Goal: Task Accomplishment & Management: Manage account settings

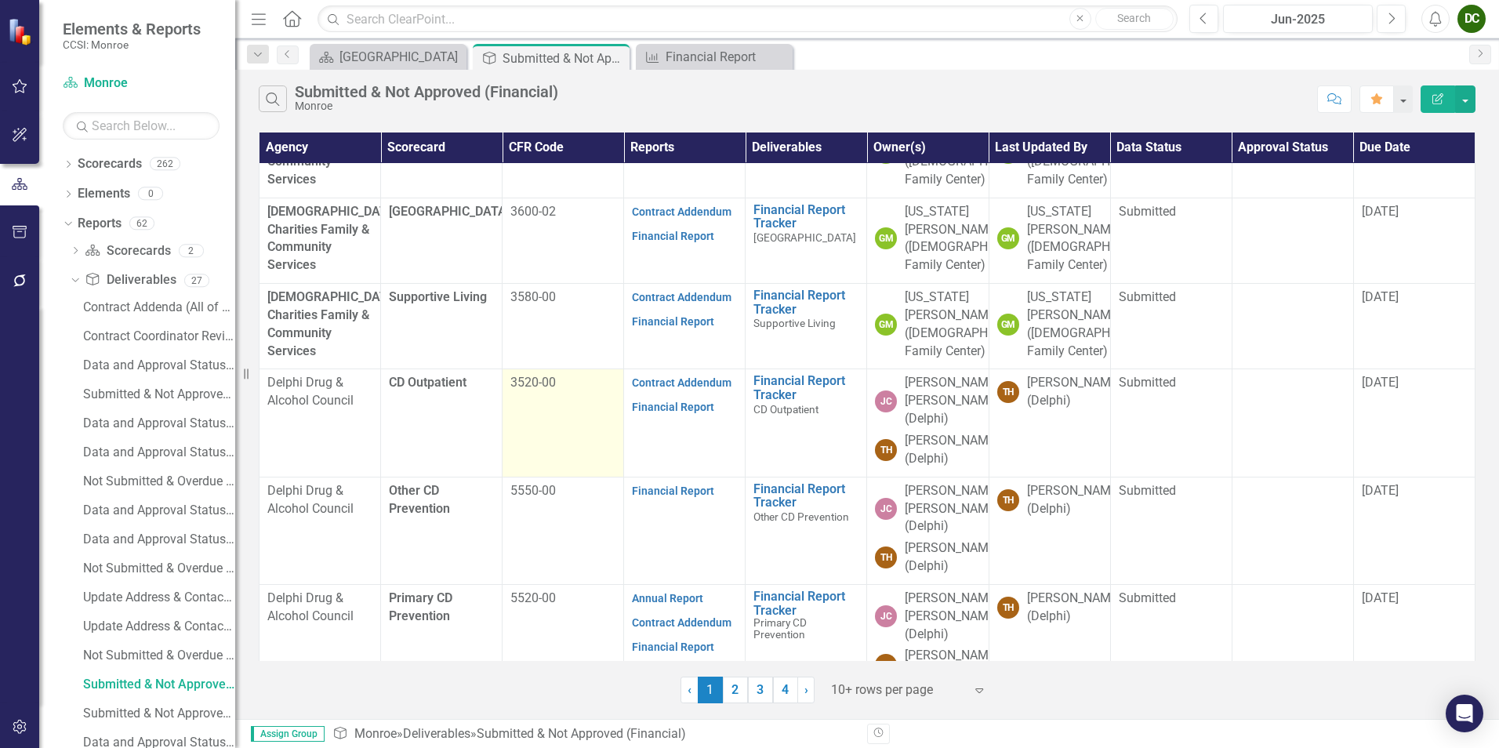
scroll to position [551, 0]
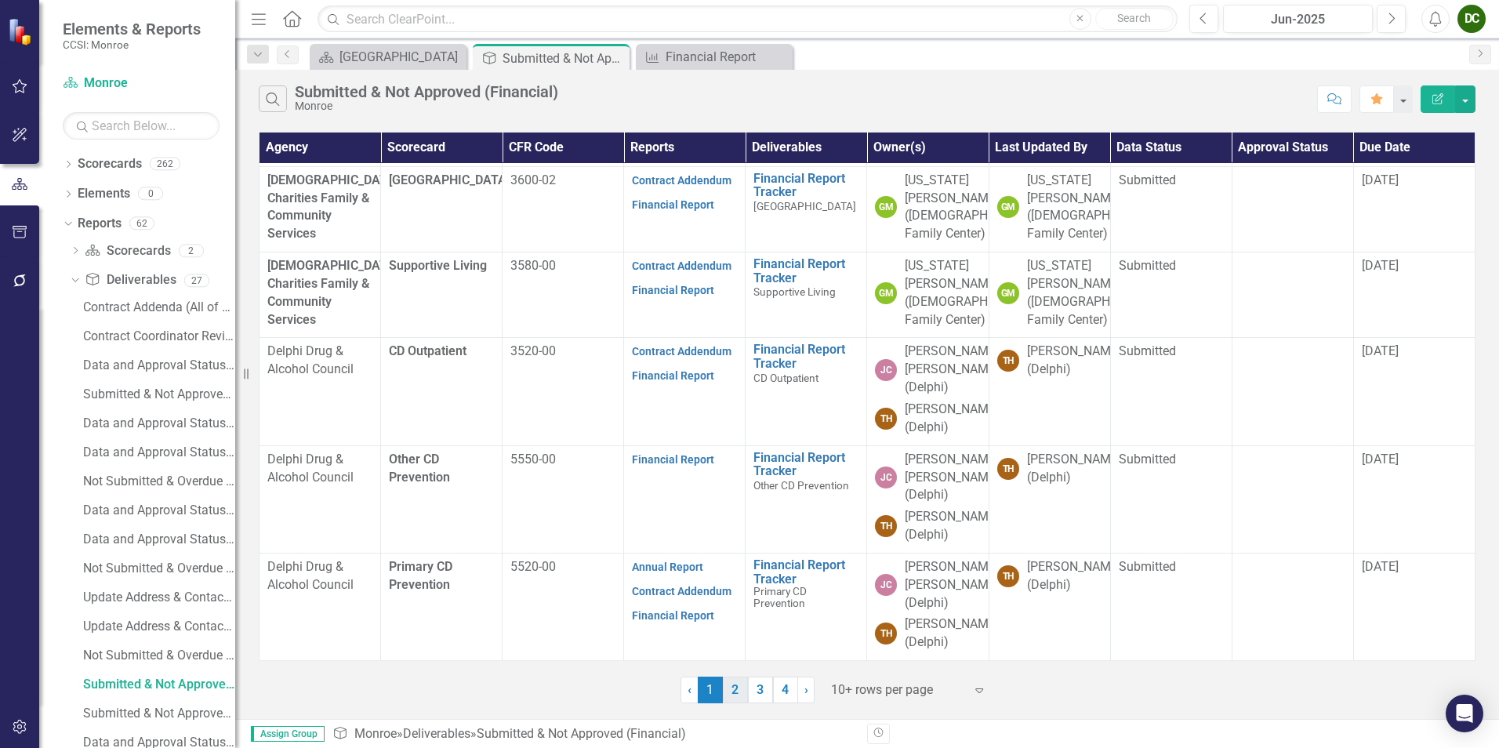
click at [733, 688] on link "2" at bounding box center [735, 690] width 25 height 27
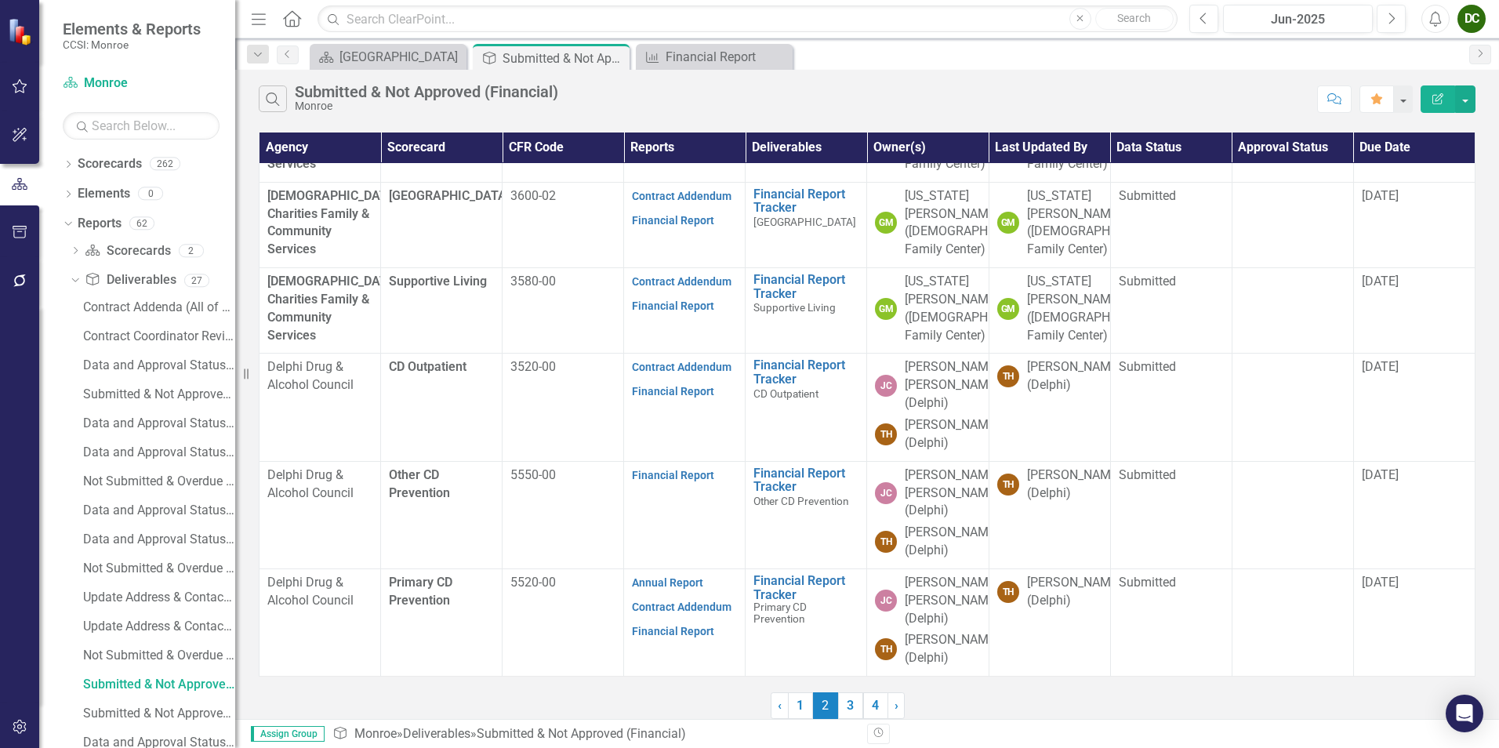
scroll to position [0, 0]
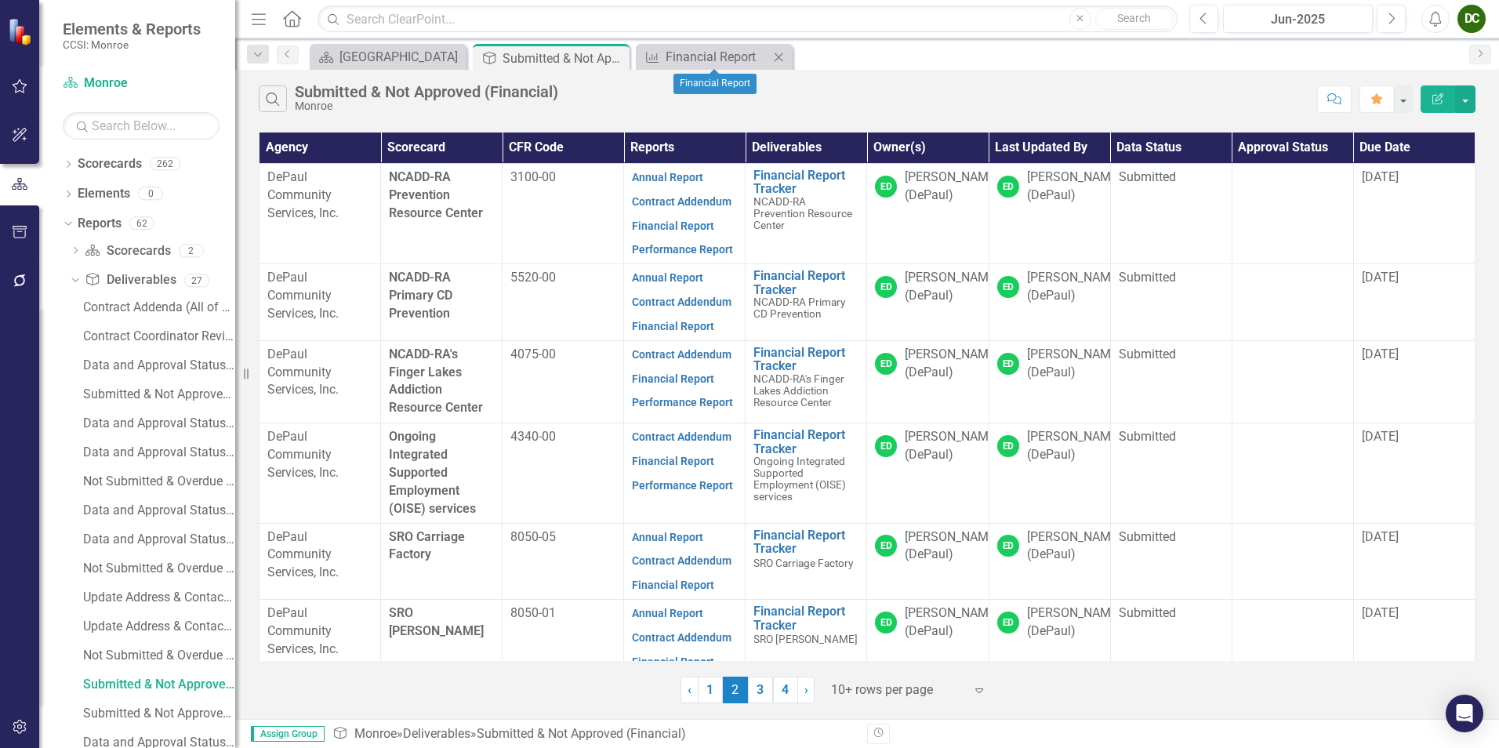
click at [776, 53] on icon "Close" at bounding box center [779, 57] width 16 height 13
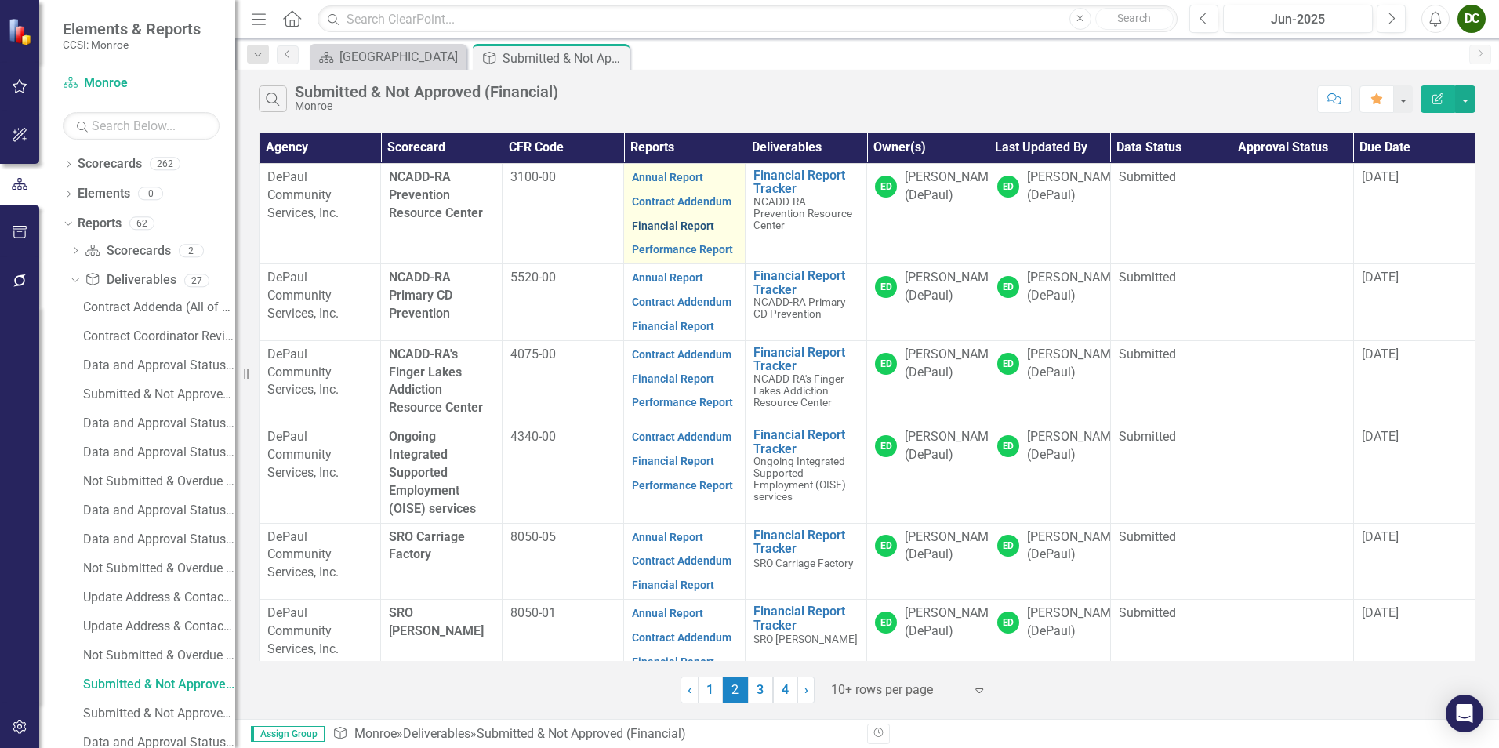
click at [676, 227] on link "Financial Report" at bounding box center [673, 226] width 82 height 13
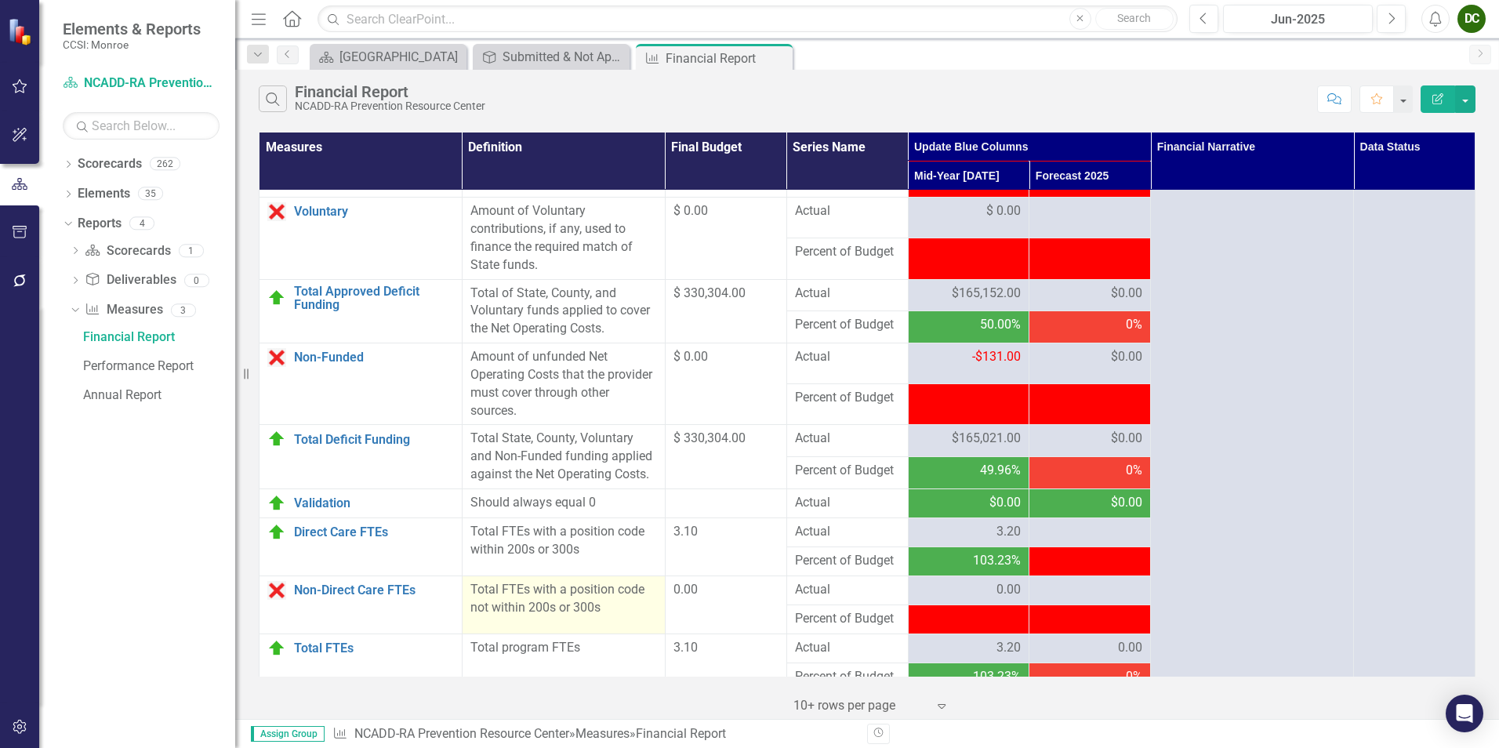
scroll to position [1786, 0]
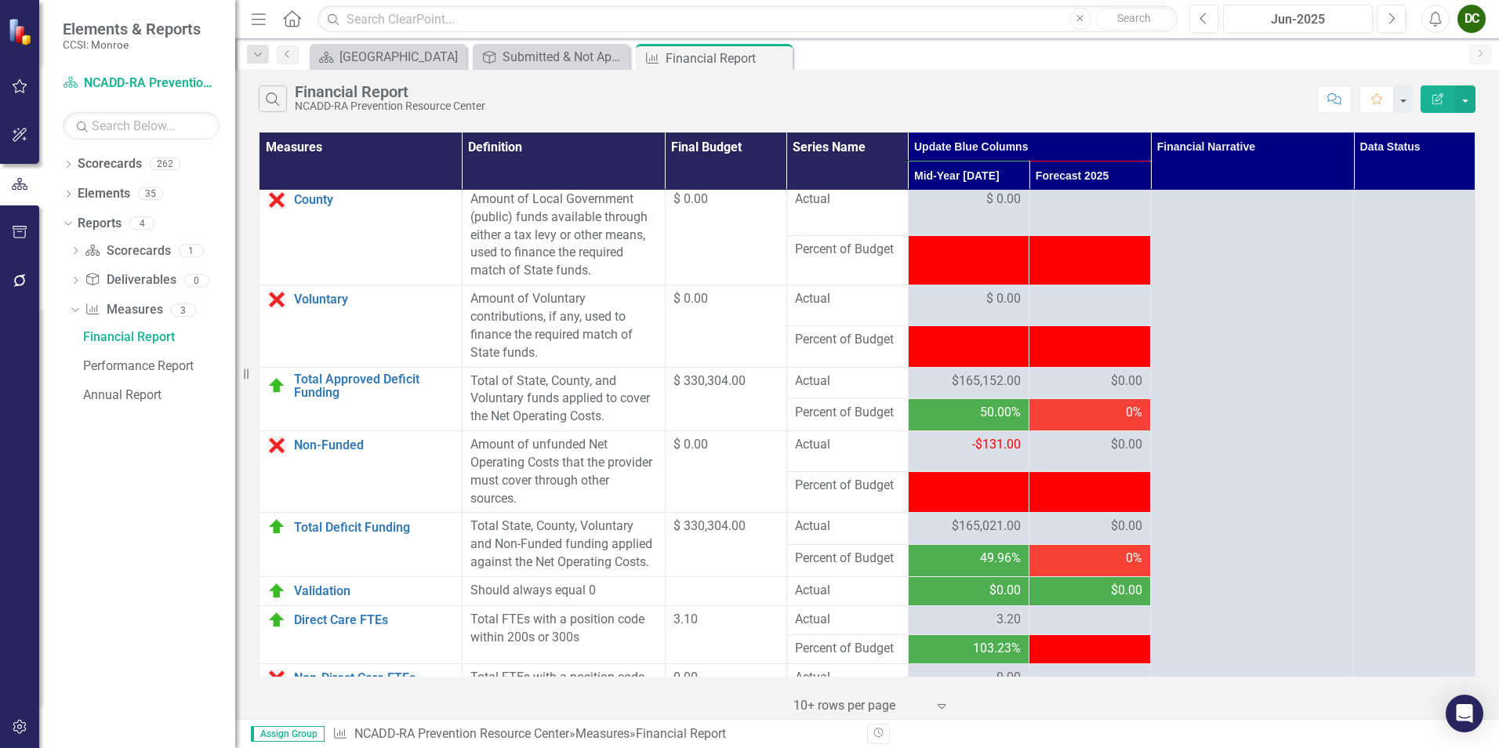
click at [964, 496] on div at bounding box center [969, 486] width 105 height 19
click at [987, 496] on div at bounding box center [969, 486] width 105 height 19
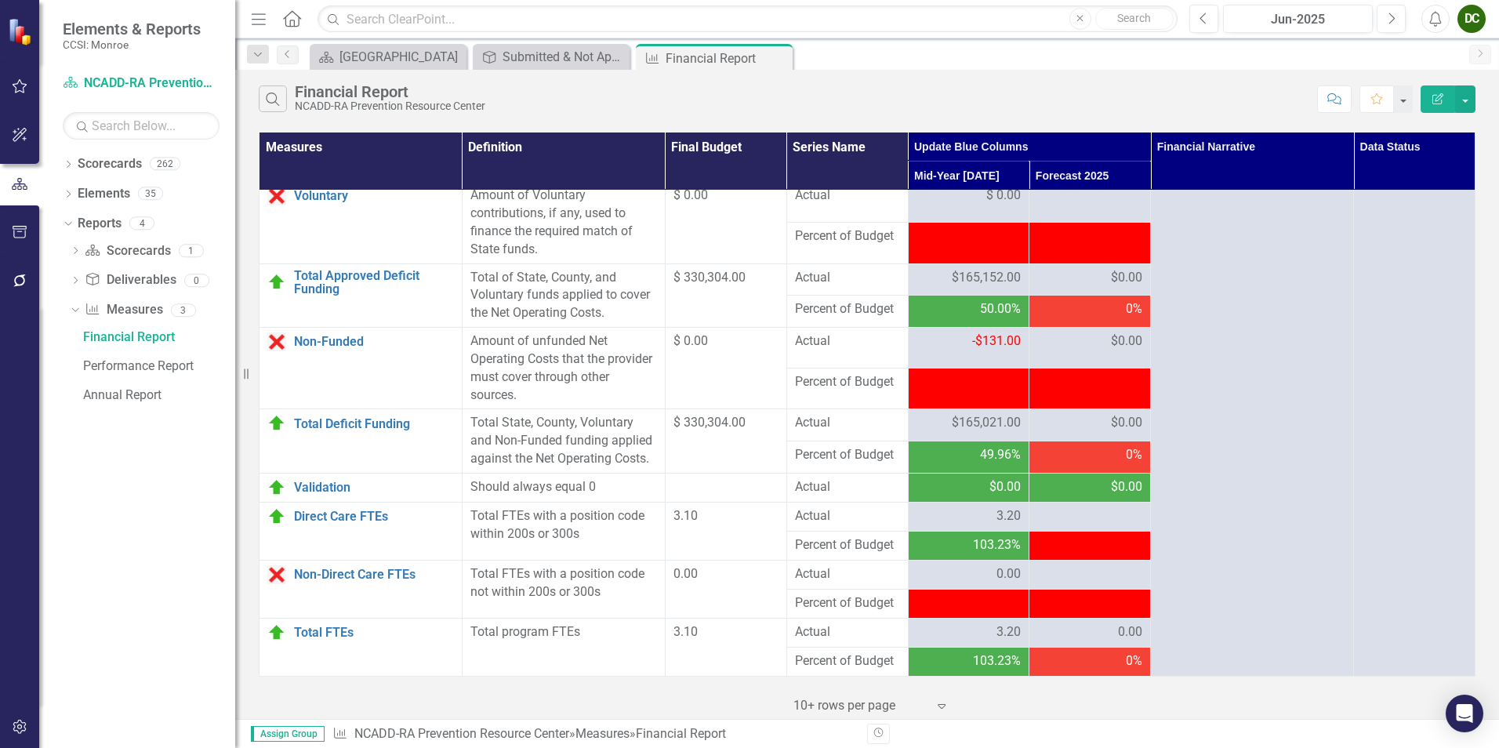
scroll to position [1943, 0]
click at [779, 60] on icon "Close" at bounding box center [778, 58] width 16 height 13
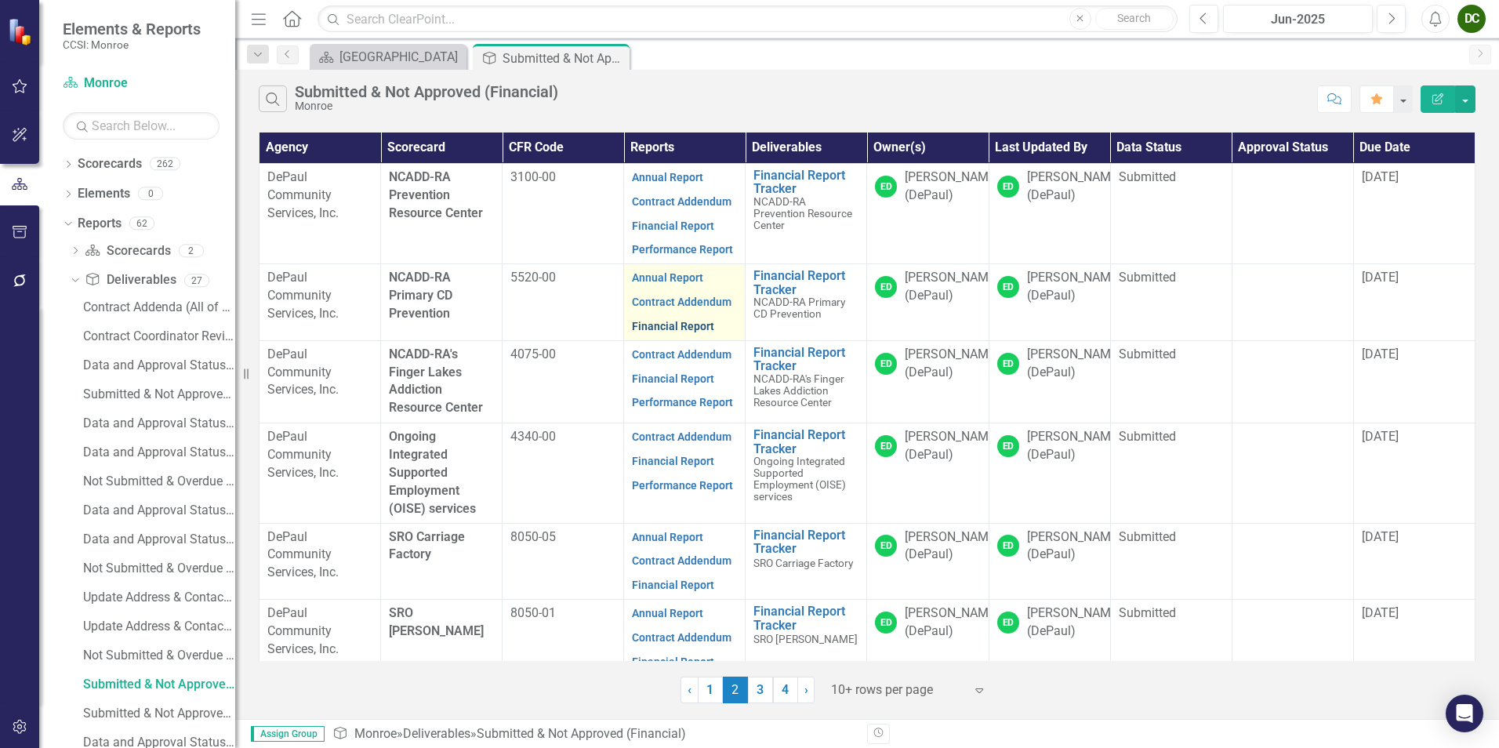
click at [675, 324] on link "Financial Report" at bounding box center [673, 326] width 82 height 13
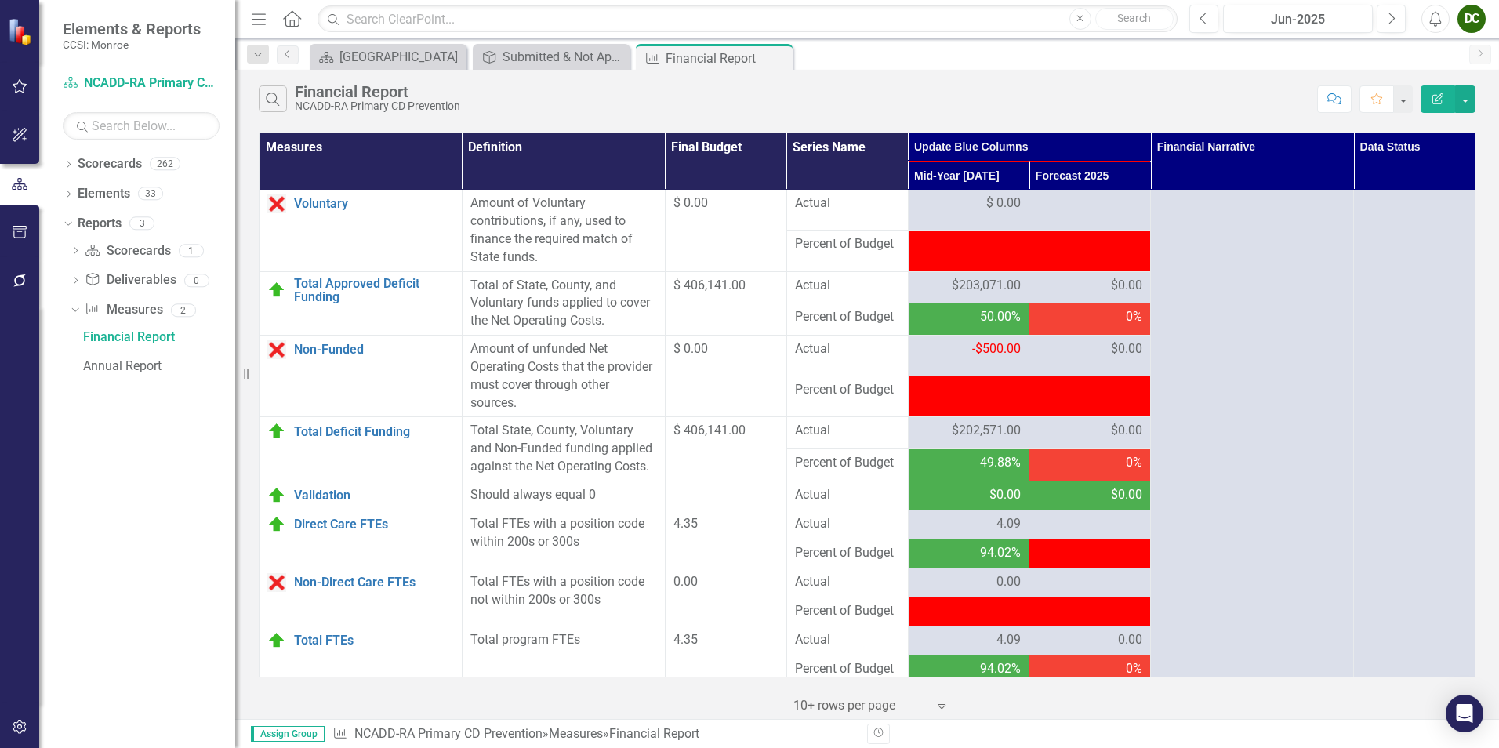
scroll to position [1943, 0]
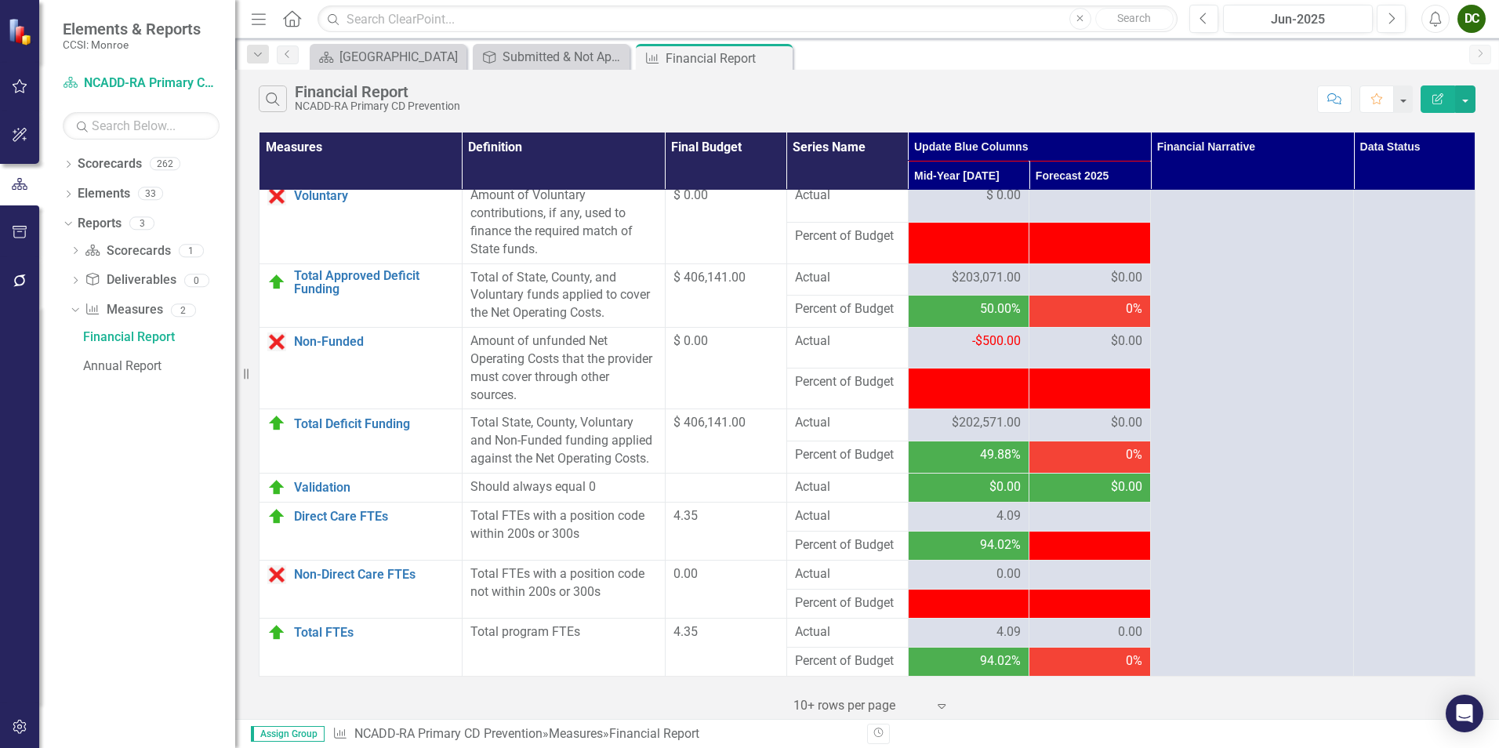
click at [924, 343] on div "-$500.00" at bounding box center [969, 341] width 105 height 18
click at [781, 55] on icon at bounding box center [778, 58] width 9 height 9
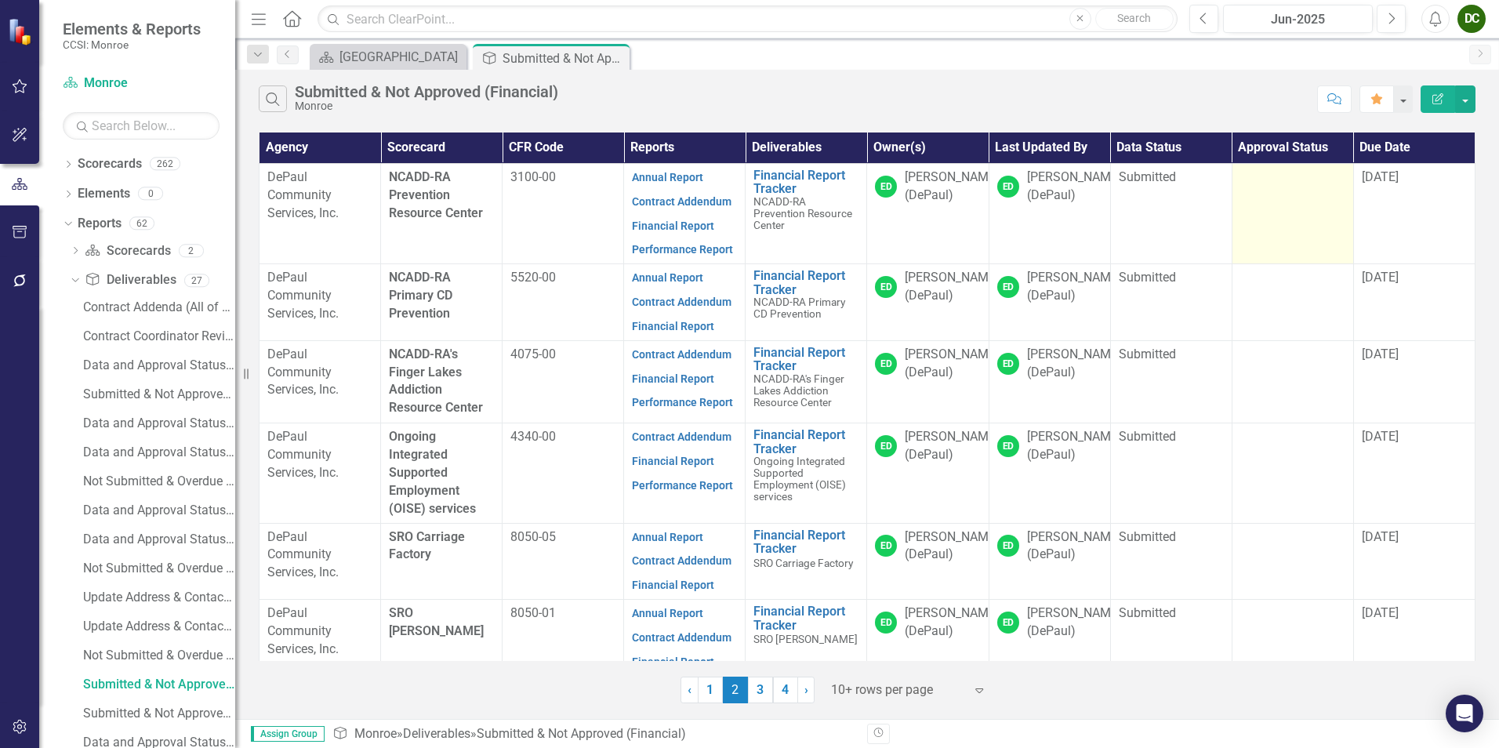
click at [1292, 205] on td at bounding box center [1293, 213] width 122 height 100
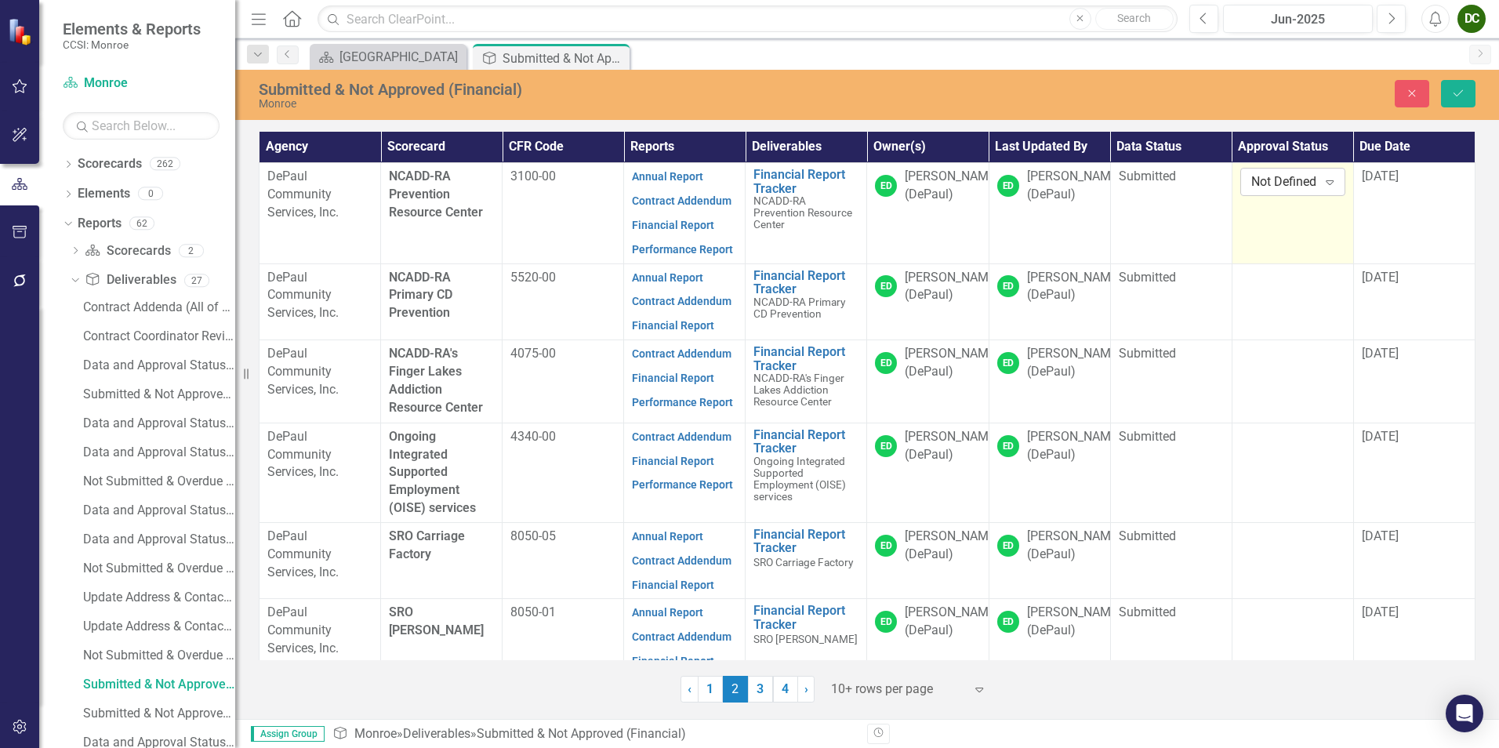
drag, startPoint x: 1292, startPoint y: 205, endPoint x: 1262, endPoint y: 185, distance: 35.7
click at [1262, 185] on div "Not Defined" at bounding box center [1285, 182] width 67 height 18
click at [1408, 85] on button "Close" at bounding box center [1412, 93] width 35 height 27
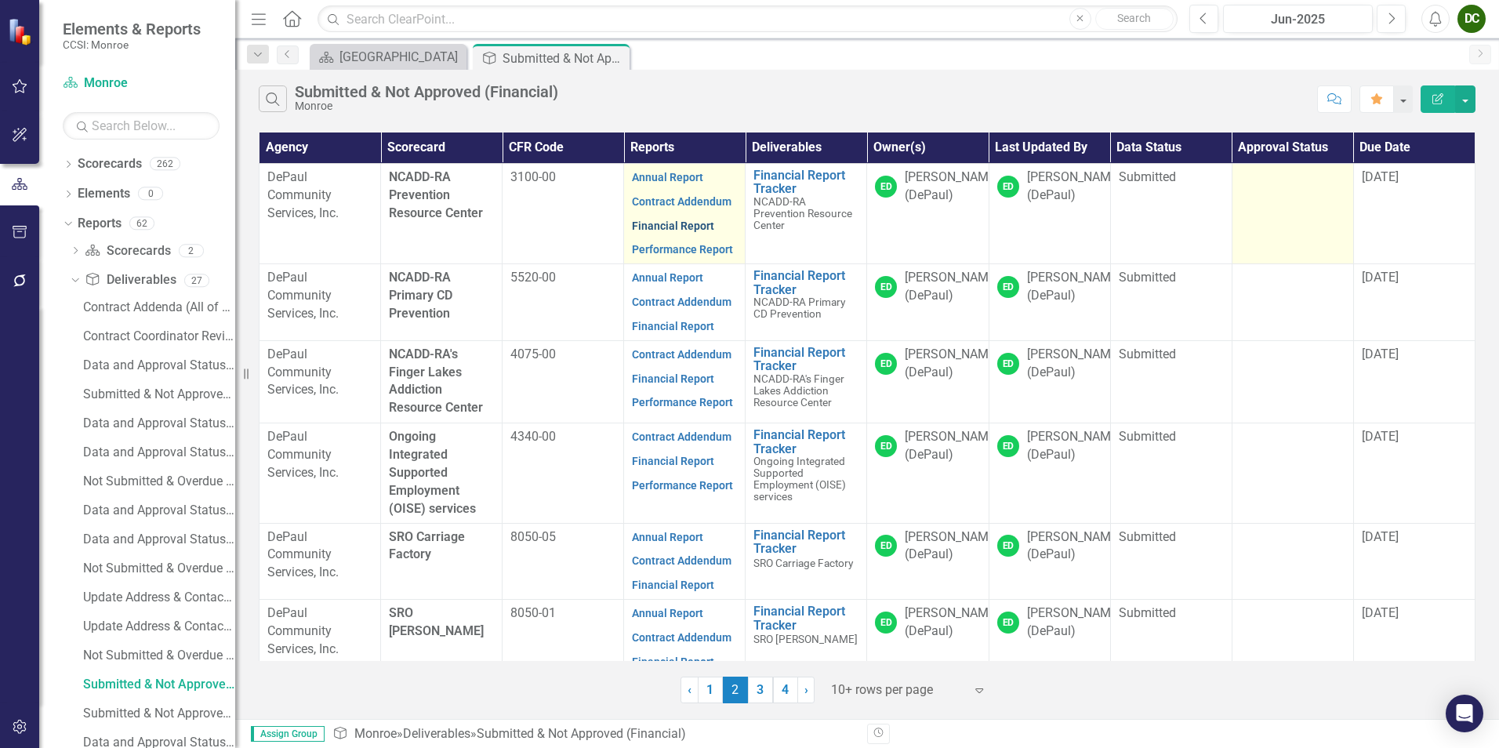
click at [678, 231] on link "Financial Report" at bounding box center [673, 226] width 82 height 13
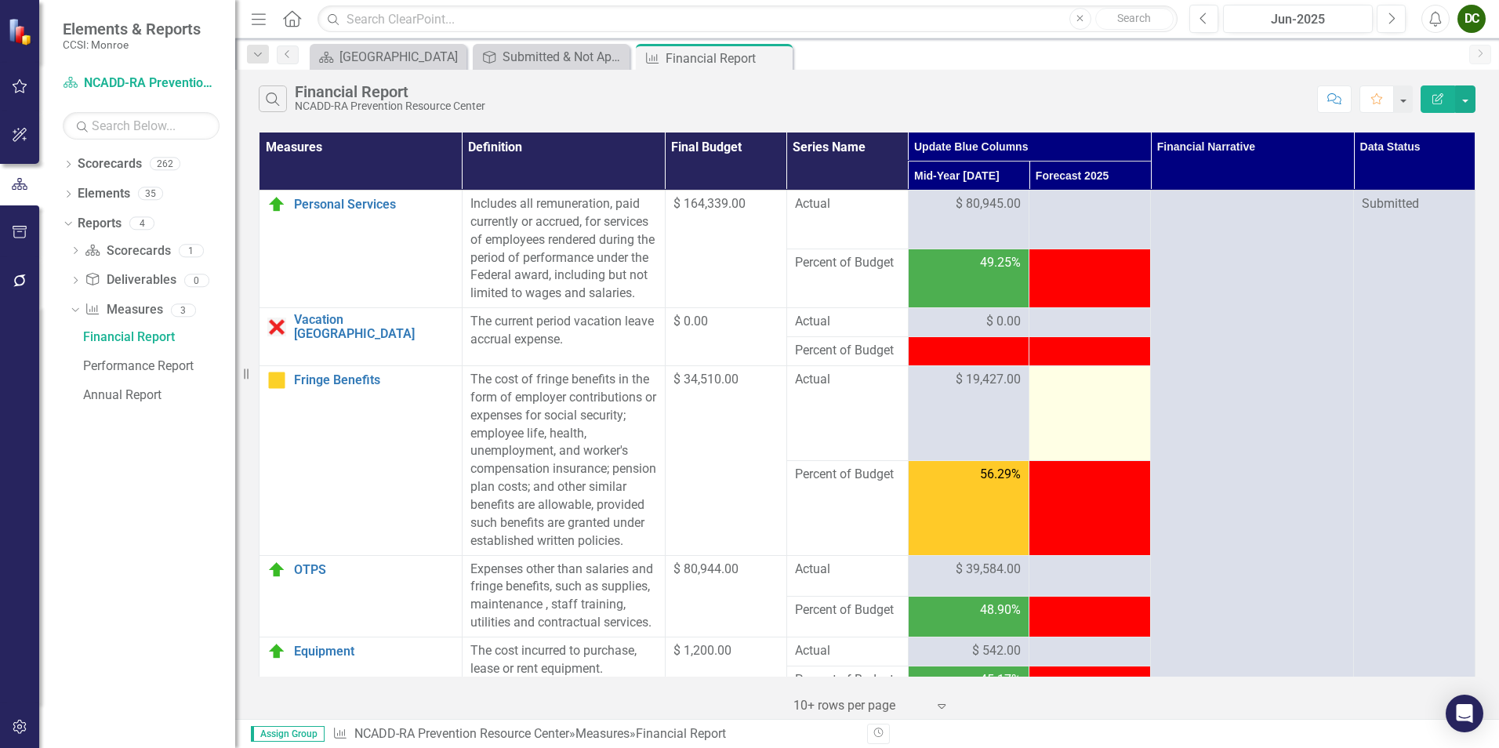
click at [1031, 429] on td at bounding box center [1091, 413] width 122 height 95
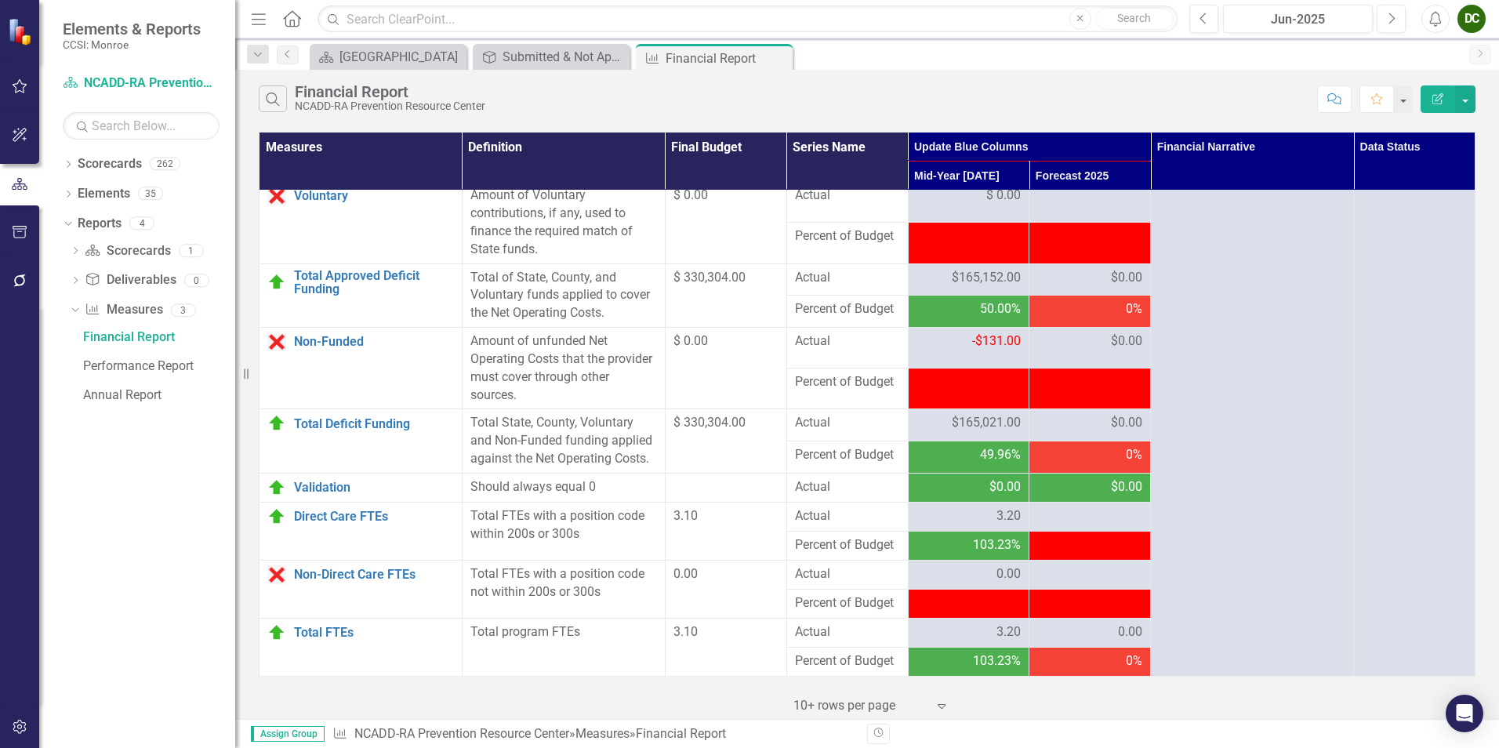
scroll to position [1943, 0]
click at [783, 60] on icon "Close" at bounding box center [778, 58] width 16 height 13
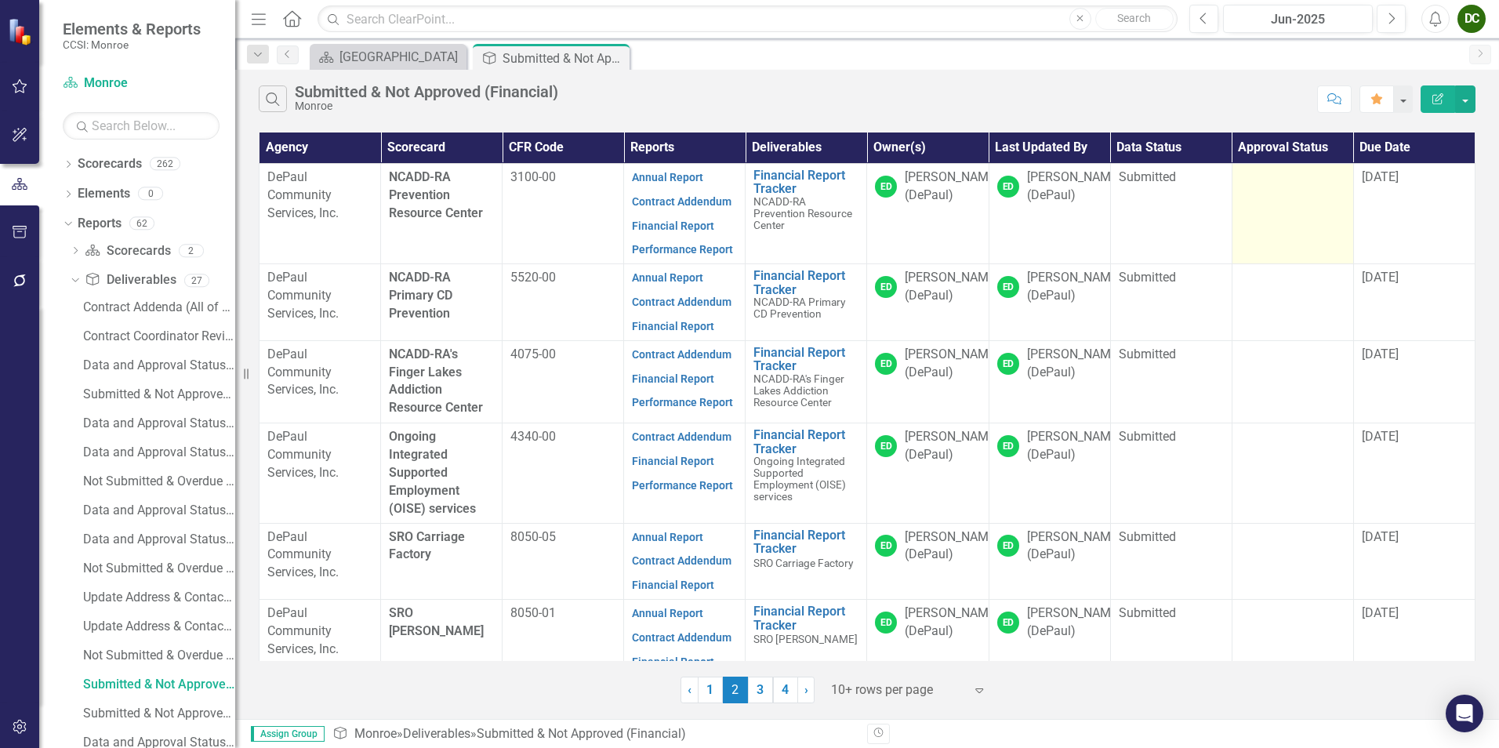
click at [1274, 202] on td at bounding box center [1293, 213] width 122 height 100
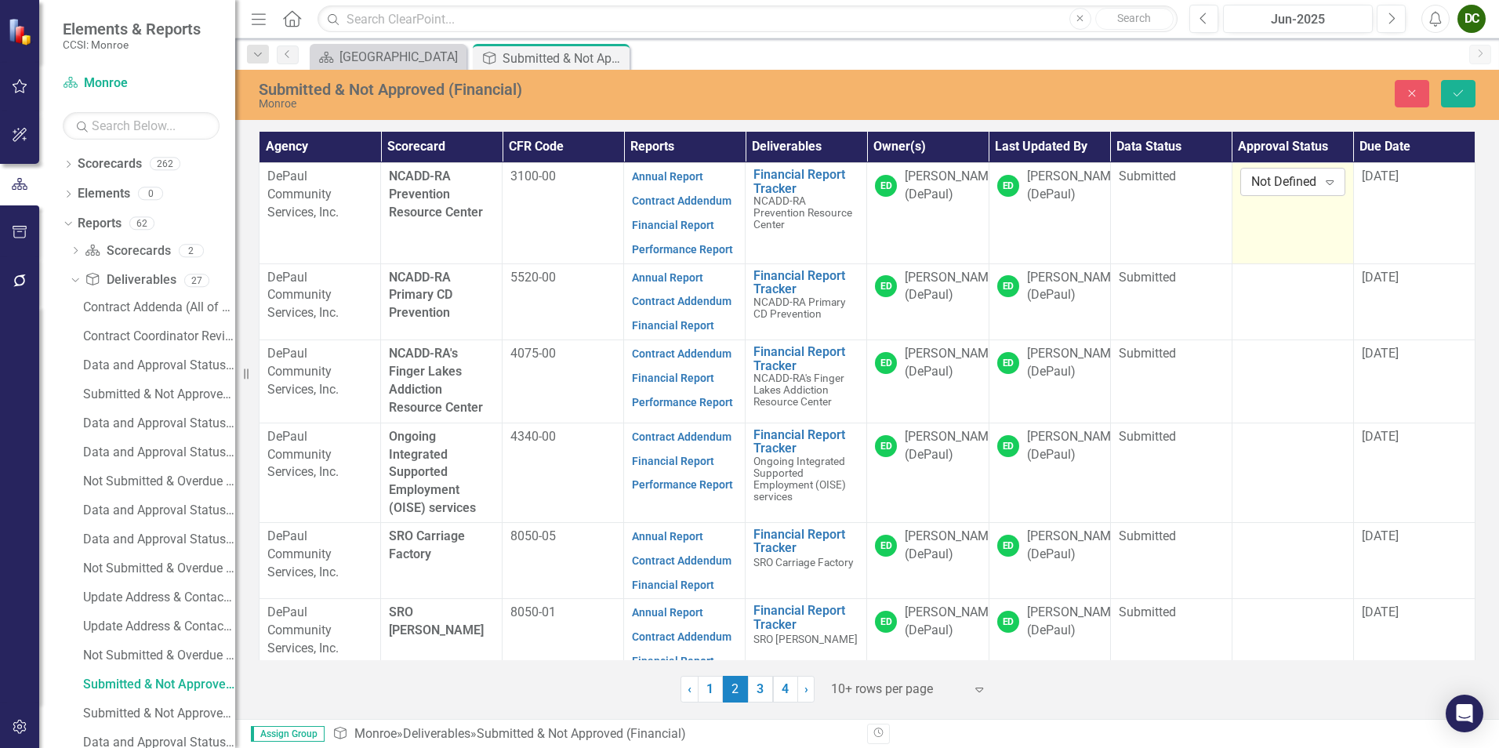
drag, startPoint x: 1274, startPoint y: 202, endPoint x: 1263, endPoint y: 184, distance: 21.8
click at [1263, 184] on div "Not Defined" at bounding box center [1285, 182] width 67 height 18
click at [1278, 228] on div "Approved" at bounding box center [1305, 236] width 100 height 18
click at [1465, 93] on icon "Save" at bounding box center [1459, 93] width 14 height 11
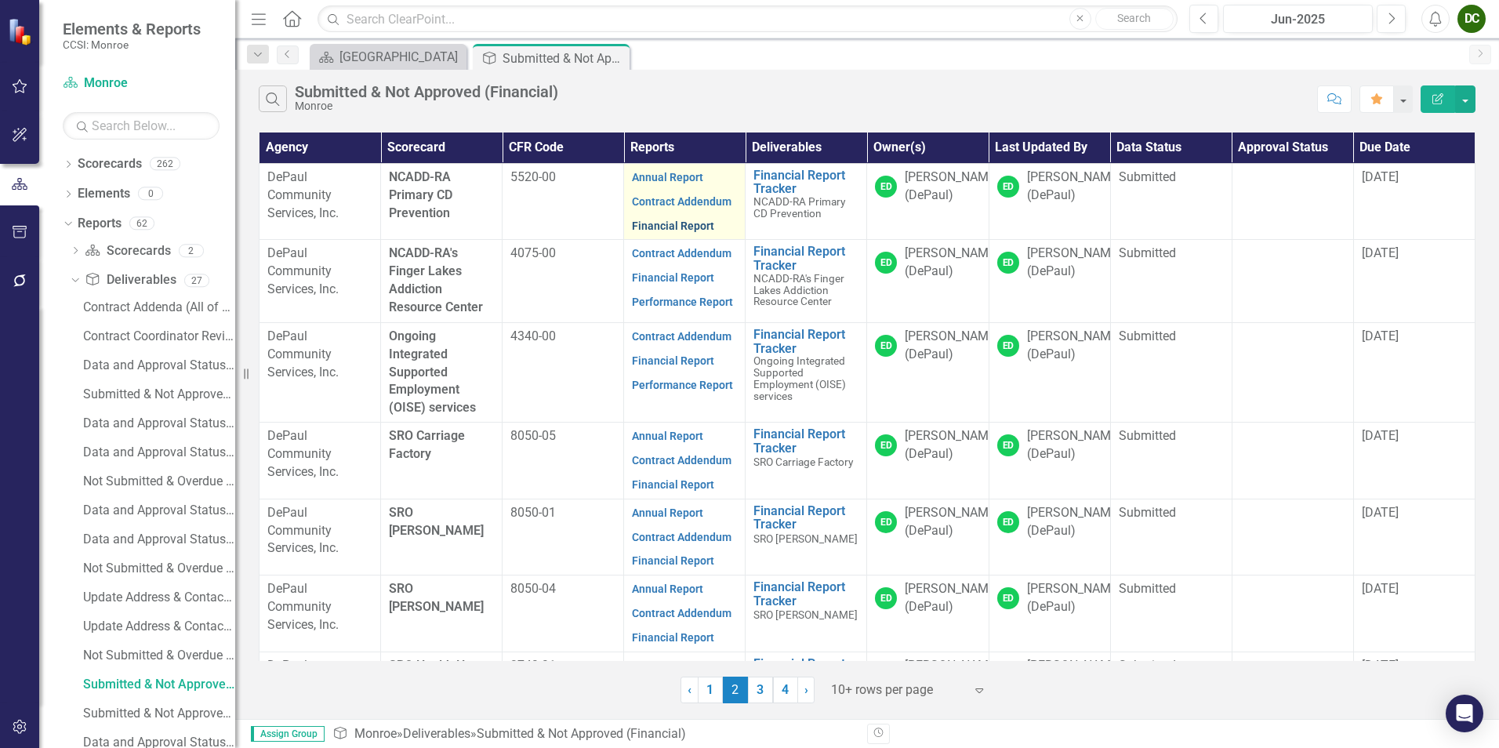
click at [650, 227] on link "Financial Report" at bounding box center [673, 226] width 82 height 13
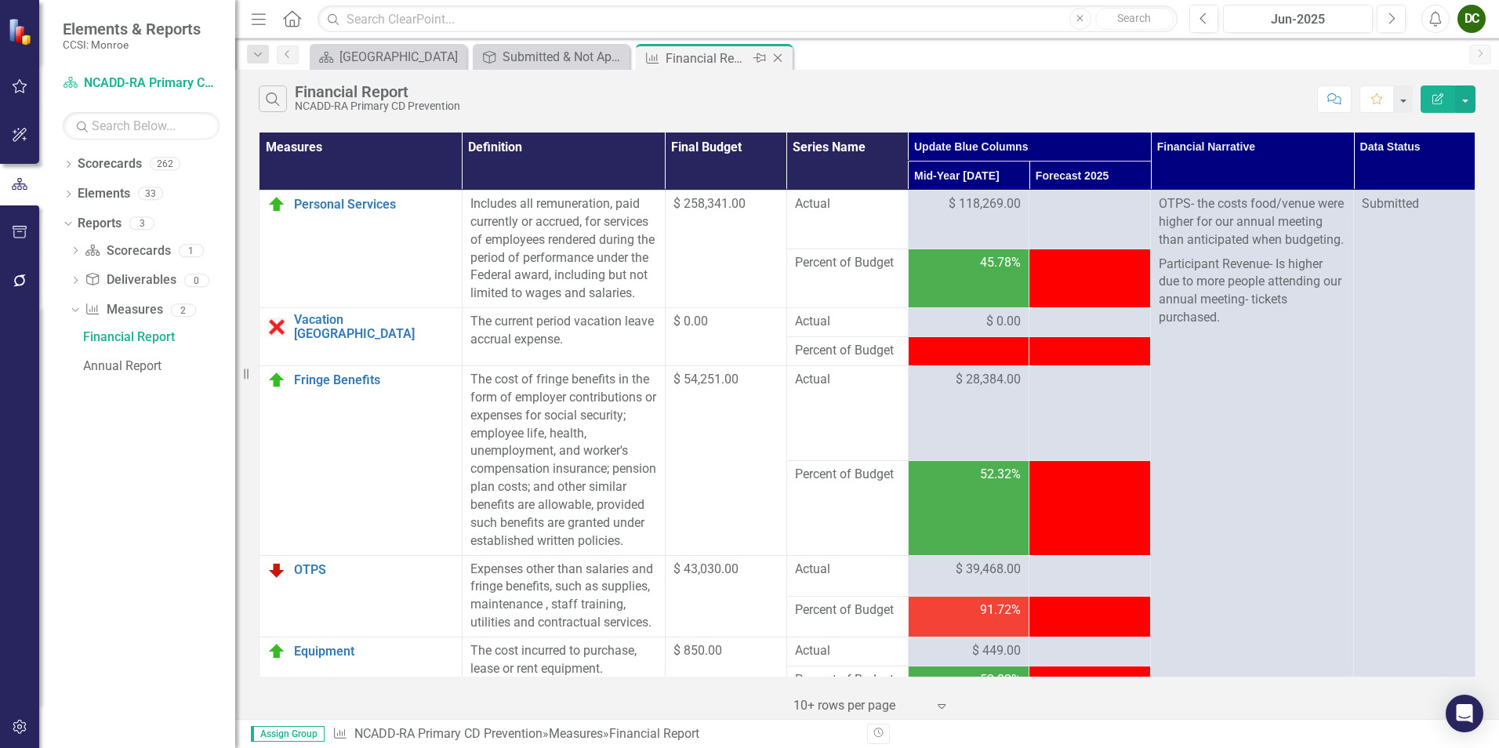
click at [779, 56] on icon "Close" at bounding box center [778, 58] width 16 height 13
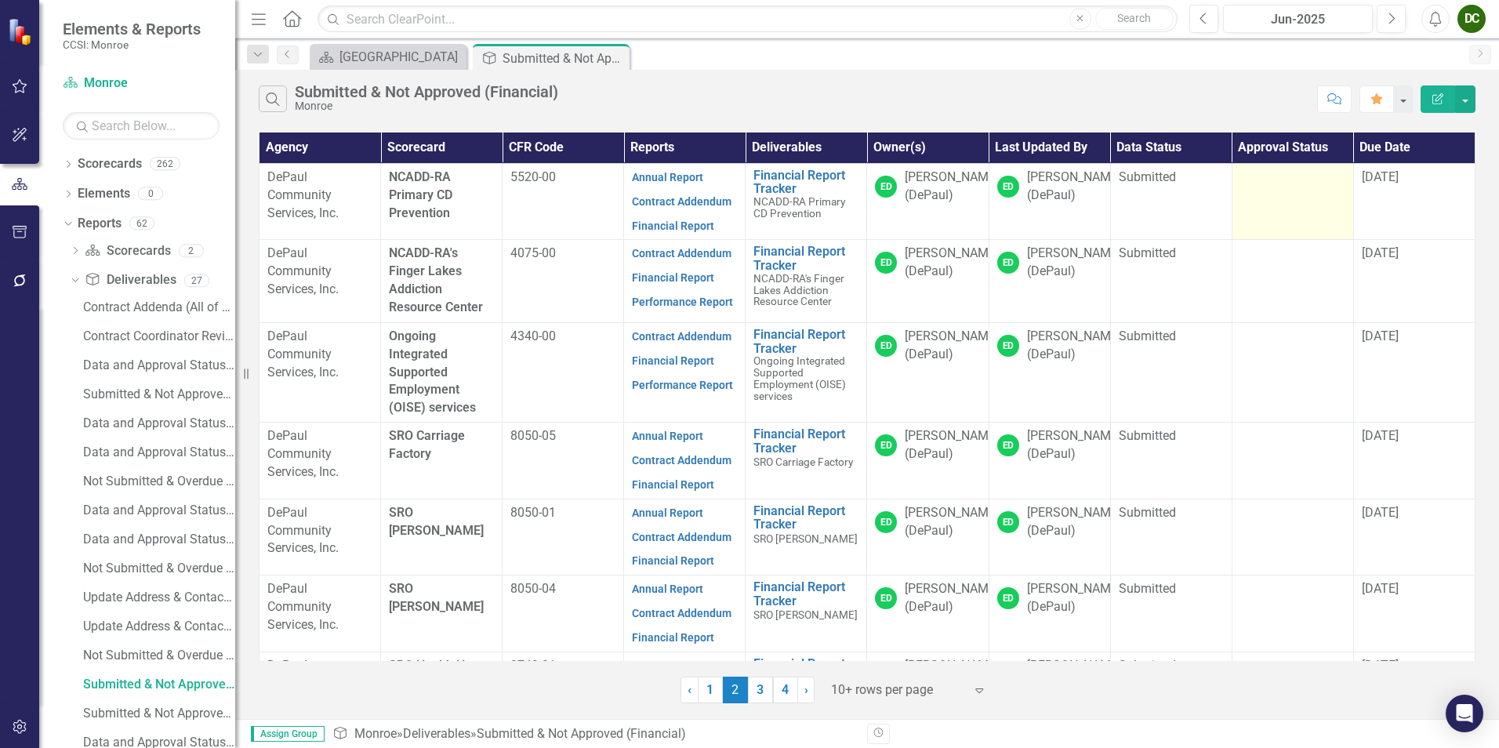
click at [1263, 203] on td at bounding box center [1293, 201] width 122 height 77
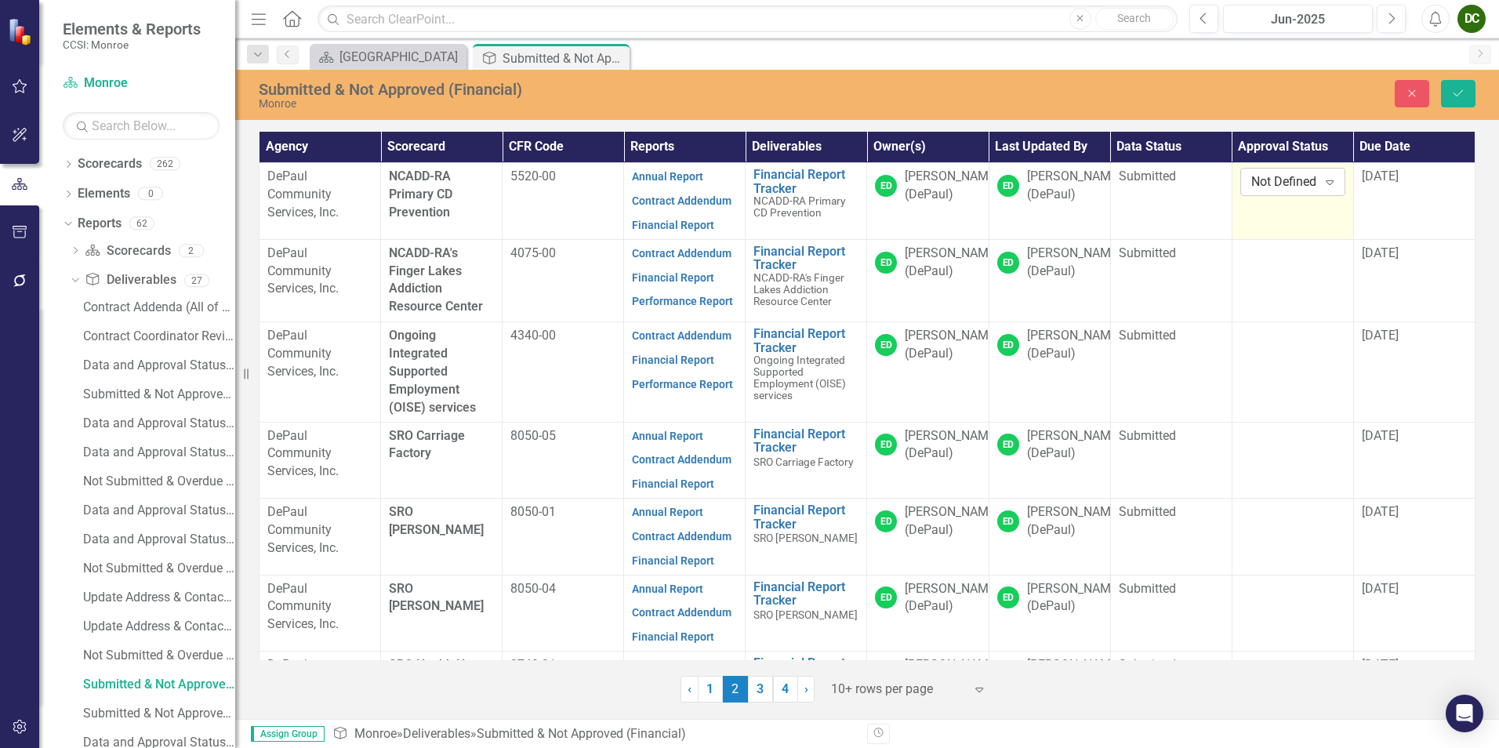
drag, startPoint x: 1263, startPoint y: 203, endPoint x: 1260, endPoint y: 184, distance: 19.0
click at [1260, 184] on div "Not Defined" at bounding box center [1285, 182] width 67 height 18
click at [1268, 230] on div "Approved" at bounding box center [1305, 236] width 100 height 18
click at [1451, 90] on button "Save" at bounding box center [1458, 93] width 35 height 27
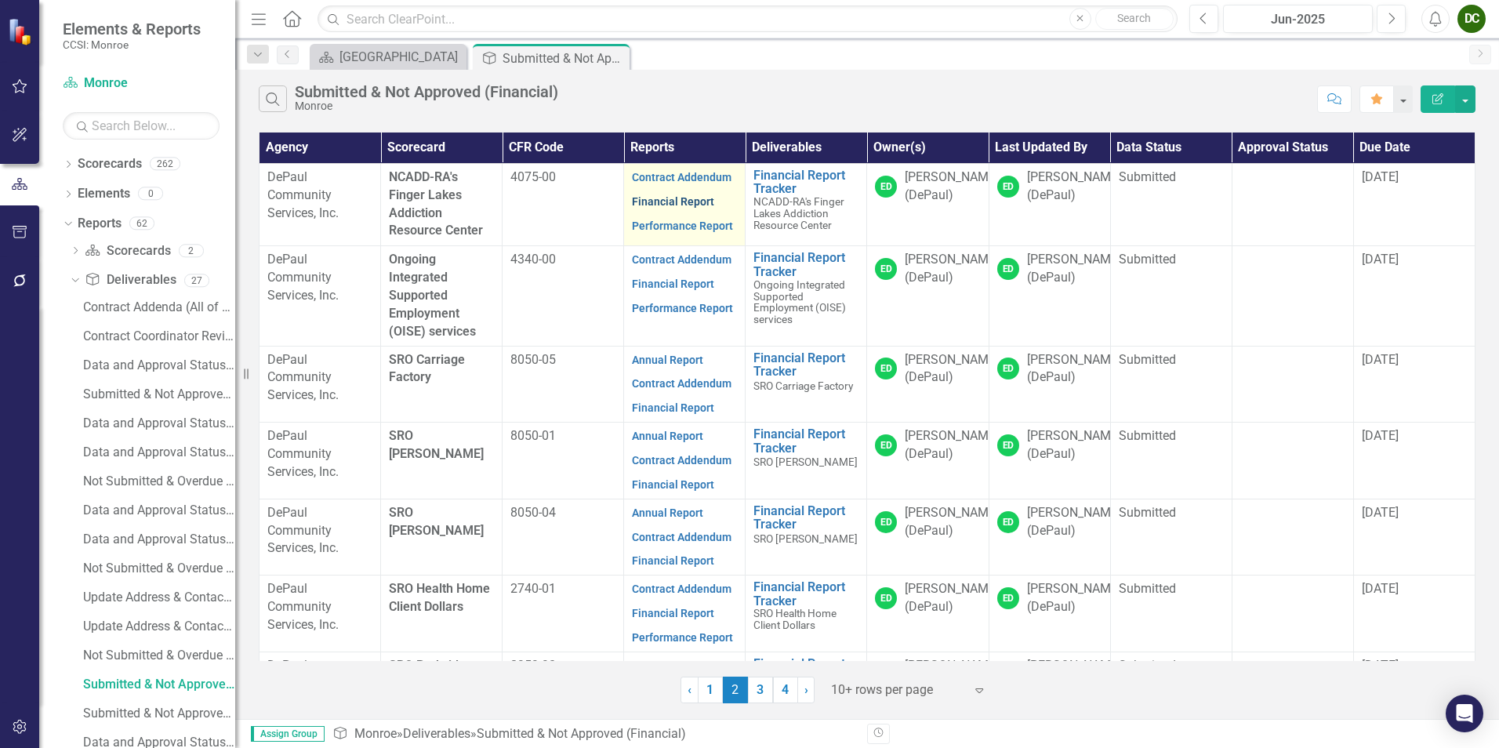
click at [658, 197] on link "Financial Report" at bounding box center [673, 201] width 82 height 13
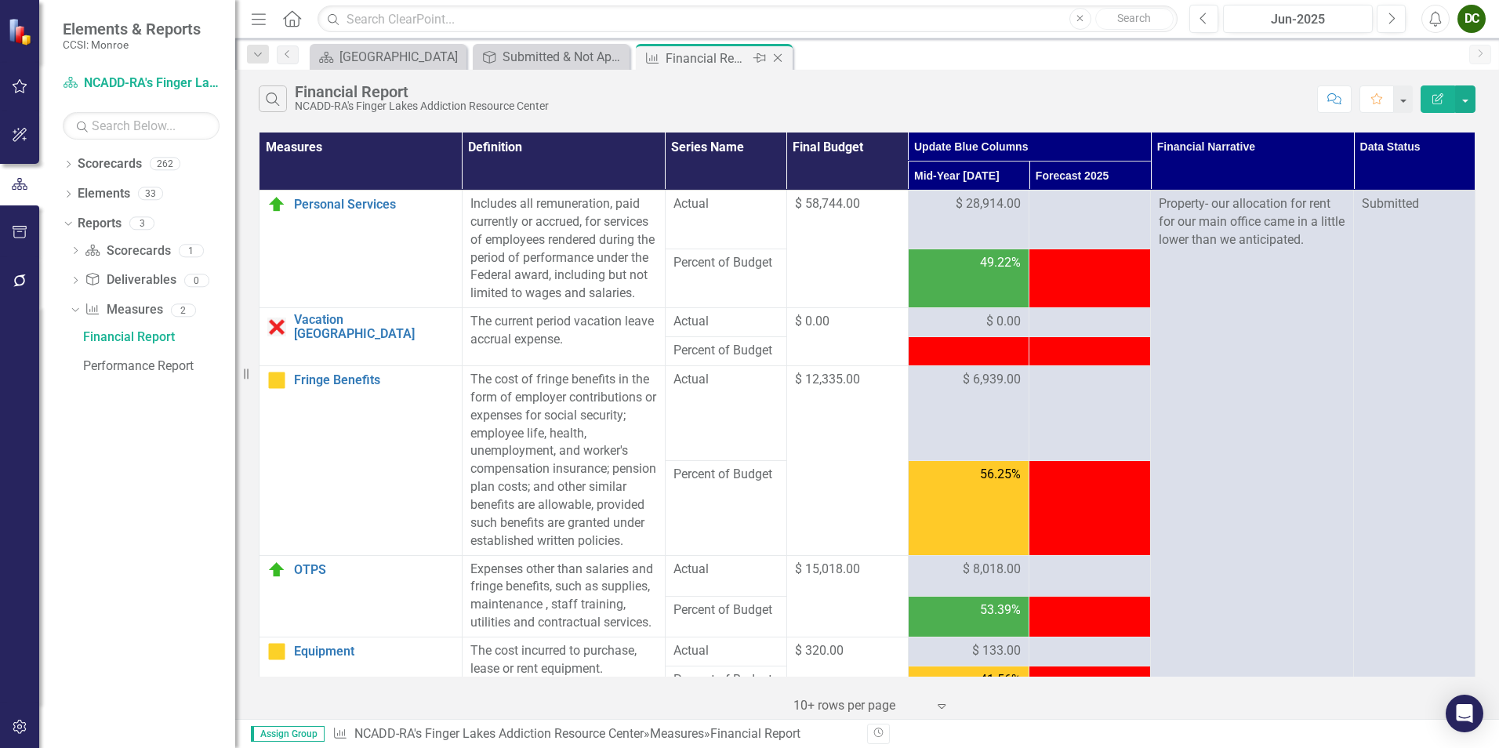
click at [783, 59] on icon "Close" at bounding box center [778, 58] width 16 height 13
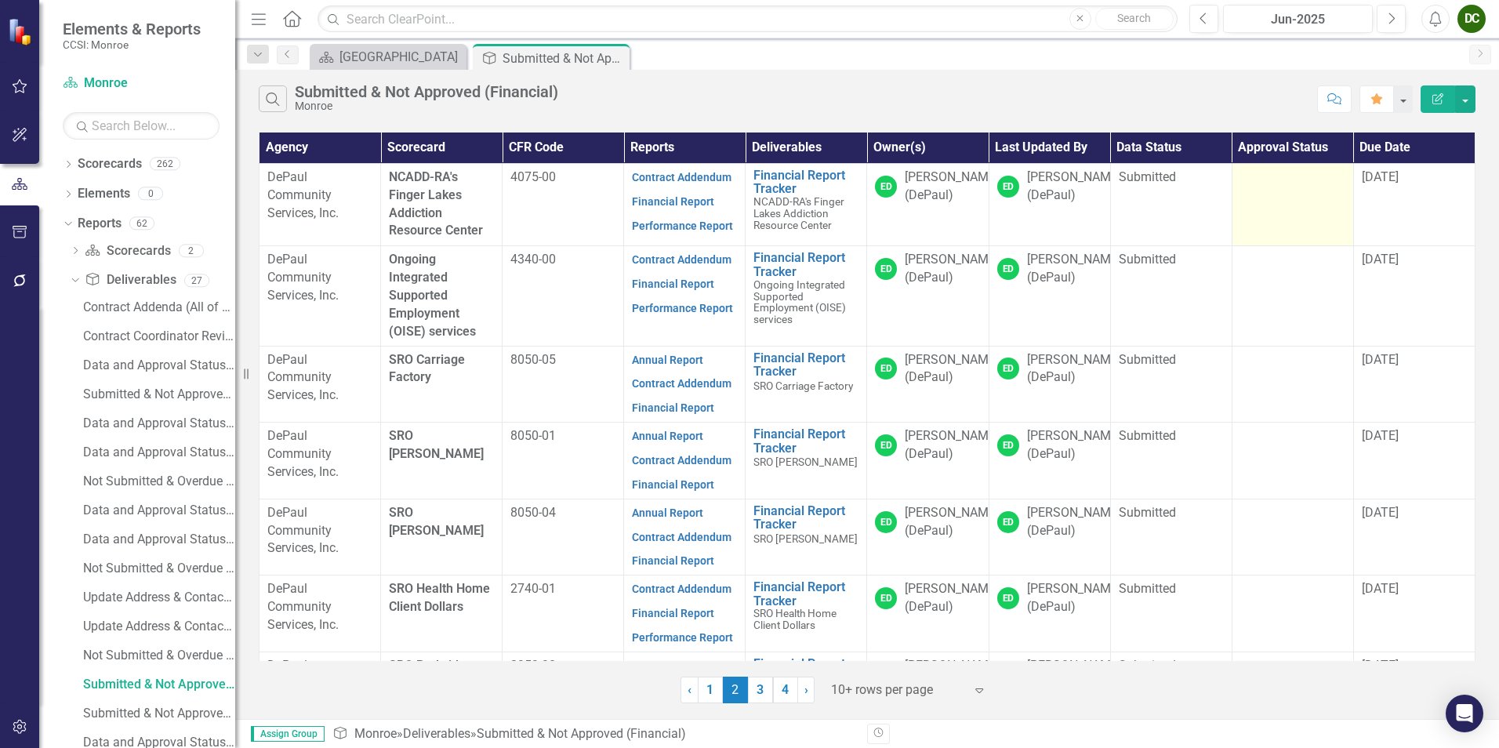
click at [1302, 194] on td at bounding box center [1293, 204] width 122 height 83
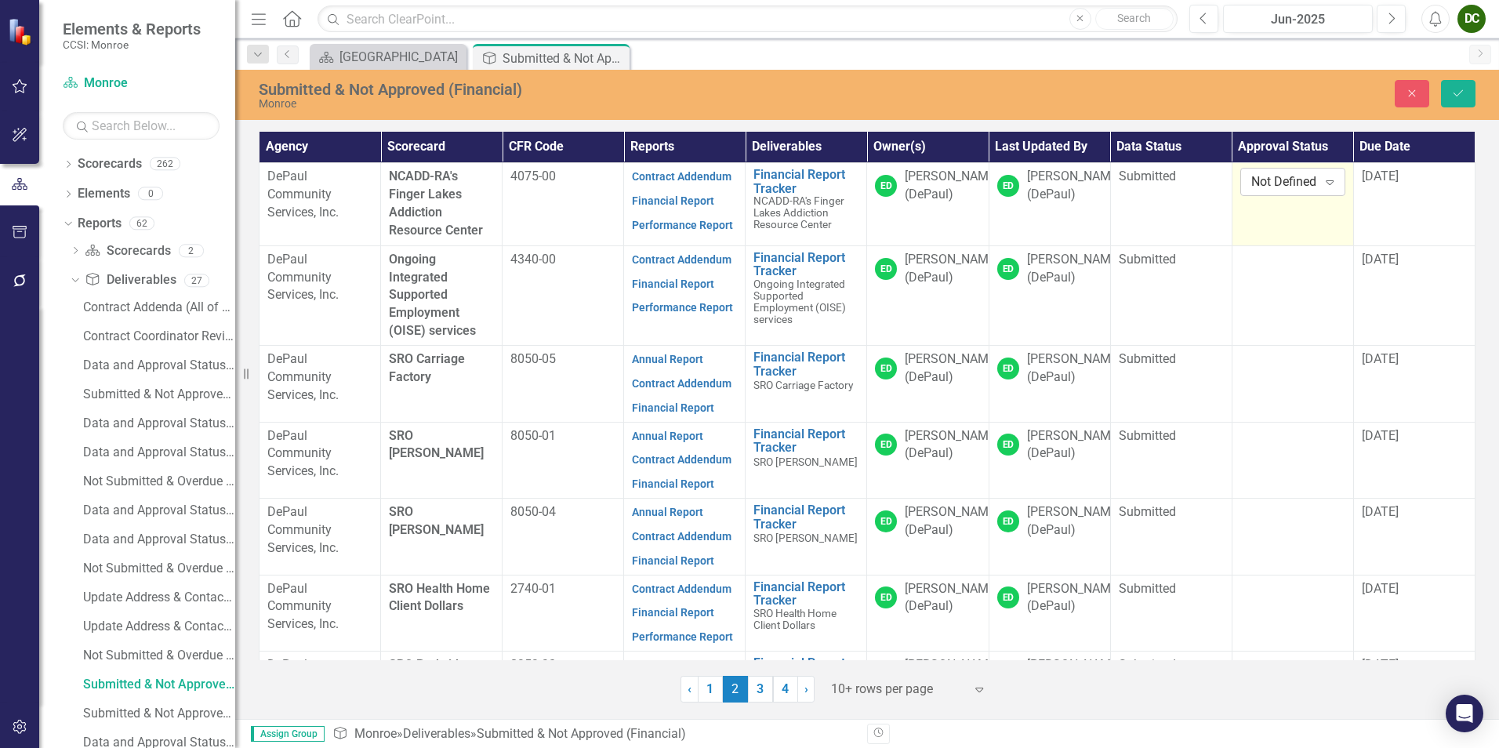
drag, startPoint x: 1302, startPoint y: 194, endPoint x: 1255, endPoint y: 185, distance: 47.8
click at [1255, 185] on div "Not Defined" at bounding box center [1285, 182] width 67 height 18
click at [1286, 230] on div "Approved" at bounding box center [1305, 236] width 100 height 18
click at [1452, 95] on icon "Save" at bounding box center [1459, 93] width 14 height 11
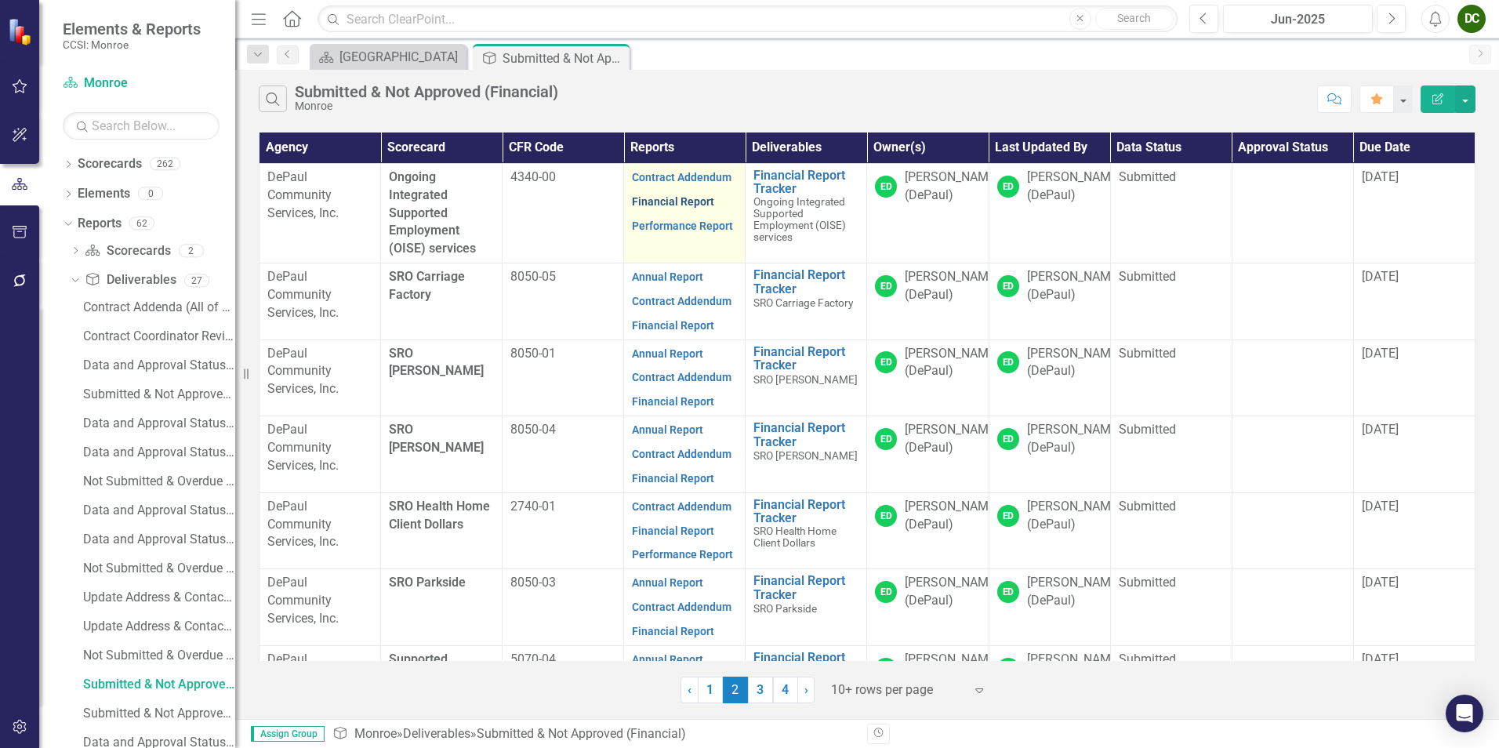
click at [670, 206] on link "Financial Report" at bounding box center [673, 201] width 82 height 13
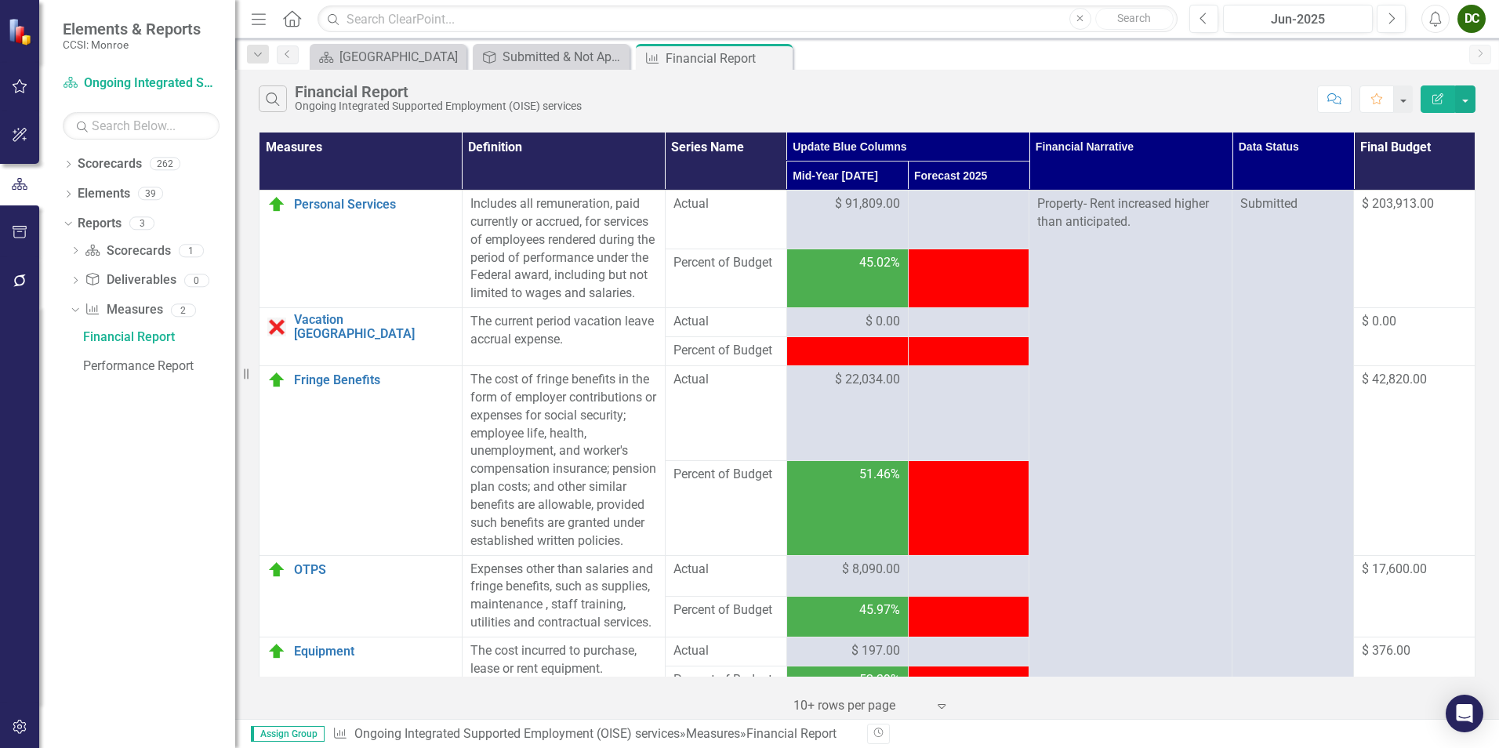
drag, startPoint x: 1397, startPoint y: 153, endPoint x: 1382, endPoint y: 155, distance: 15.1
click at [1382, 155] on th "Final Budget" at bounding box center [1415, 162] width 122 height 58
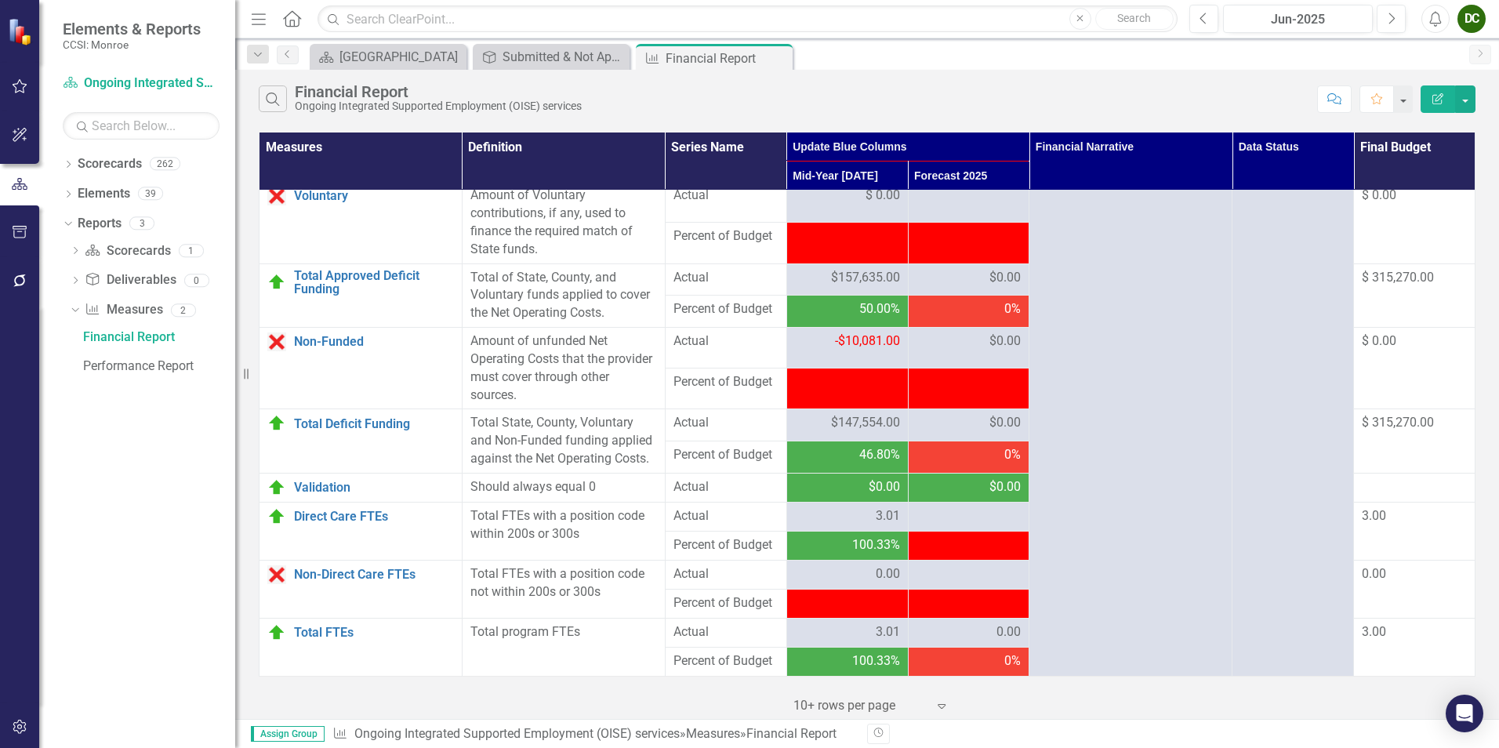
scroll to position [1943, 0]
click at [795, 336] on div "-$10,081.00" at bounding box center [847, 341] width 105 height 18
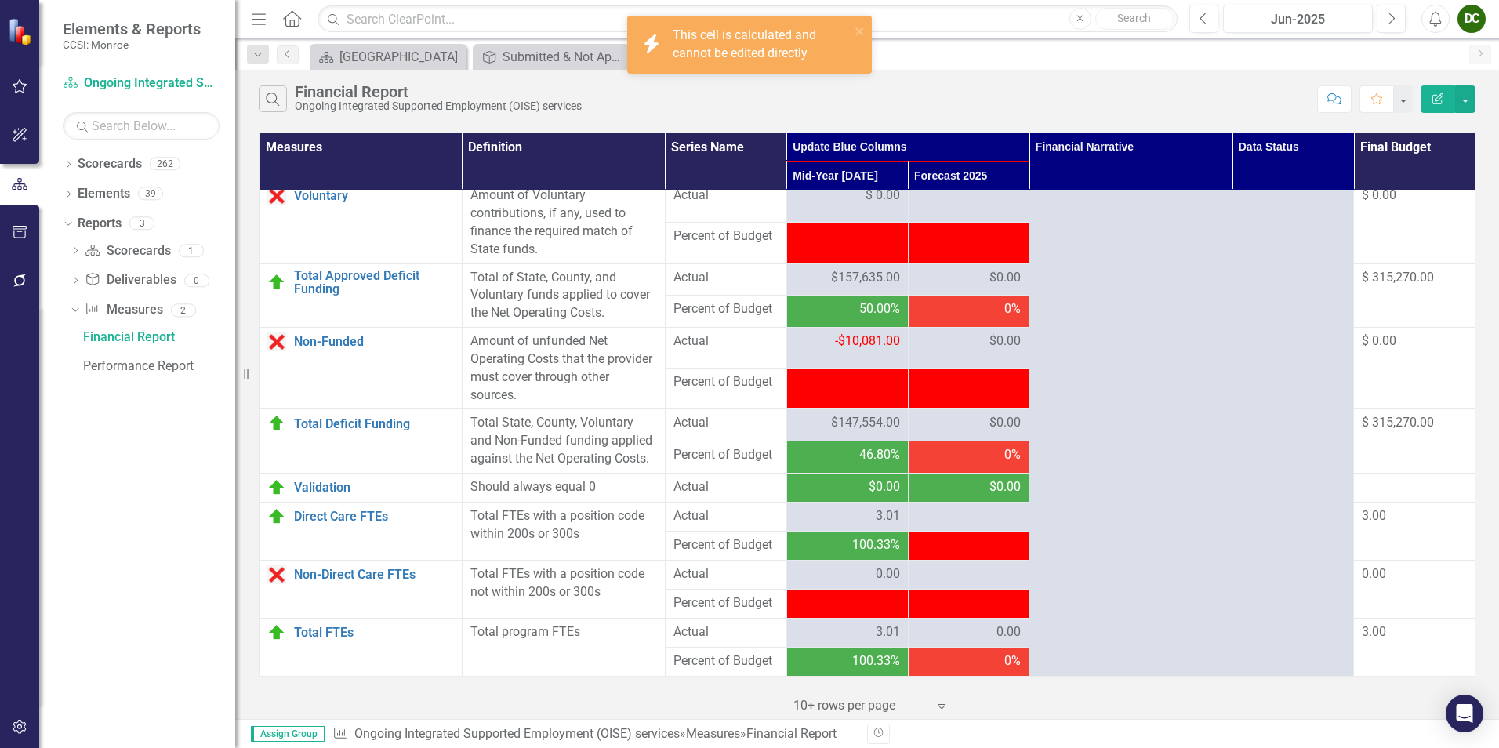
click at [853, 28] on div "icon.bolt This cell is calculated and cannot be edited directly" at bounding box center [744, 44] width 221 height 45
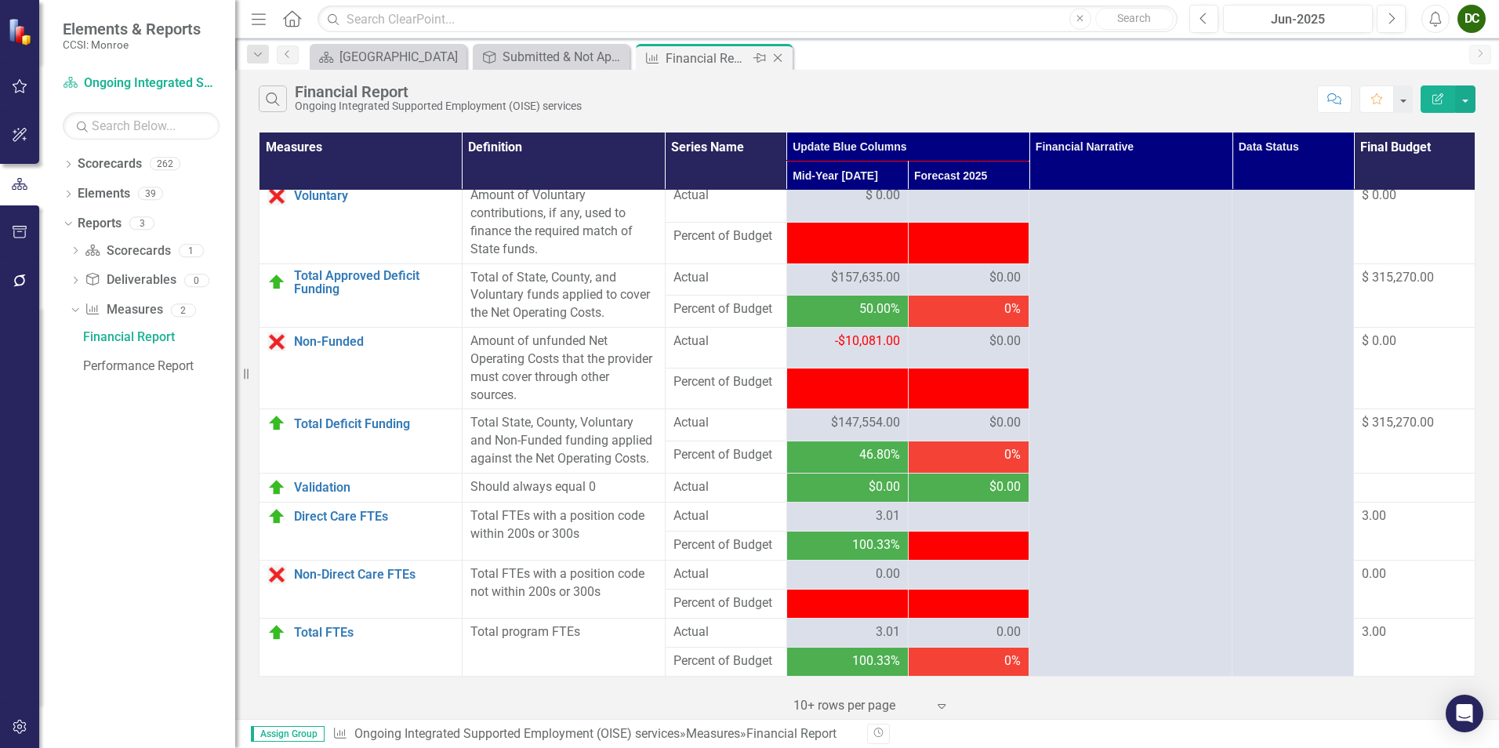
click at [778, 56] on icon "Close" at bounding box center [778, 58] width 16 height 13
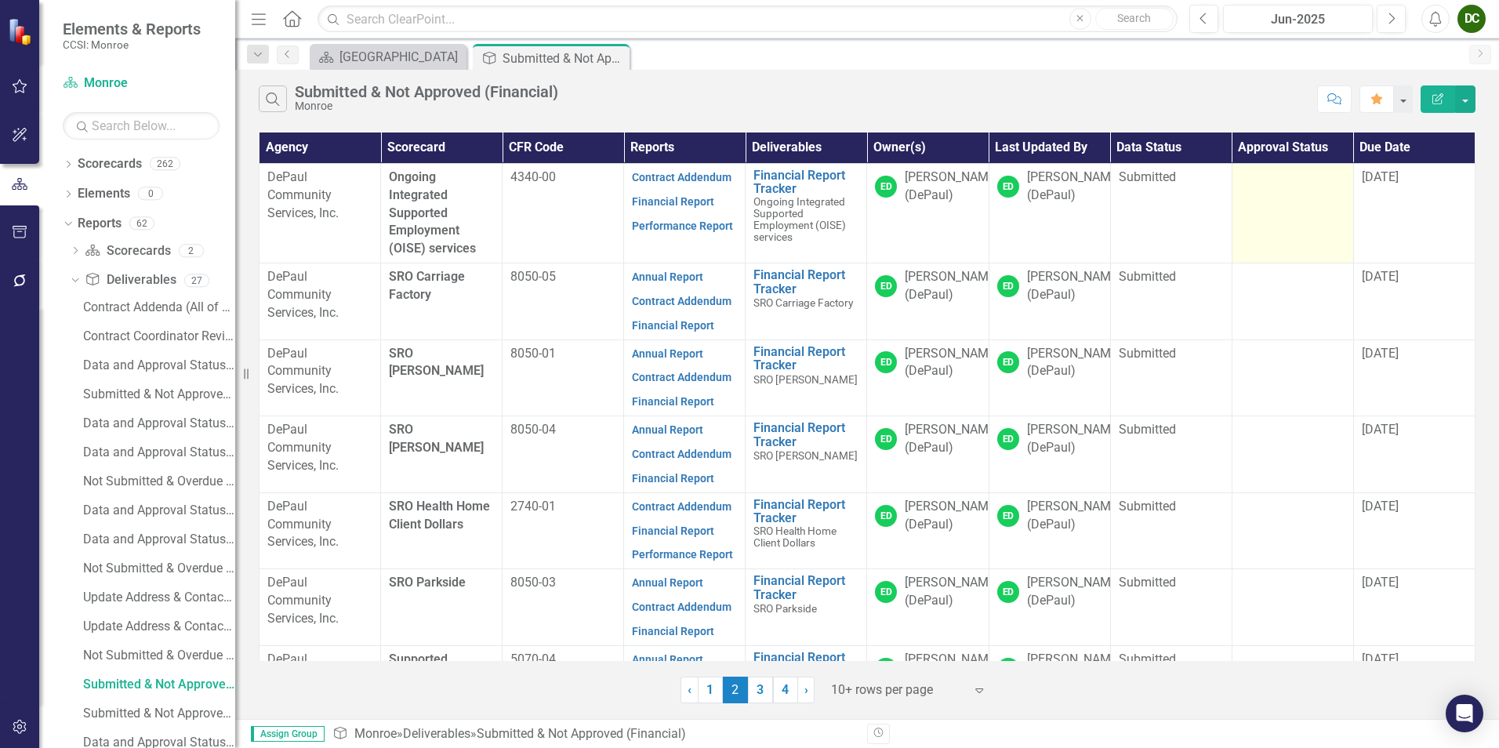
click at [1270, 193] on td at bounding box center [1293, 213] width 122 height 100
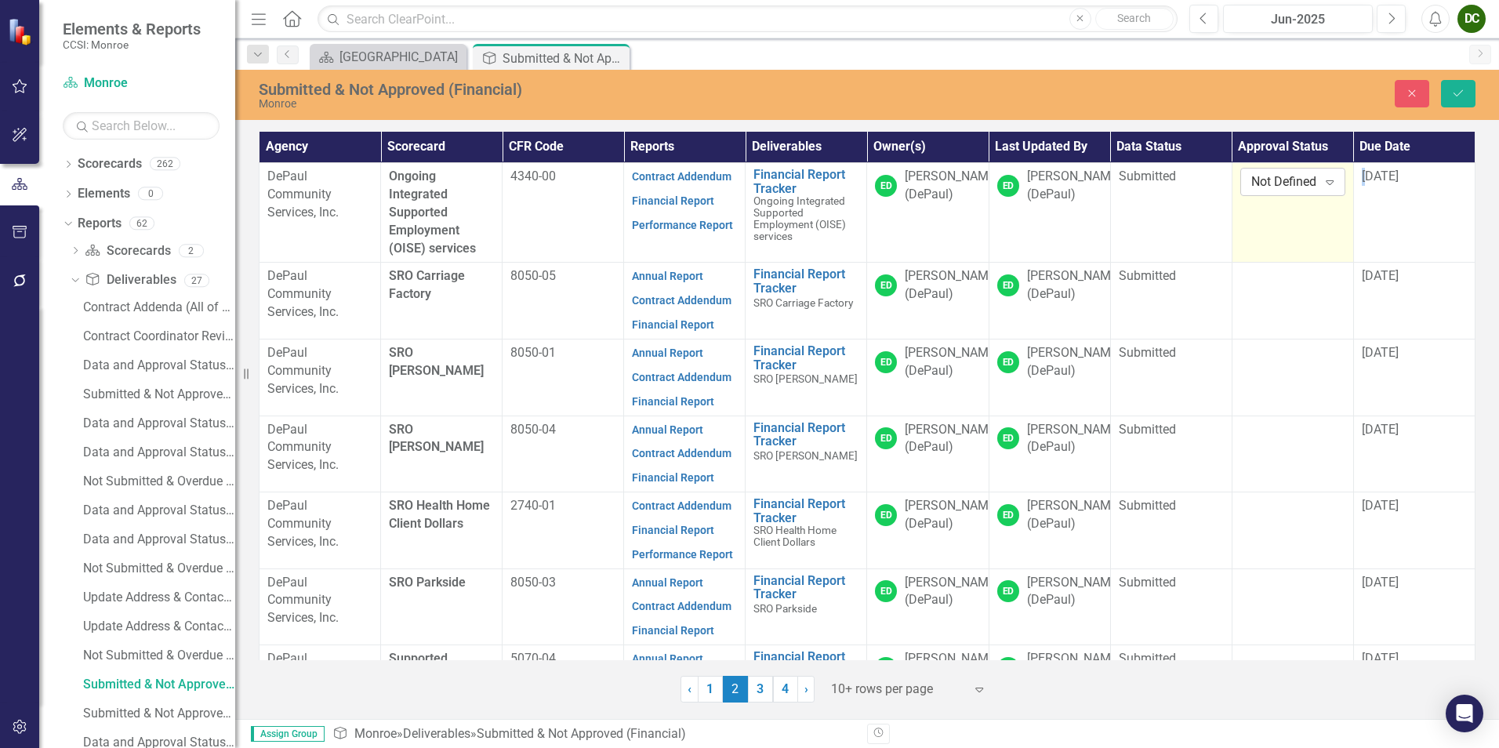
drag, startPoint x: 1270, startPoint y: 193, endPoint x: 1263, endPoint y: 184, distance: 11.3
click at [1263, 184] on div "Not Defined" at bounding box center [1285, 182] width 67 height 18
click at [1274, 234] on div "Approved" at bounding box center [1305, 236] width 100 height 18
click at [1451, 96] on button "Save" at bounding box center [1458, 93] width 35 height 27
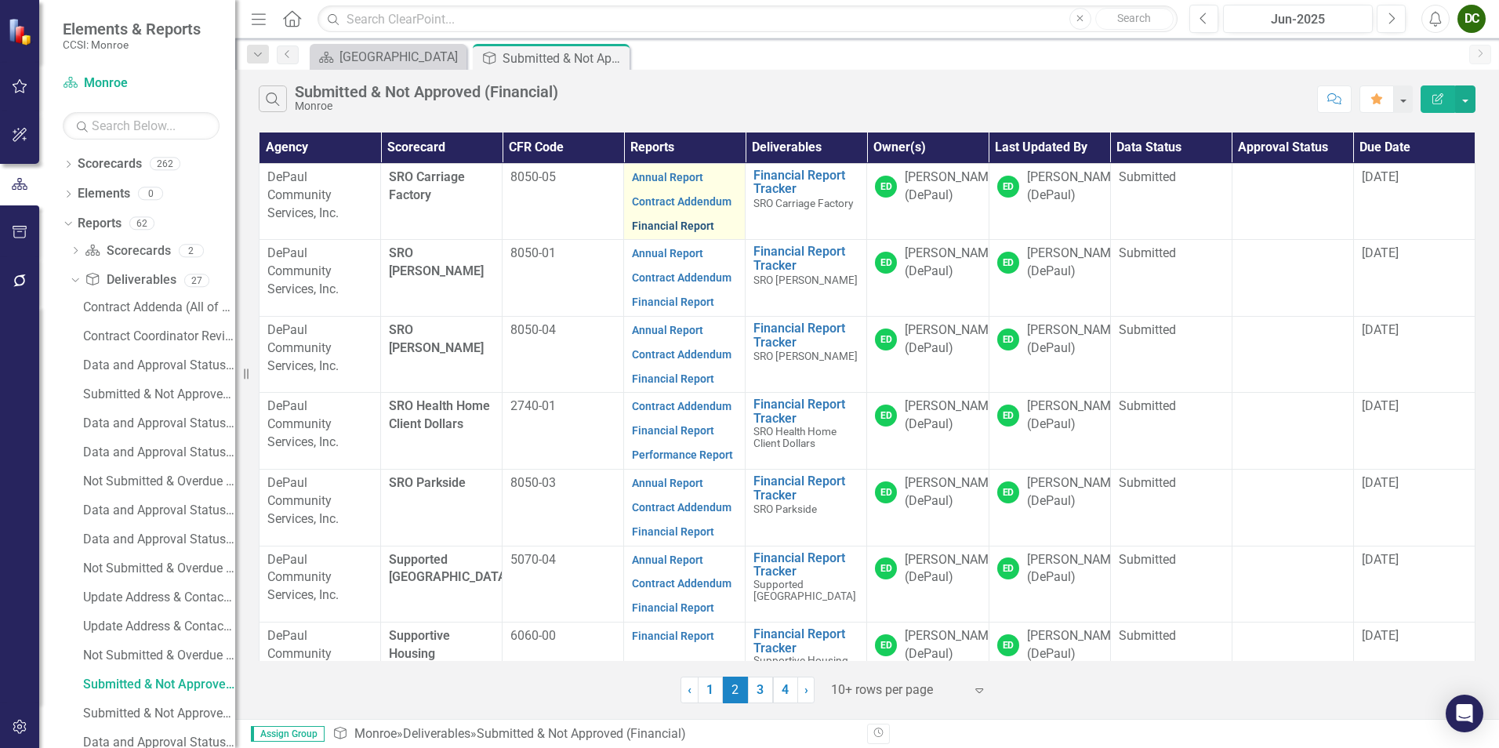
click at [672, 222] on link "Financial Report" at bounding box center [673, 226] width 82 height 13
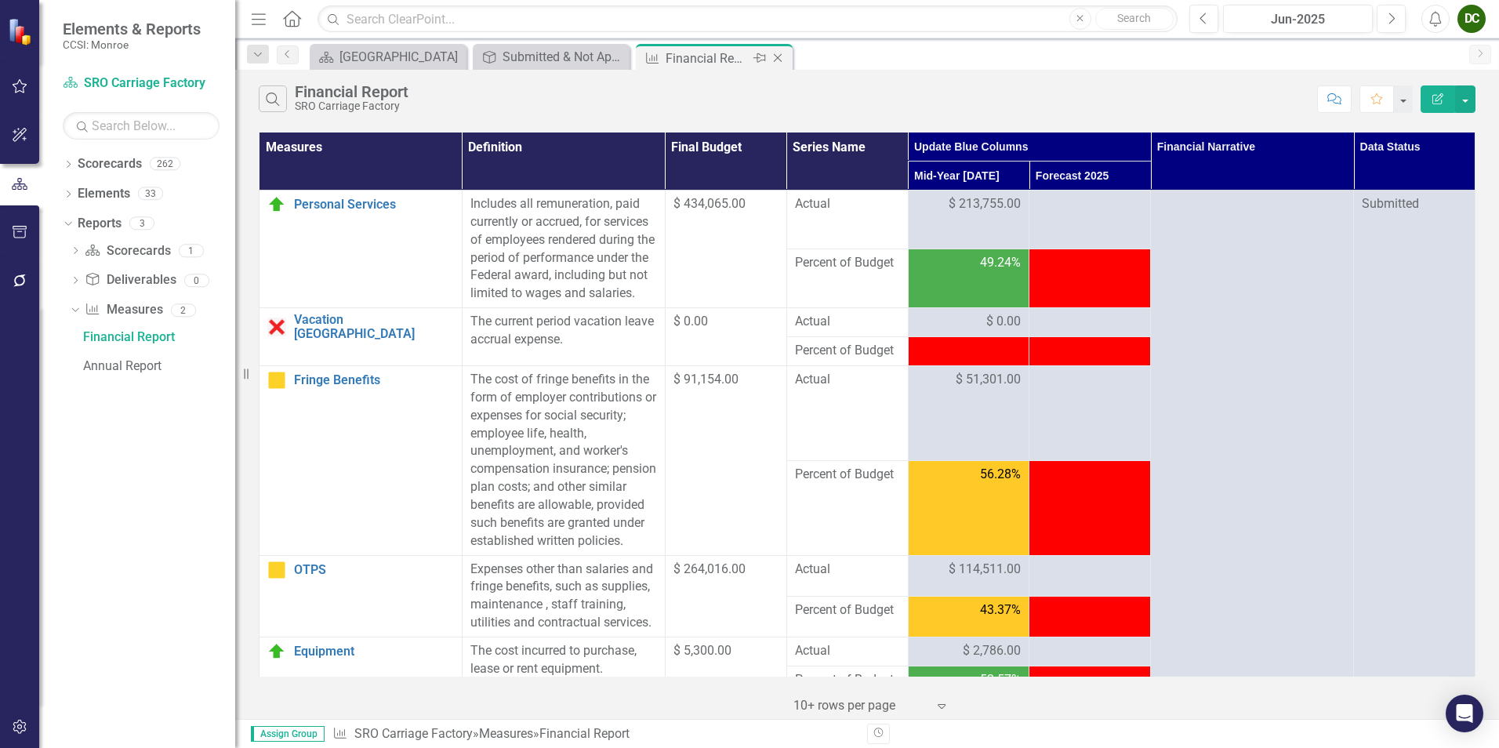
click at [782, 54] on icon at bounding box center [778, 58] width 9 height 9
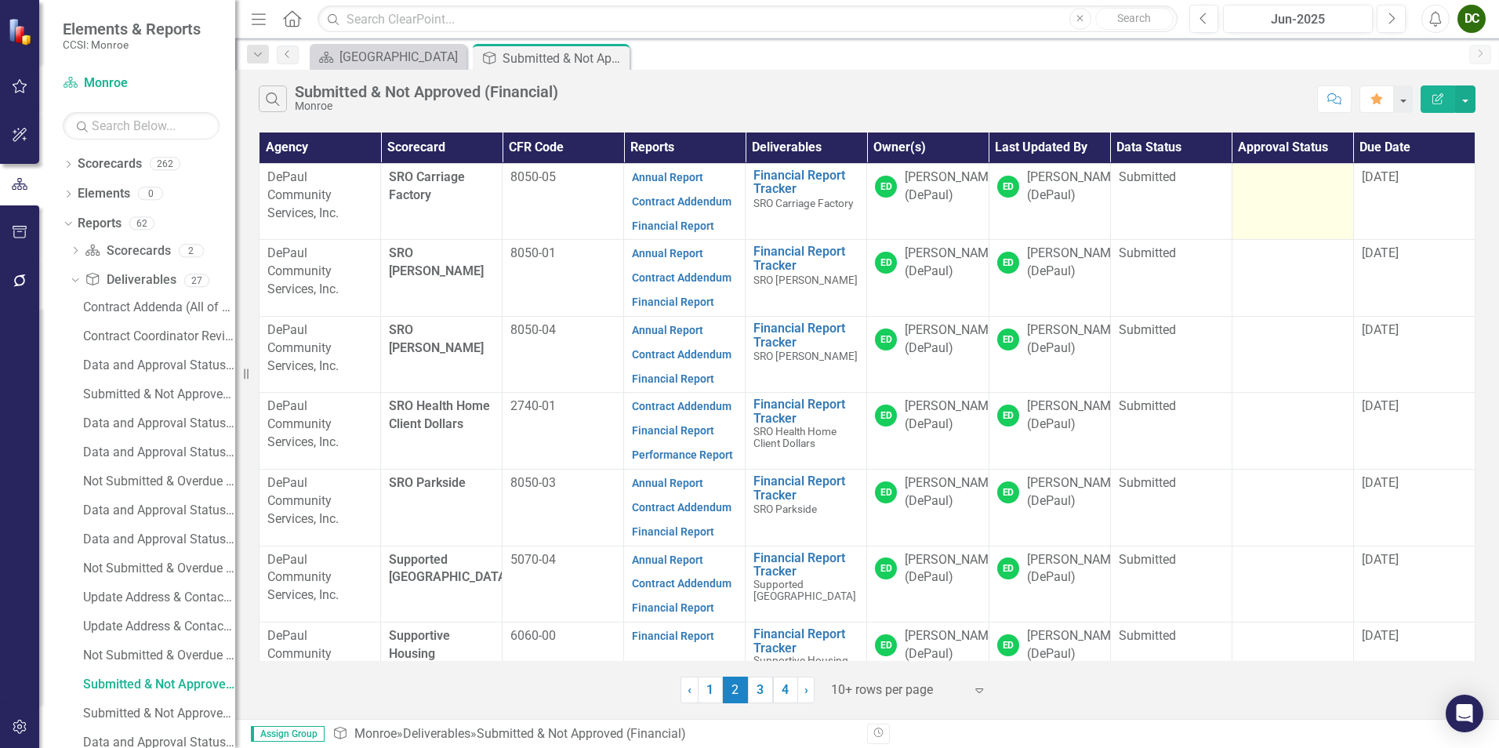
click at [1290, 196] on td at bounding box center [1293, 201] width 122 height 77
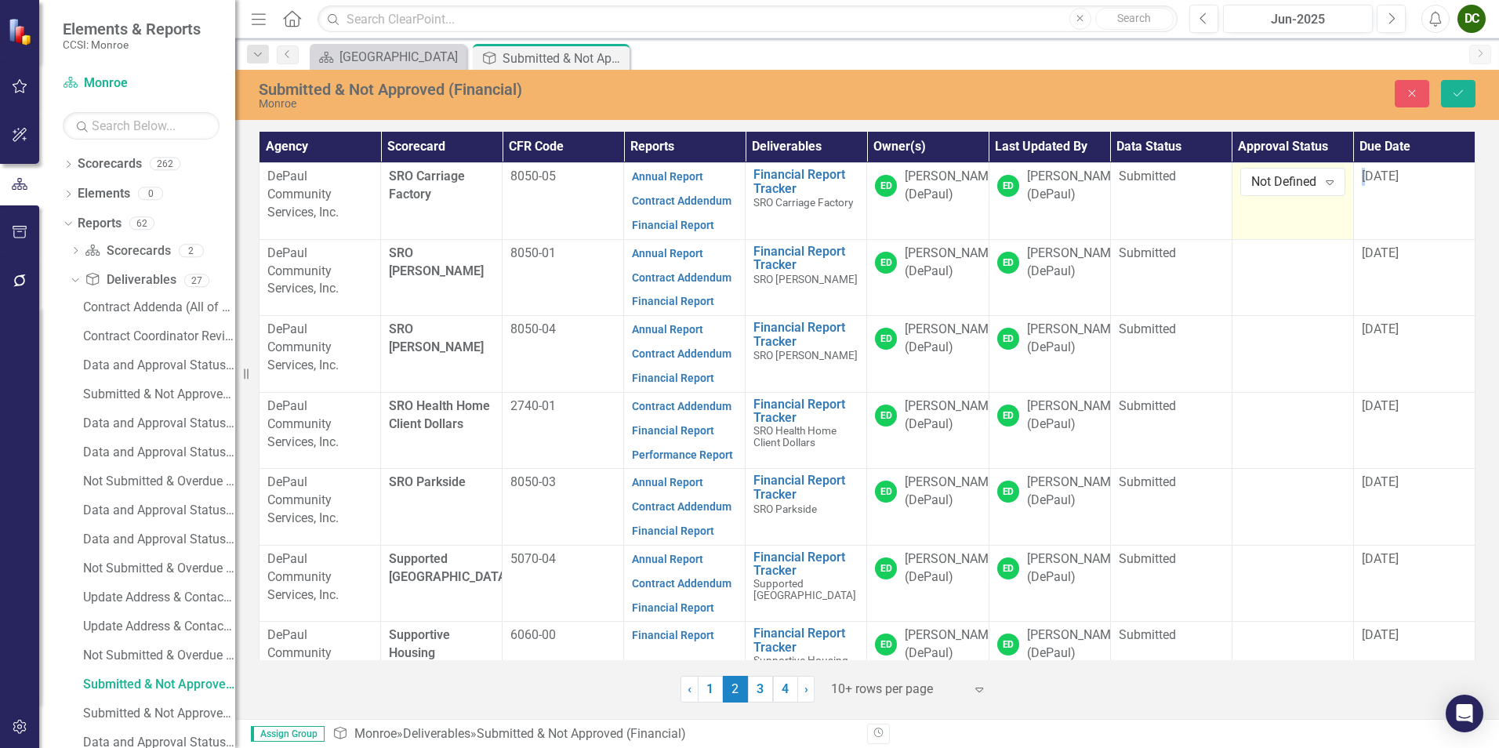
drag, startPoint x: 1290, startPoint y: 196, endPoint x: 1265, endPoint y: 181, distance: 29.2
click at [1265, 181] on div "Not Defined" at bounding box center [1285, 182] width 67 height 18
click at [1271, 227] on div "Approved" at bounding box center [1305, 236] width 100 height 18
click at [1471, 93] on button "Save" at bounding box center [1458, 93] width 35 height 27
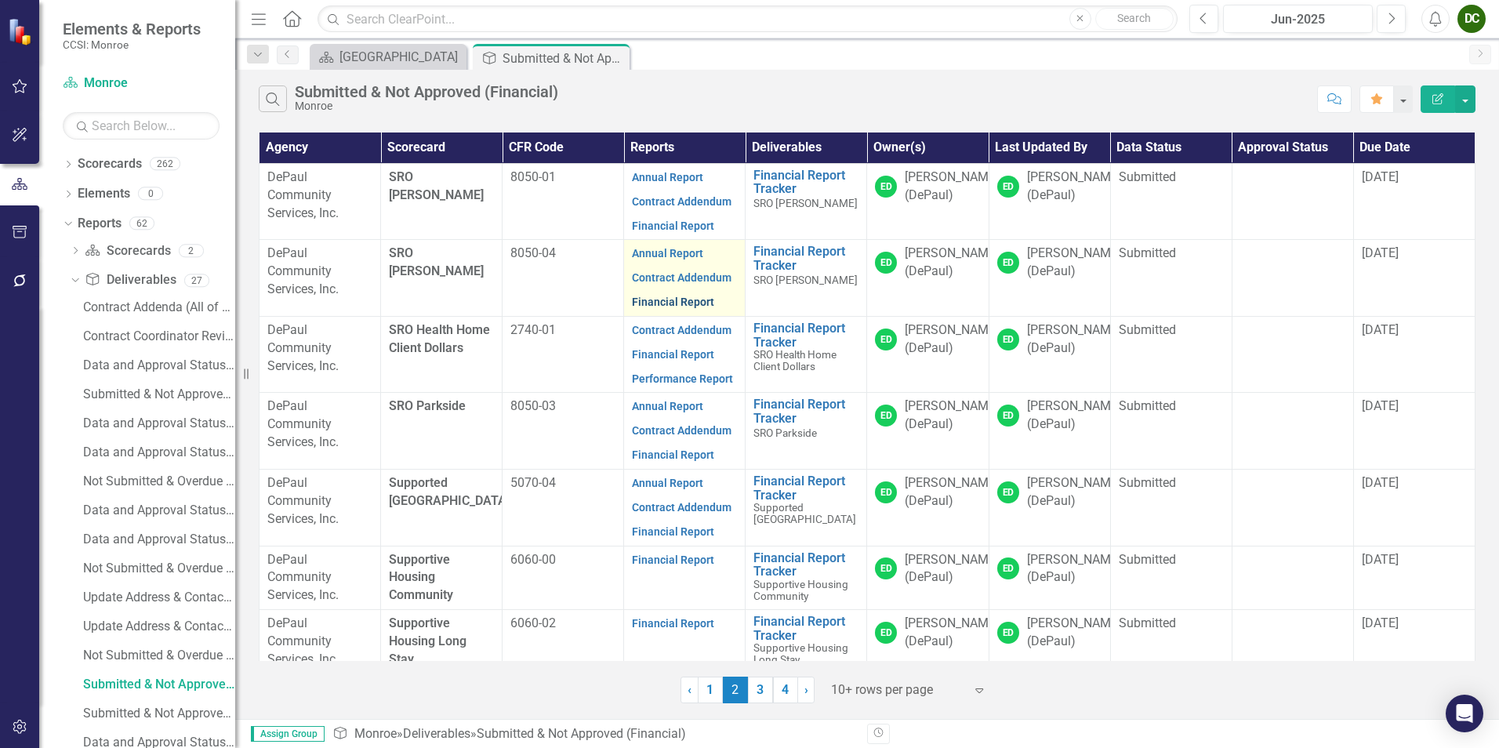
click at [686, 304] on link "Financial Report" at bounding box center [673, 302] width 82 height 13
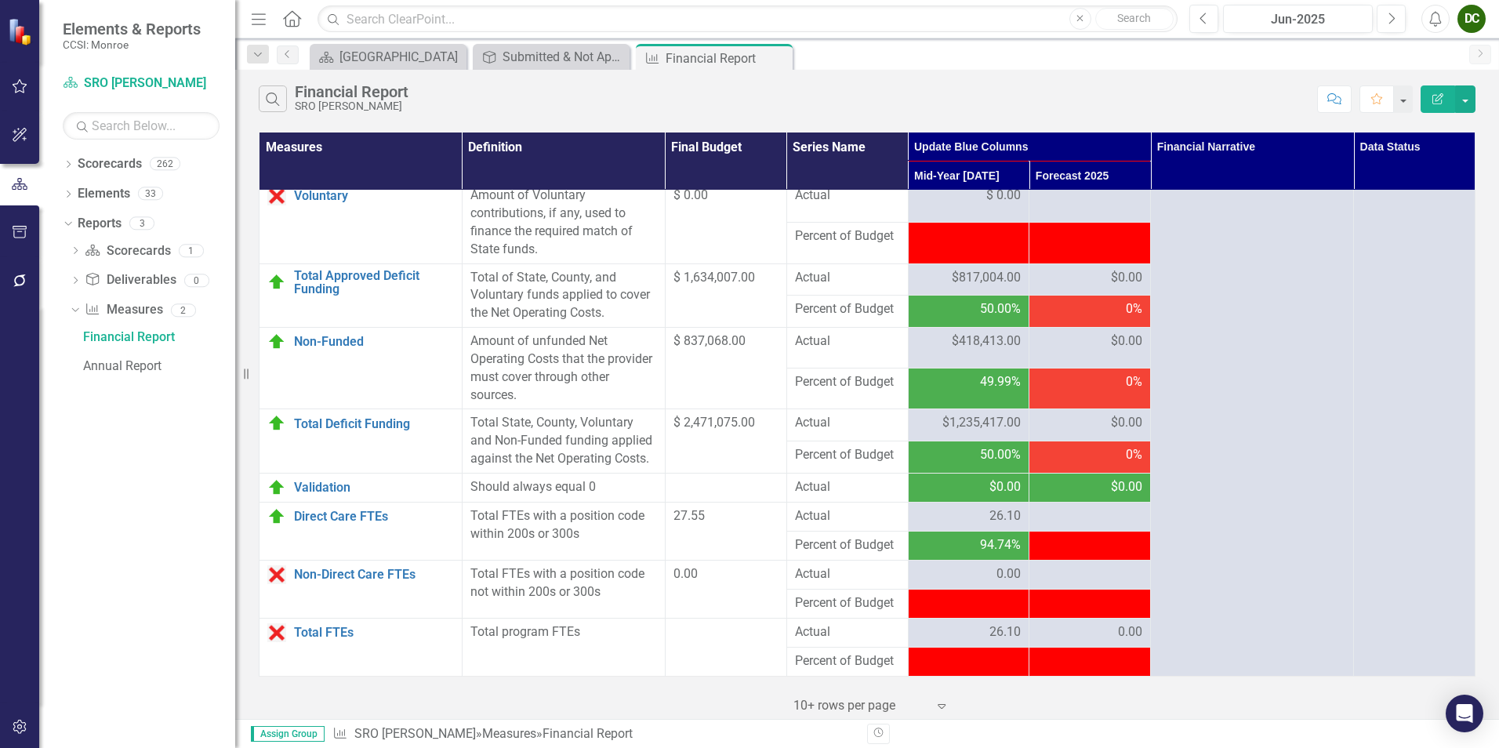
scroll to position [1943, 0]
click at [717, 642] on div at bounding box center [726, 632] width 105 height 19
click at [696, 629] on div at bounding box center [726, 632] width 105 height 19
click at [782, 62] on icon at bounding box center [778, 58] width 9 height 9
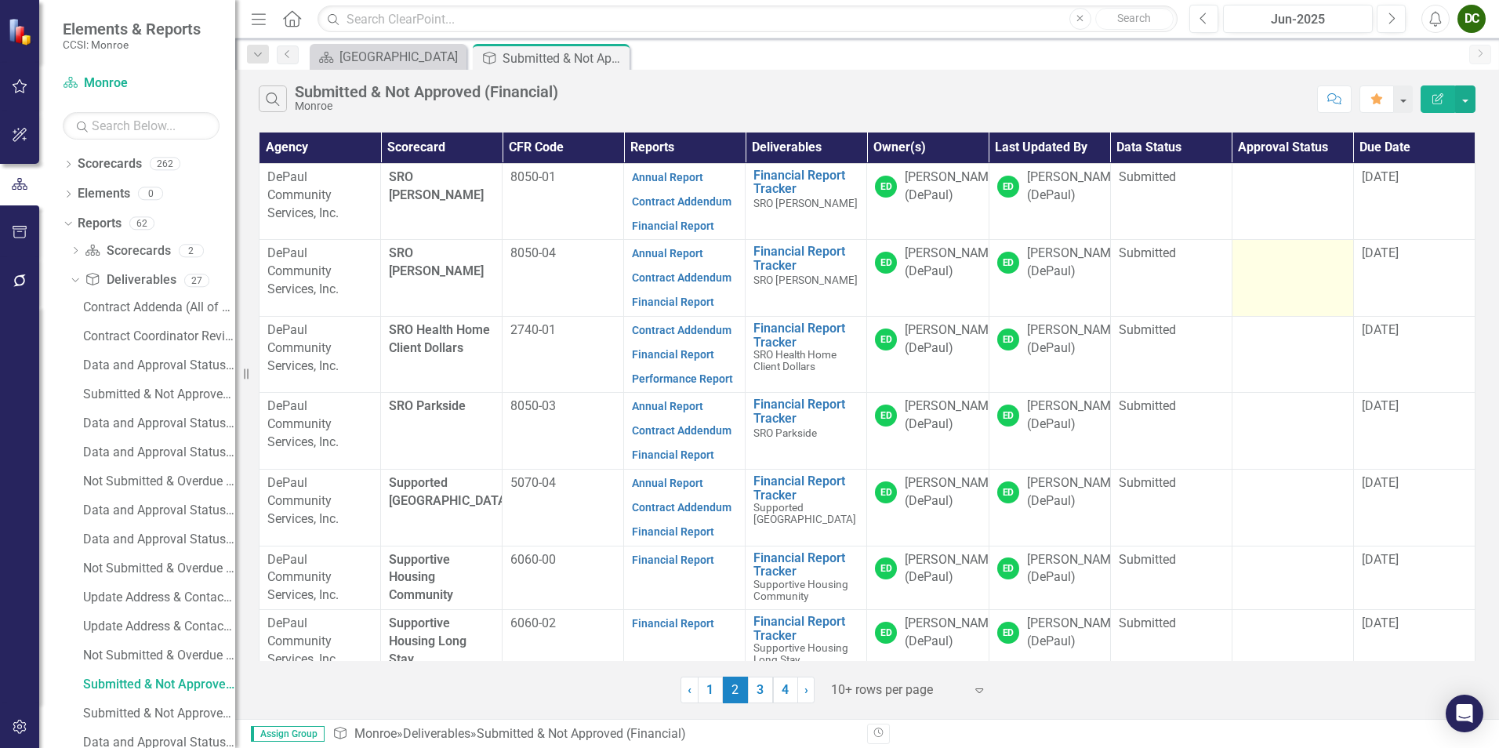
click at [1269, 268] on td at bounding box center [1293, 278] width 122 height 77
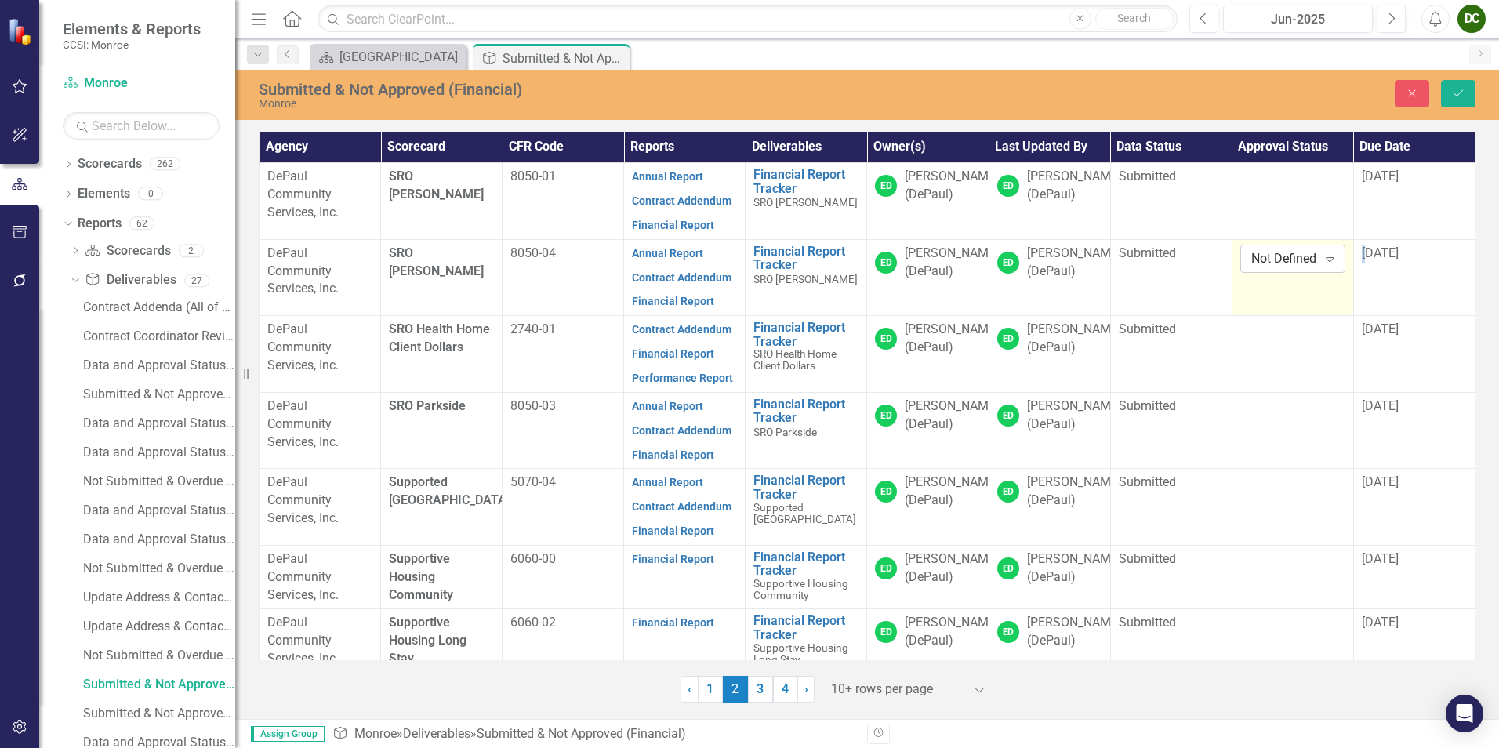
click at [1266, 261] on div "Not Defined" at bounding box center [1285, 258] width 67 height 18
click at [1269, 305] on div "Approved" at bounding box center [1305, 312] width 100 height 18
click at [1447, 89] on button "Save" at bounding box center [1458, 93] width 35 height 27
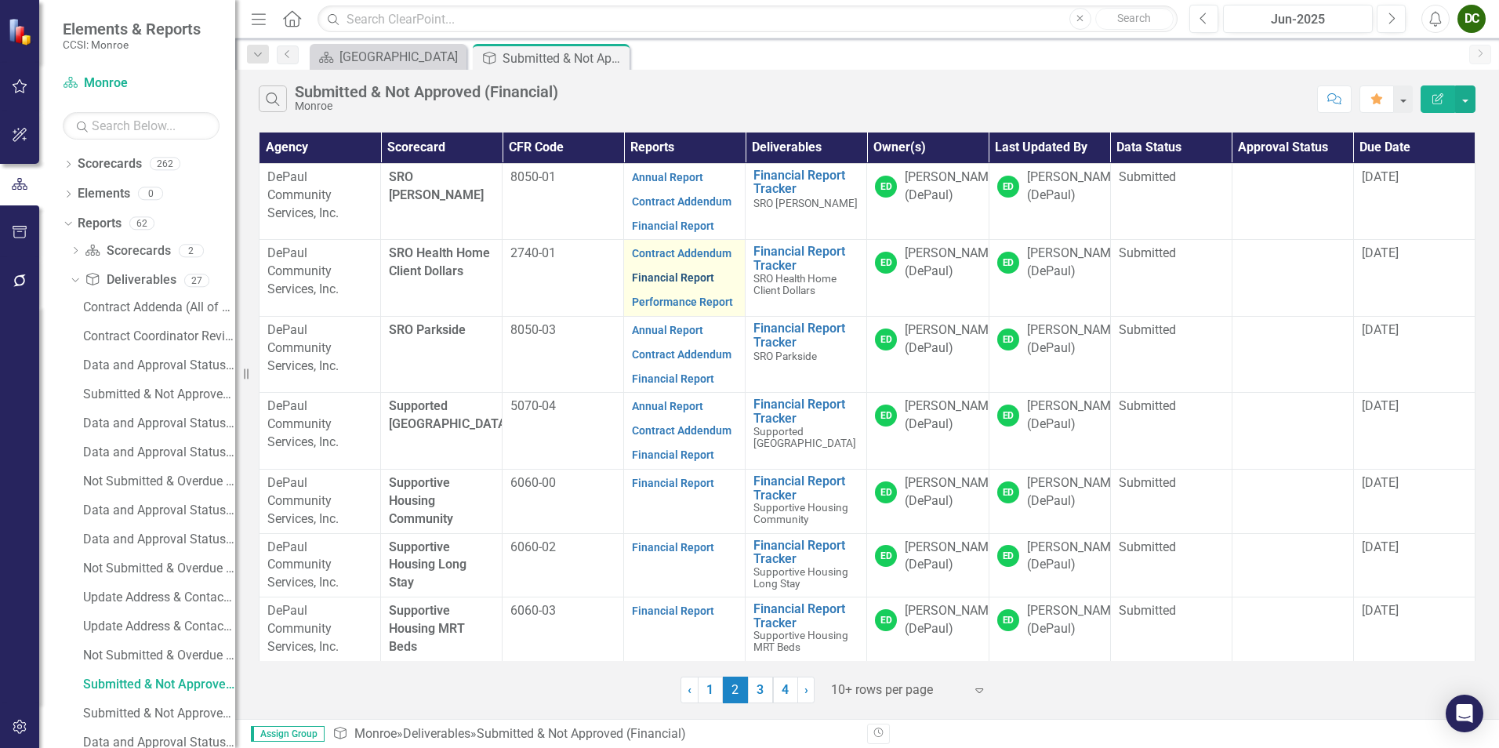
click at [658, 282] on link "Financial Report" at bounding box center [673, 277] width 82 height 13
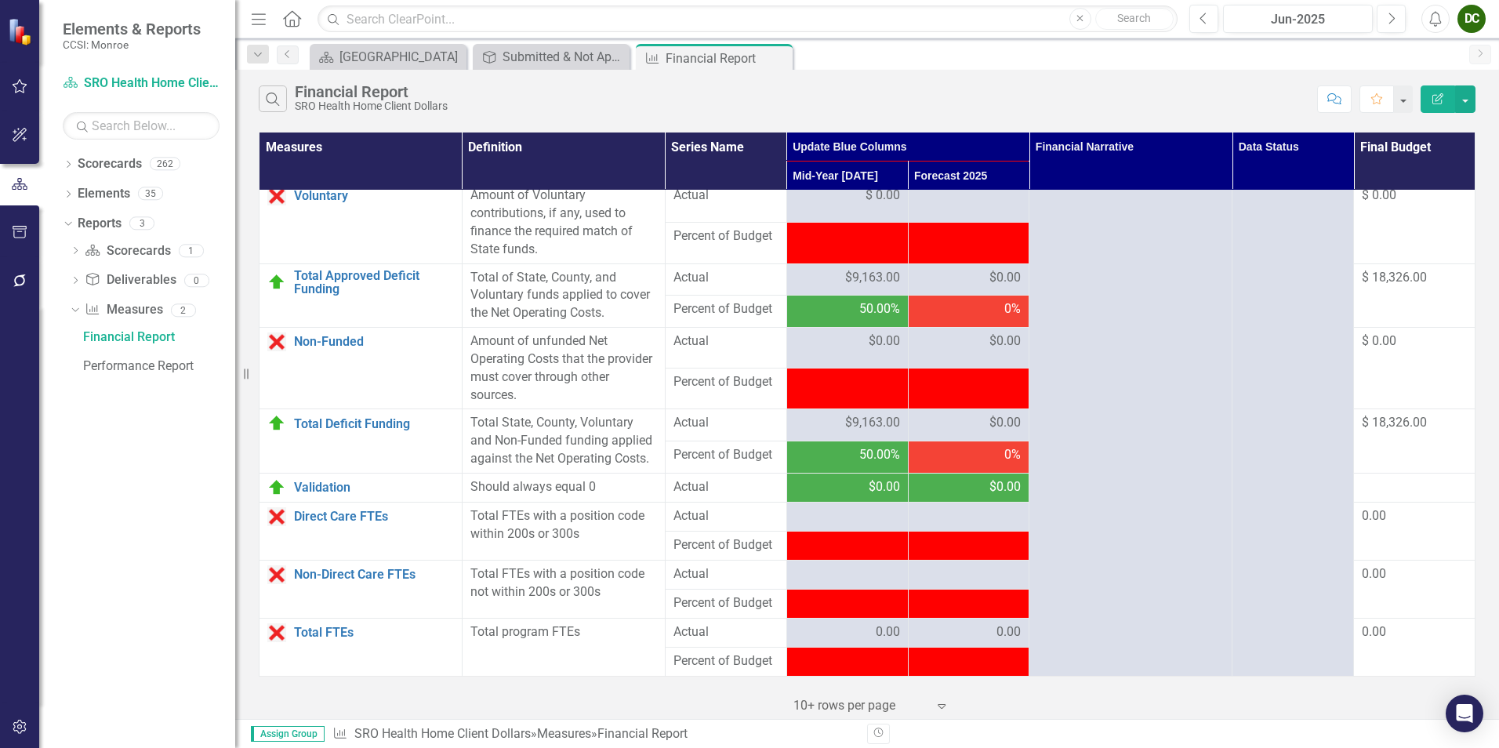
scroll to position [1943, 0]
click at [775, 56] on icon "Close" at bounding box center [778, 58] width 16 height 13
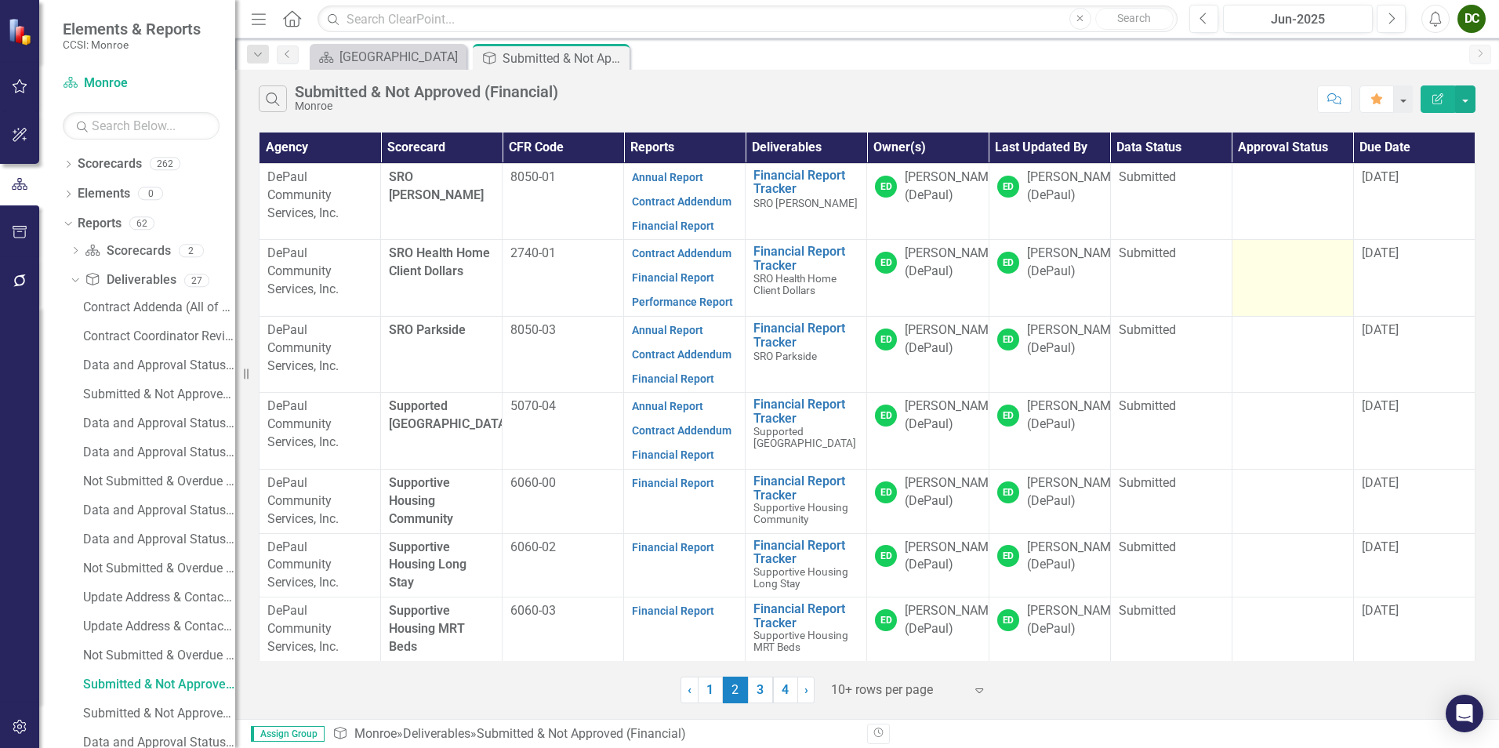
click at [1291, 266] on td at bounding box center [1293, 278] width 122 height 77
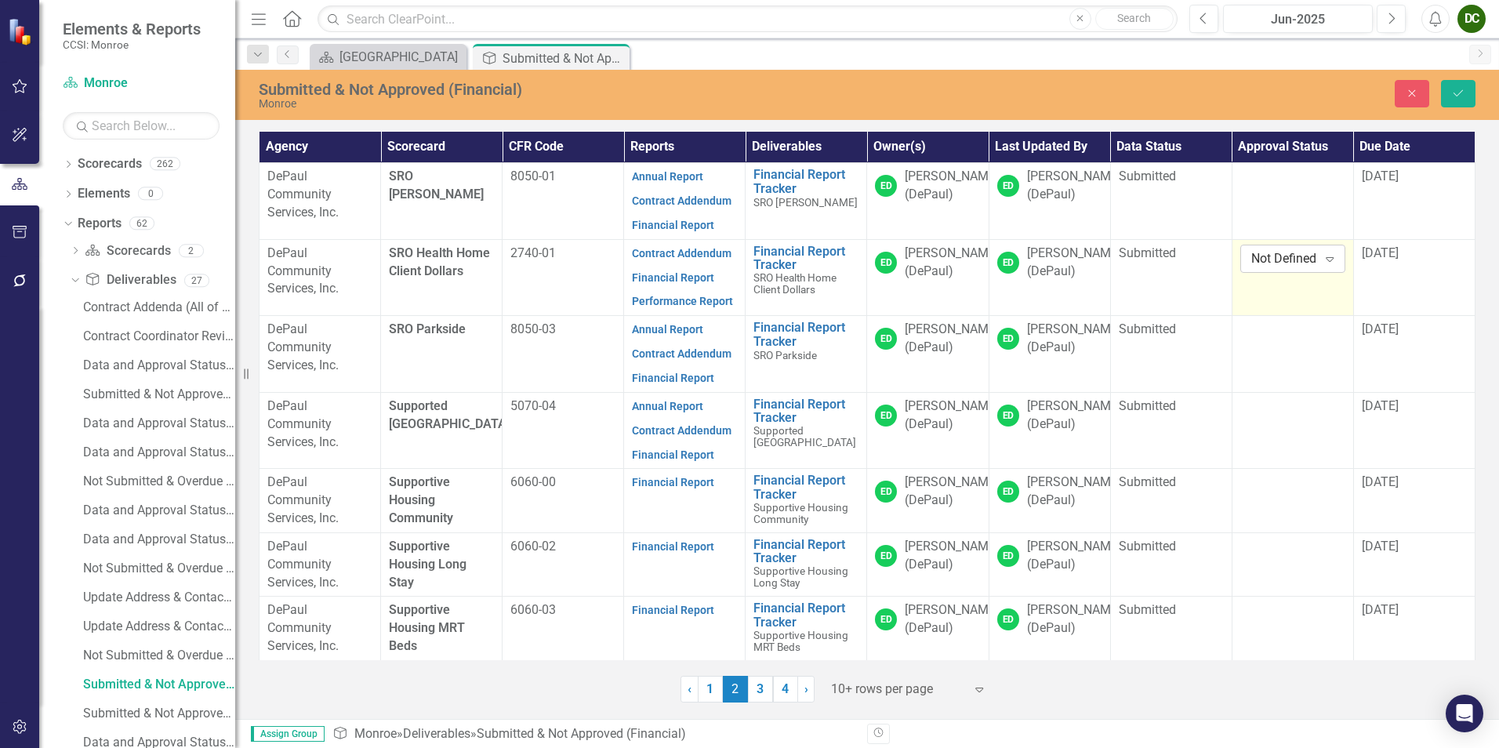
drag, startPoint x: 1291, startPoint y: 266, endPoint x: 1276, endPoint y: 261, distance: 15.6
click at [1276, 261] on div "Not Defined" at bounding box center [1285, 258] width 67 height 18
click at [1276, 306] on div "Approved" at bounding box center [1305, 312] width 100 height 18
click at [1447, 91] on button "Save" at bounding box center [1458, 93] width 35 height 27
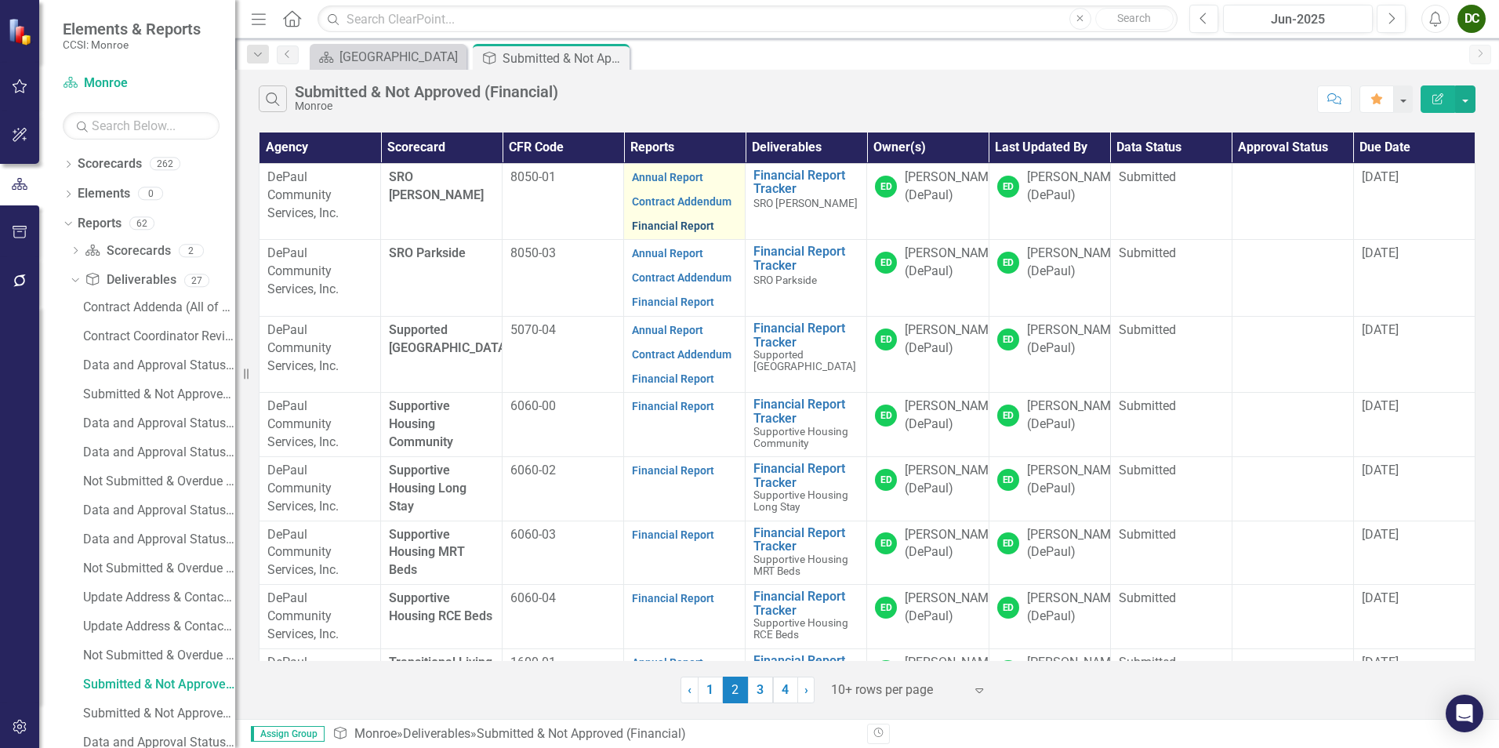
click at [687, 231] on link "Financial Report" at bounding box center [673, 226] width 82 height 13
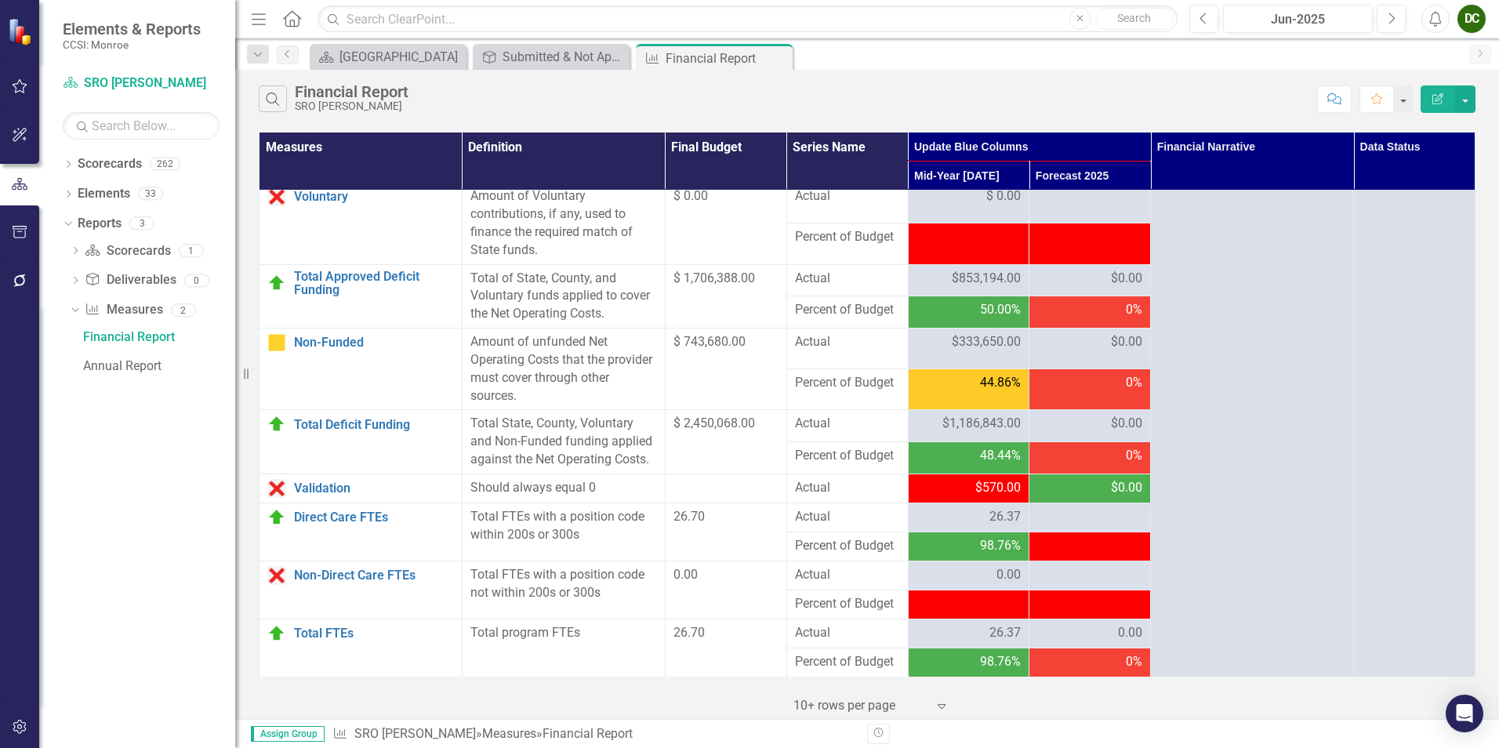
scroll to position [1943, 0]
click at [0, 0] on icon "Close" at bounding box center [0, 0] width 0 height 0
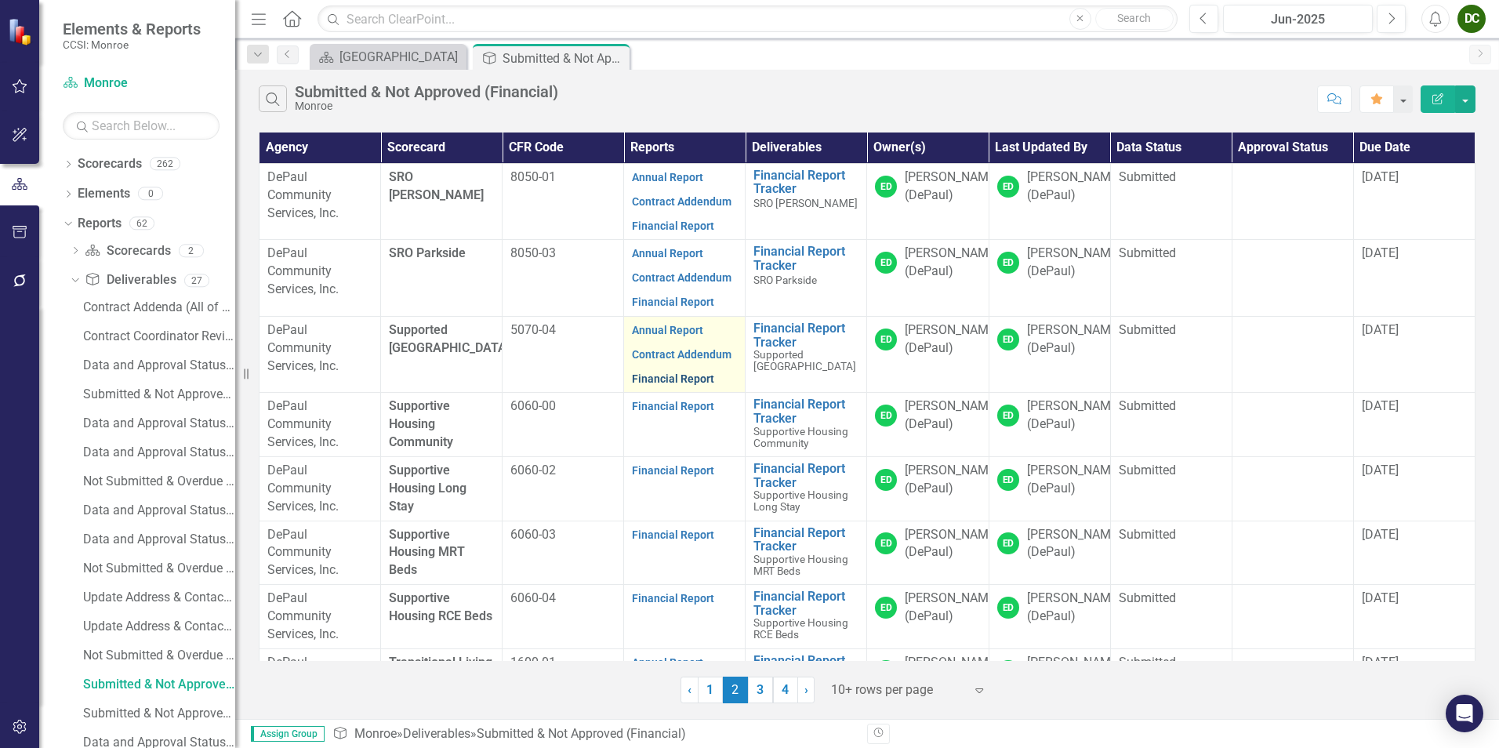
click at [663, 385] on link "Financial Report" at bounding box center [673, 378] width 82 height 13
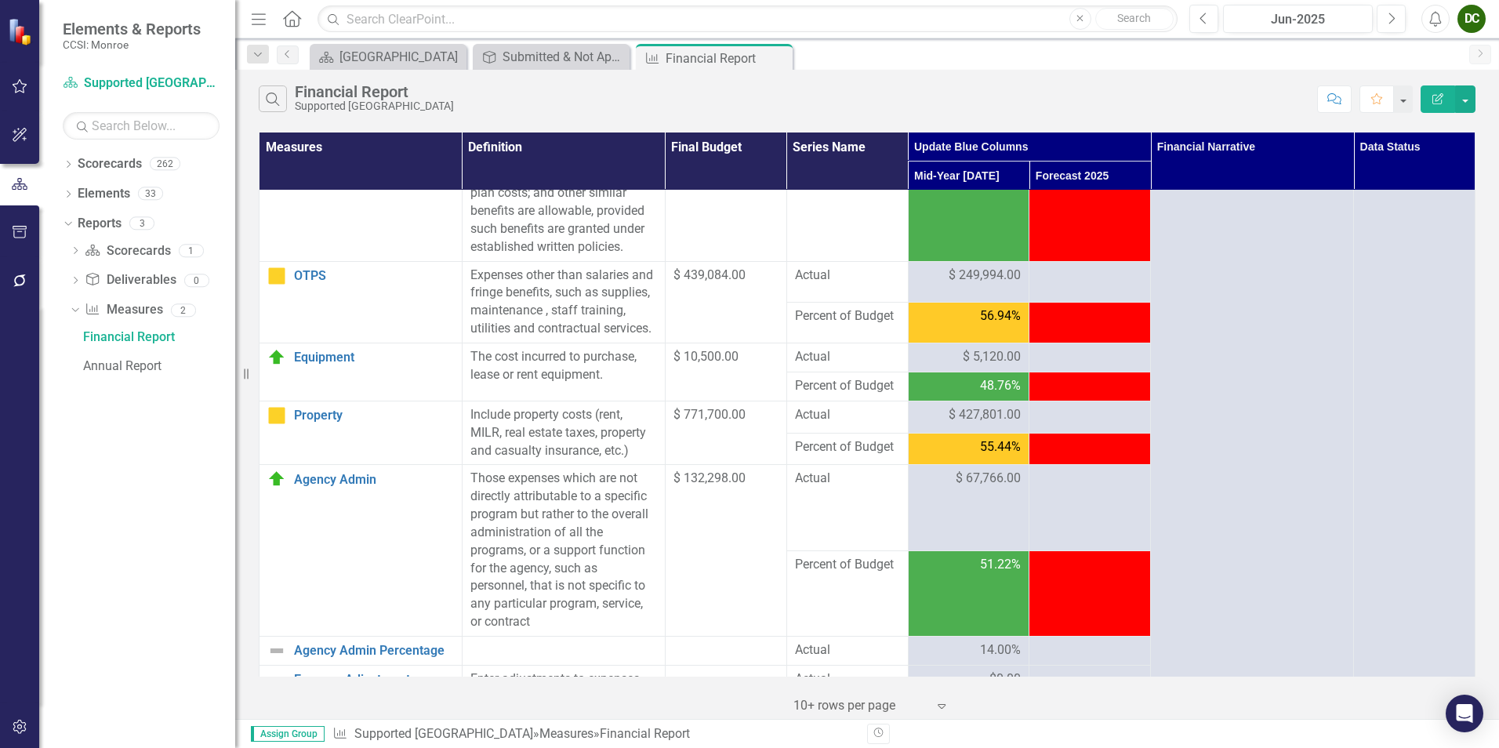
scroll to position [75, 0]
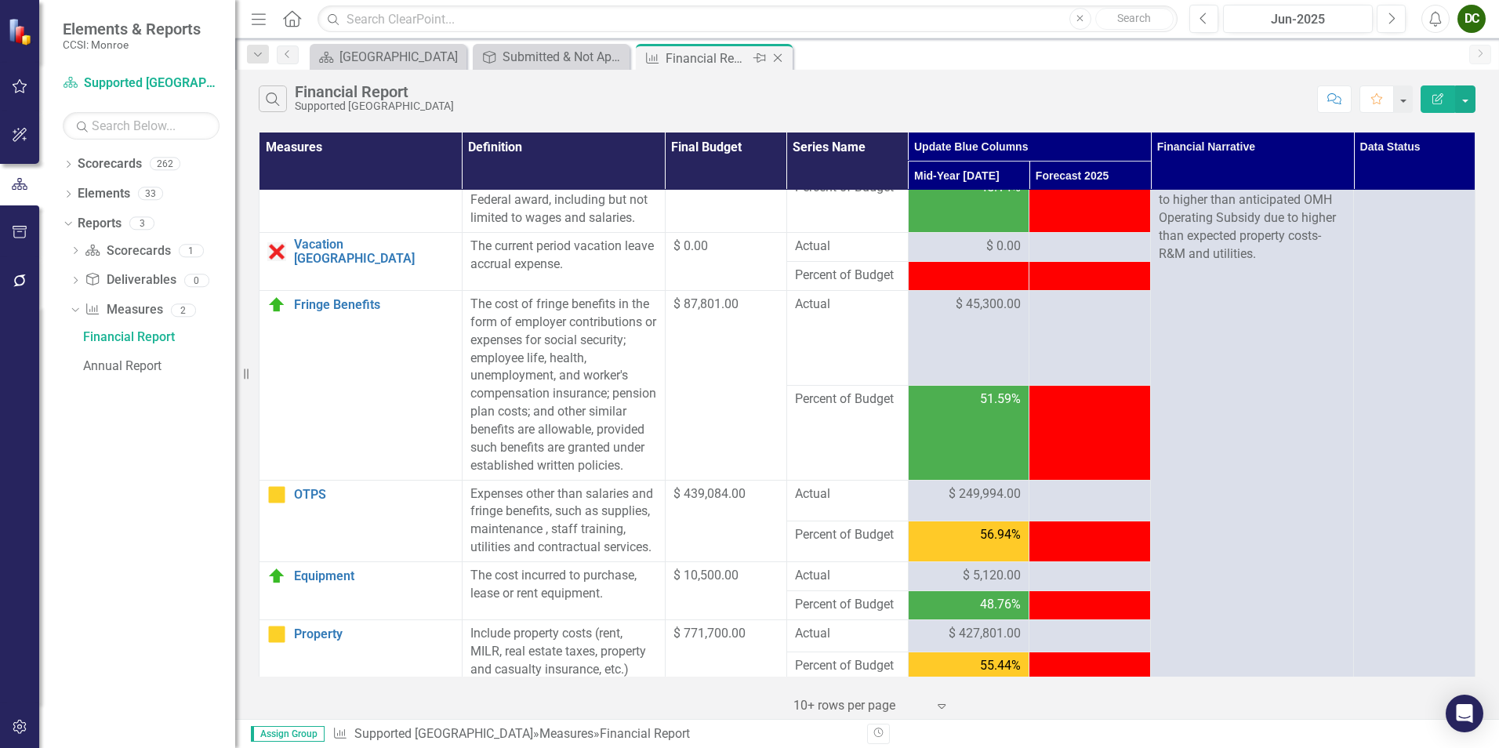
click at [776, 58] on icon "Close" at bounding box center [778, 58] width 16 height 13
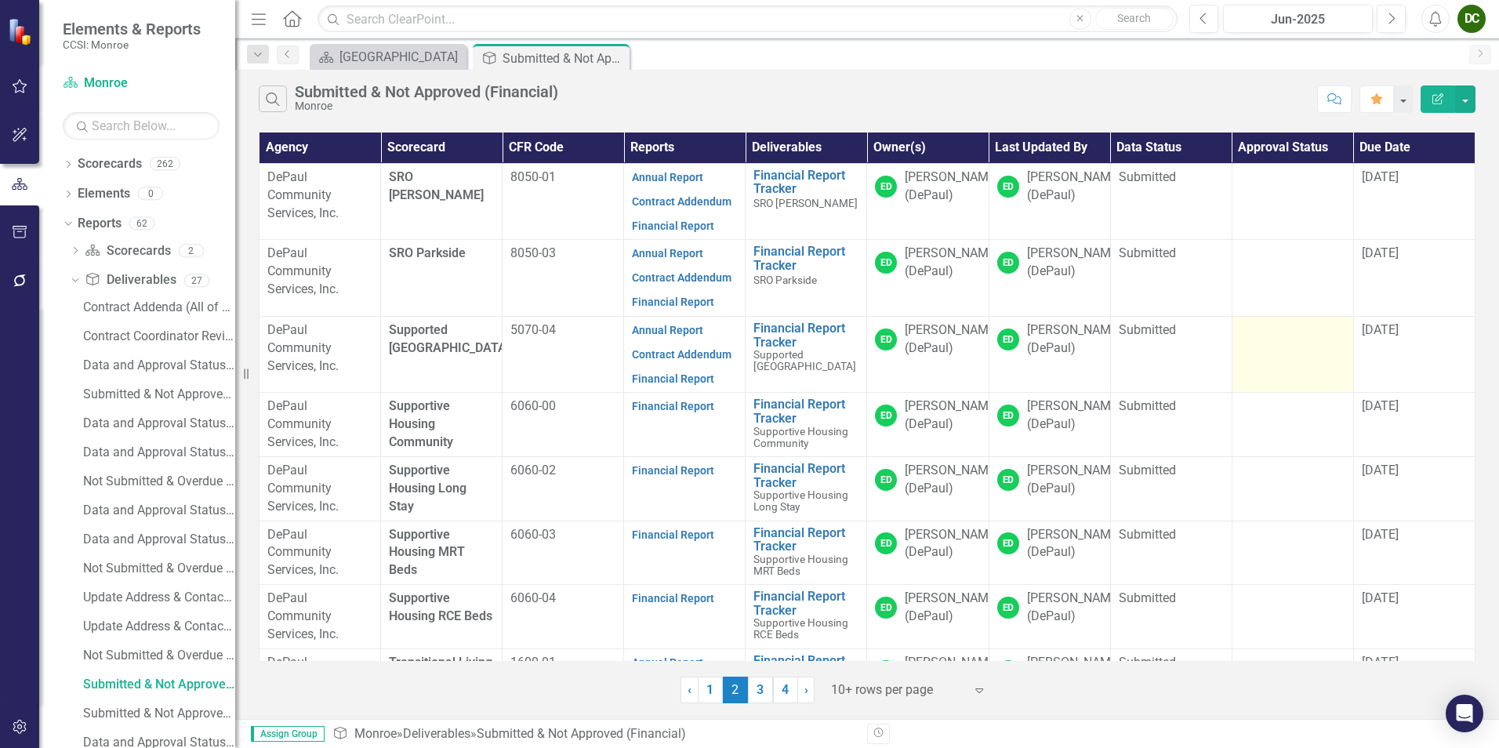
click at [1257, 352] on td at bounding box center [1293, 354] width 122 height 77
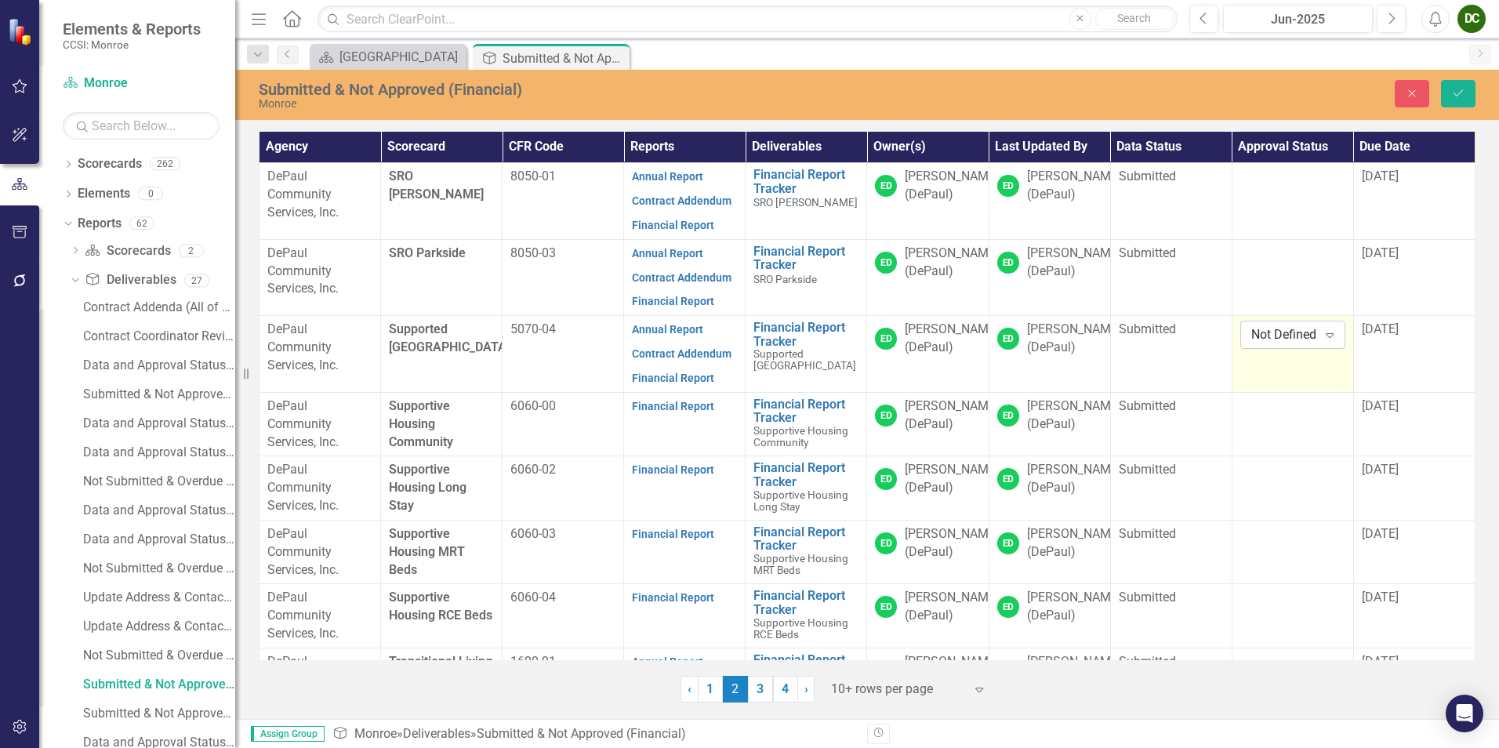
drag, startPoint x: 1257, startPoint y: 352, endPoint x: 1252, endPoint y: 334, distance: 18.6
click at [1252, 334] on div "Not Defined" at bounding box center [1285, 335] width 67 height 18
click at [1260, 380] on div "Approved" at bounding box center [1305, 389] width 100 height 18
click at [1456, 85] on button "Save" at bounding box center [1458, 93] width 35 height 27
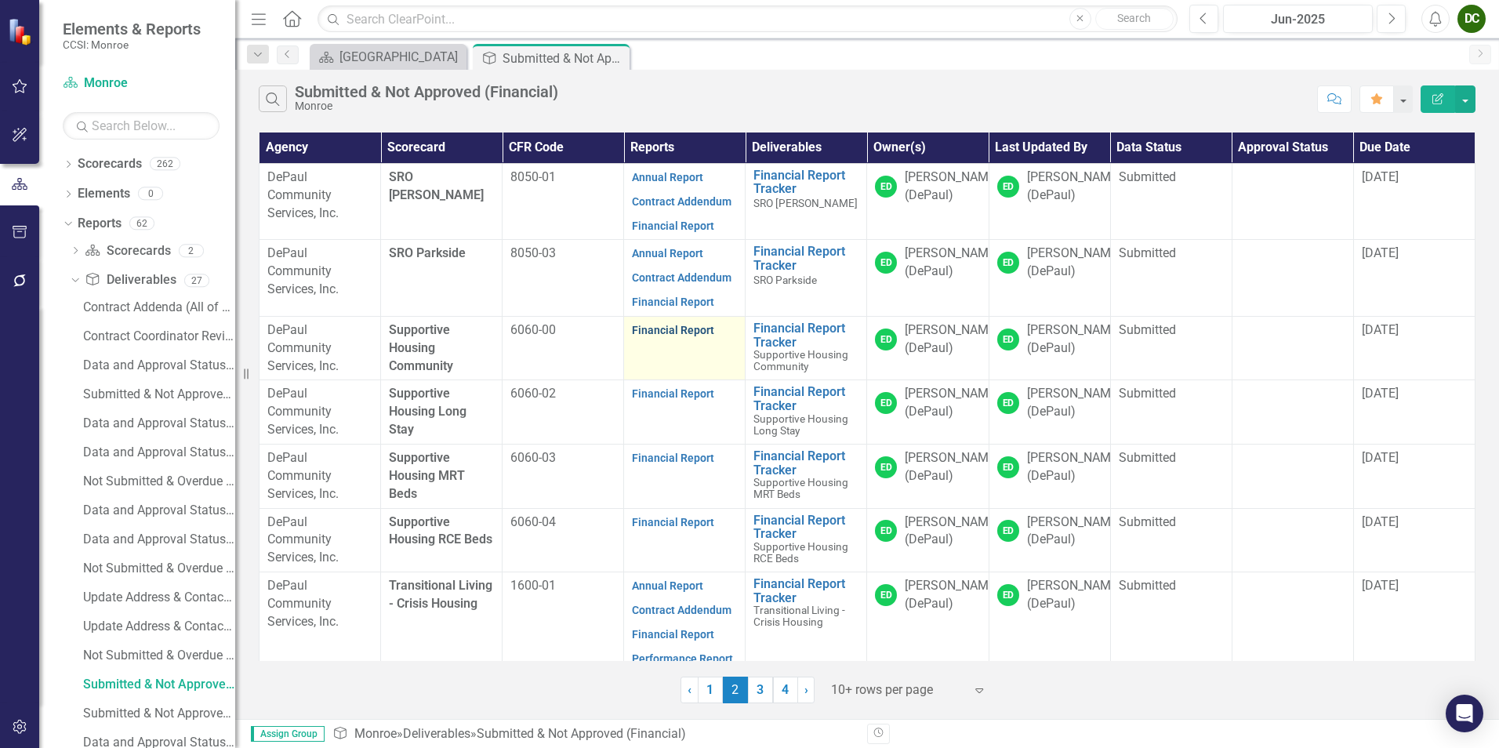
click at [656, 334] on link "Financial Report" at bounding box center [673, 330] width 82 height 13
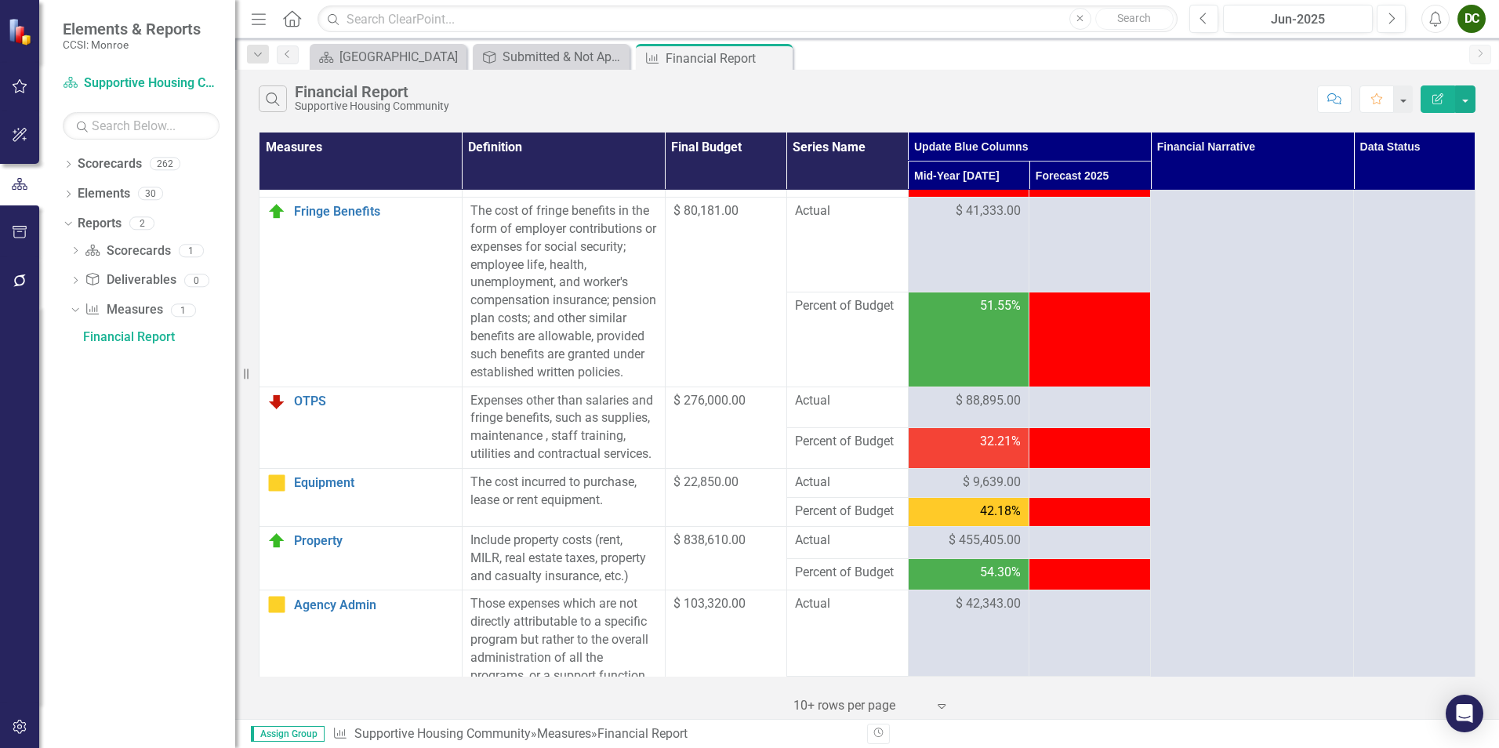
scroll to position [93, 0]
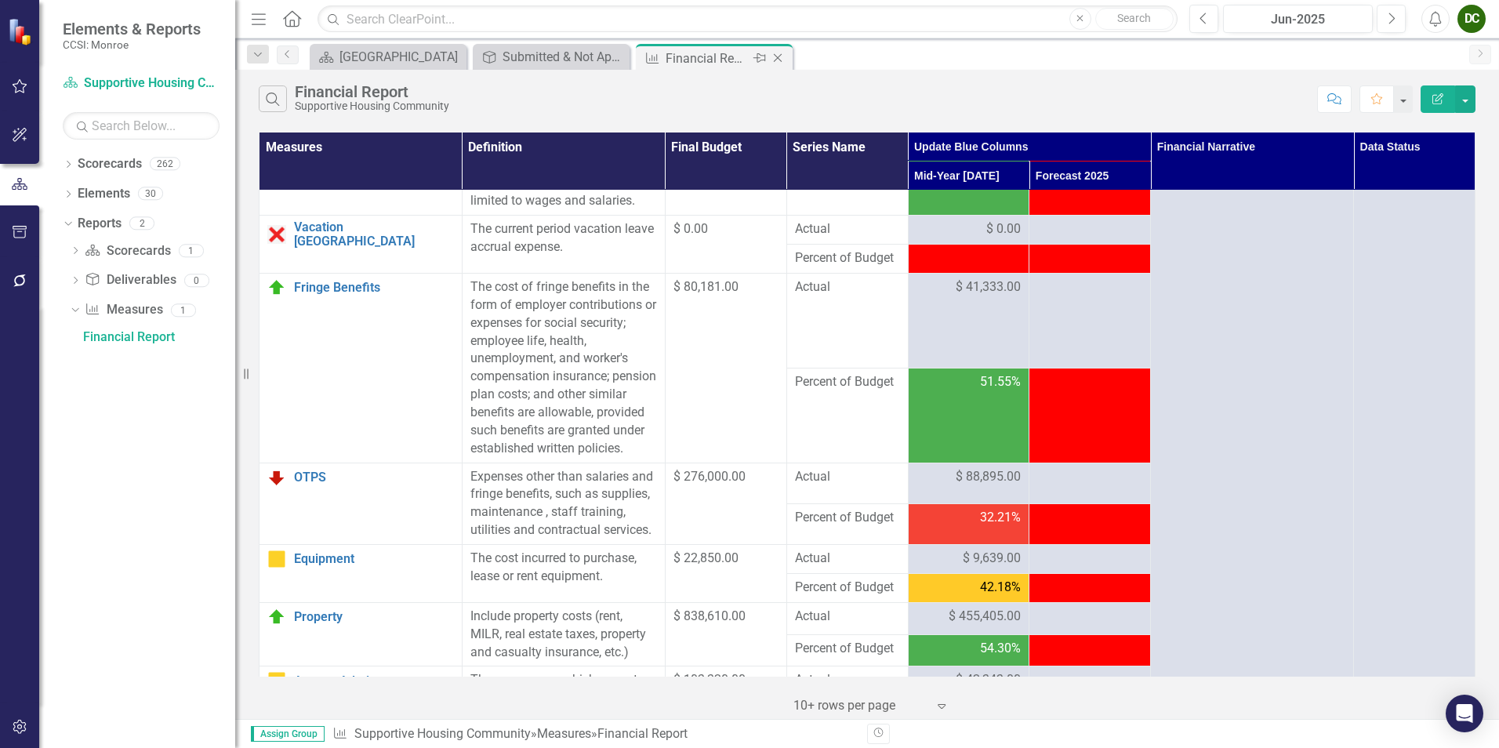
click at [783, 57] on icon "Close" at bounding box center [778, 58] width 16 height 13
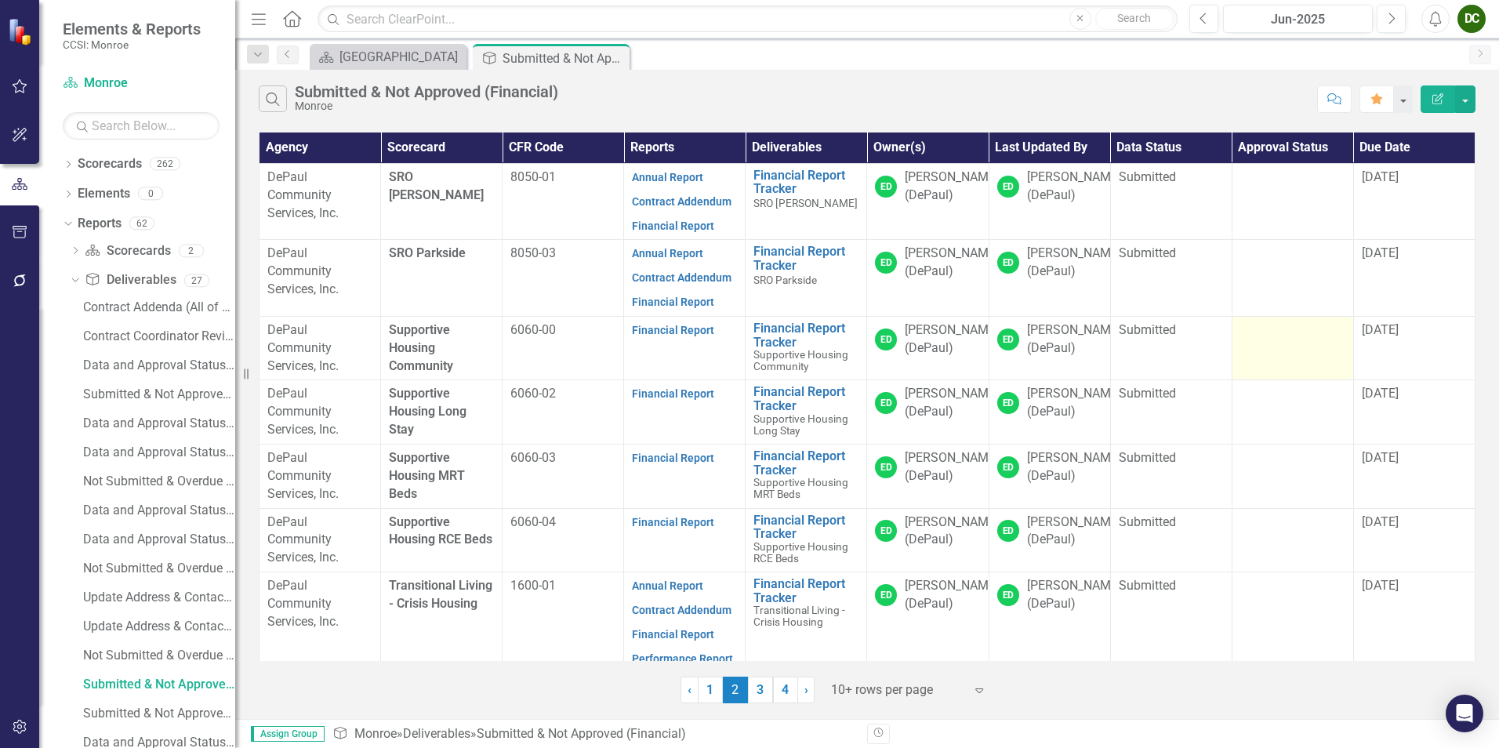
click at [1277, 343] on td at bounding box center [1293, 348] width 122 height 64
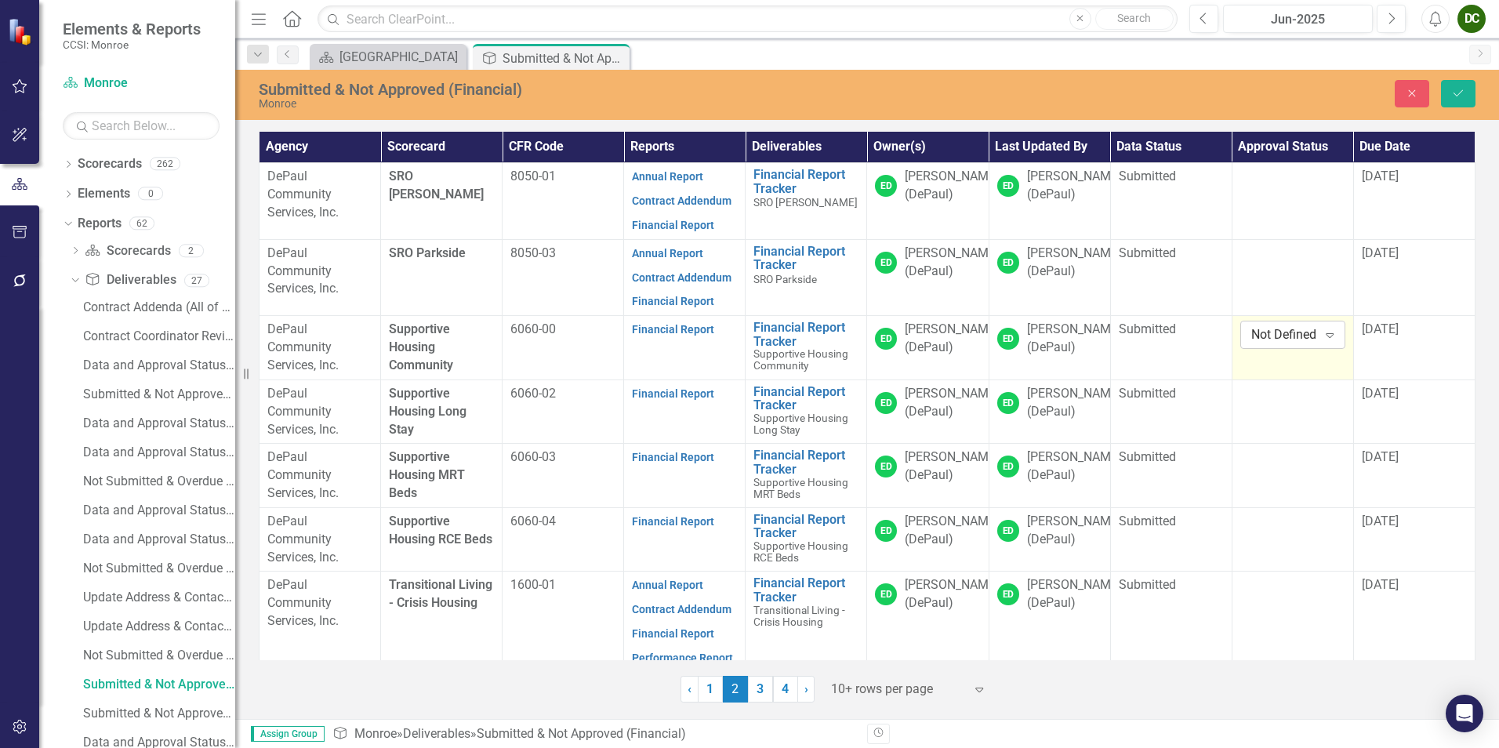
drag, startPoint x: 1277, startPoint y: 343, endPoint x: 1270, endPoint y: 332, distance: 13.5
click at [1270, 332] on div "Not Defined" at bounding box center [1285, 335] width 67 height 18
click at [1267, 382] on div "Approved" at bounding box center [1305, 389] width 100 height 18
click at [1448, 85] on button "Save" at bounding box center [1458, 93] width 35 height 27
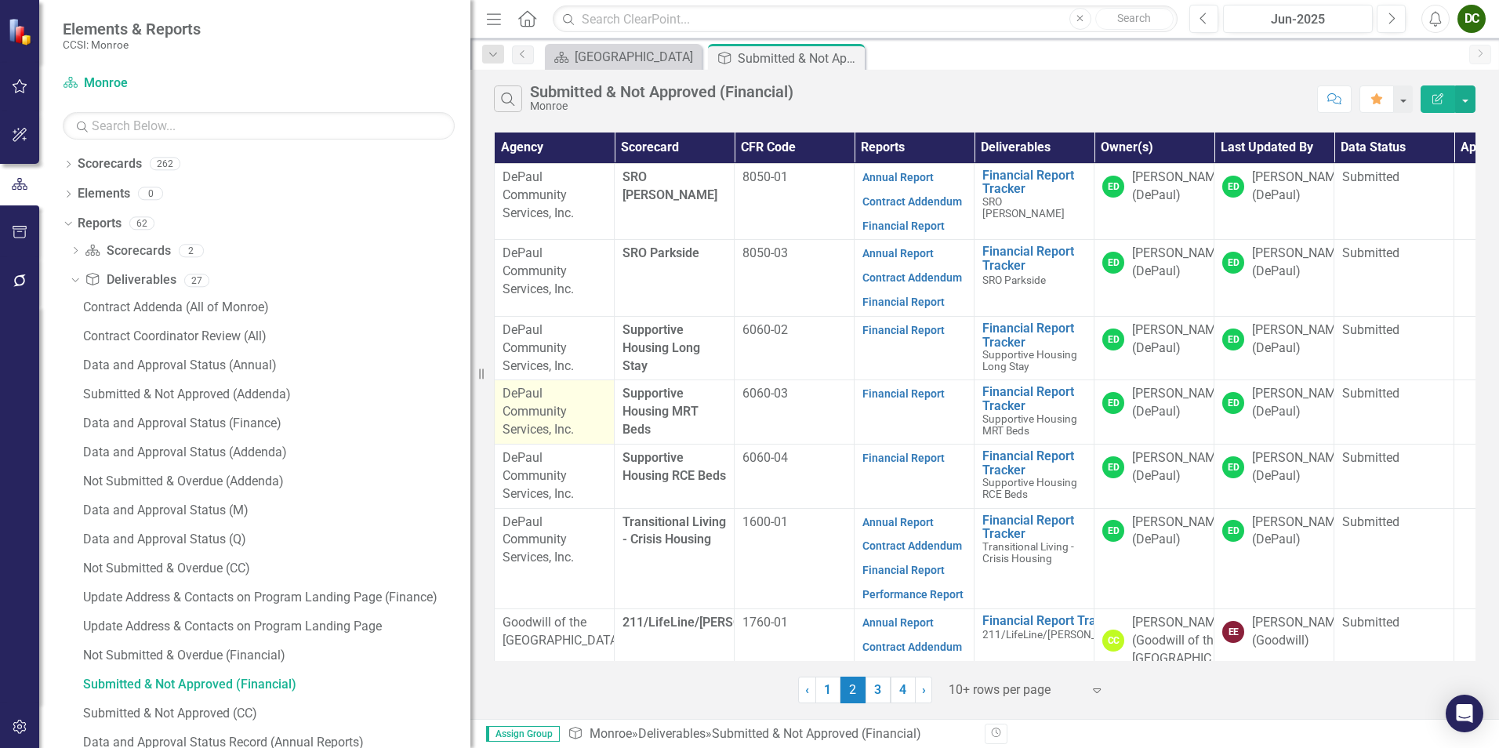
drag, startPoint x: 249, startPoint y: 376, endPoint x: 517, endPoint y: 394, distance: 268.7
click at [517, 394] on div "Elements & Reports CCSI: Monroe Scorecard Monroe Search Dropdown Scorecards 262…" at bounding box center [749, 374] width 1499 height 748
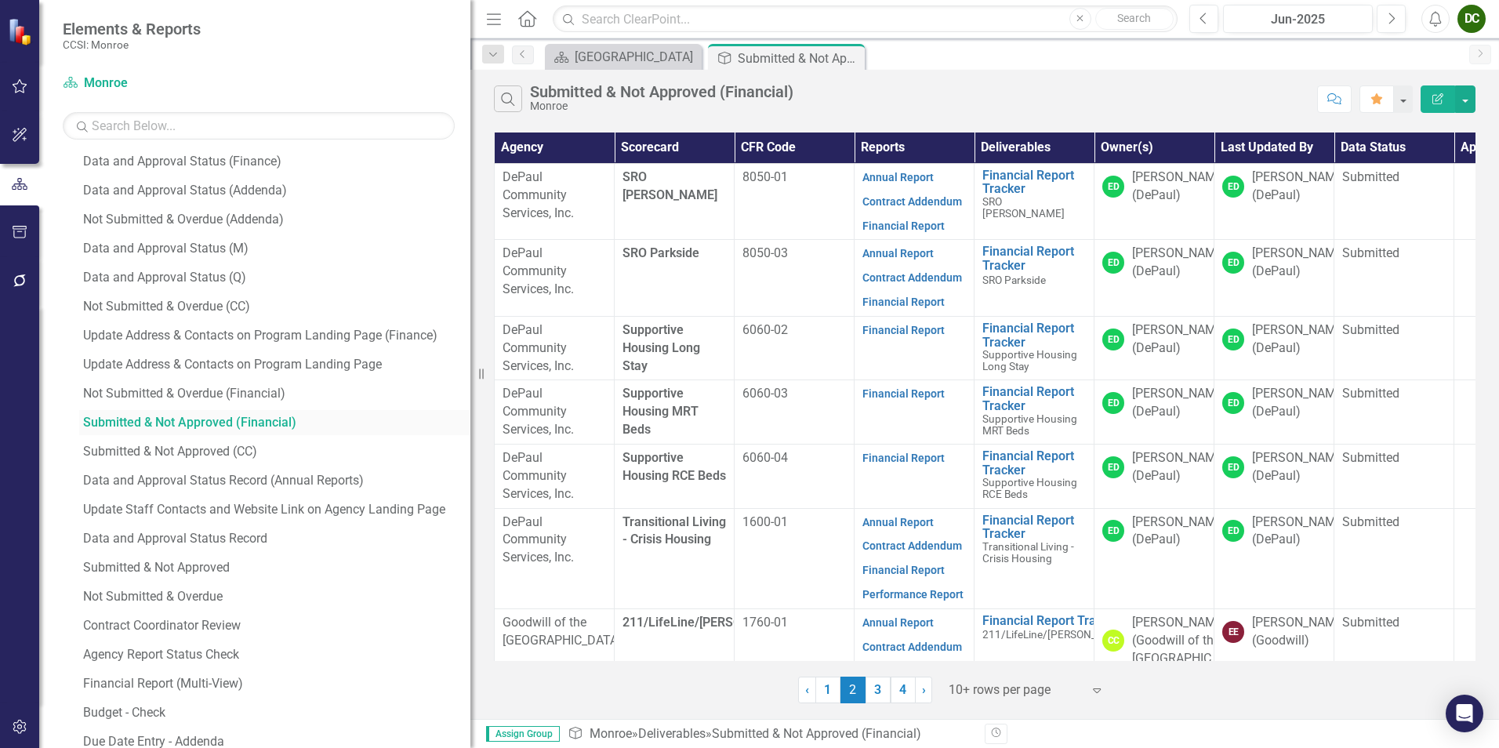
scroll to position [235, 0]
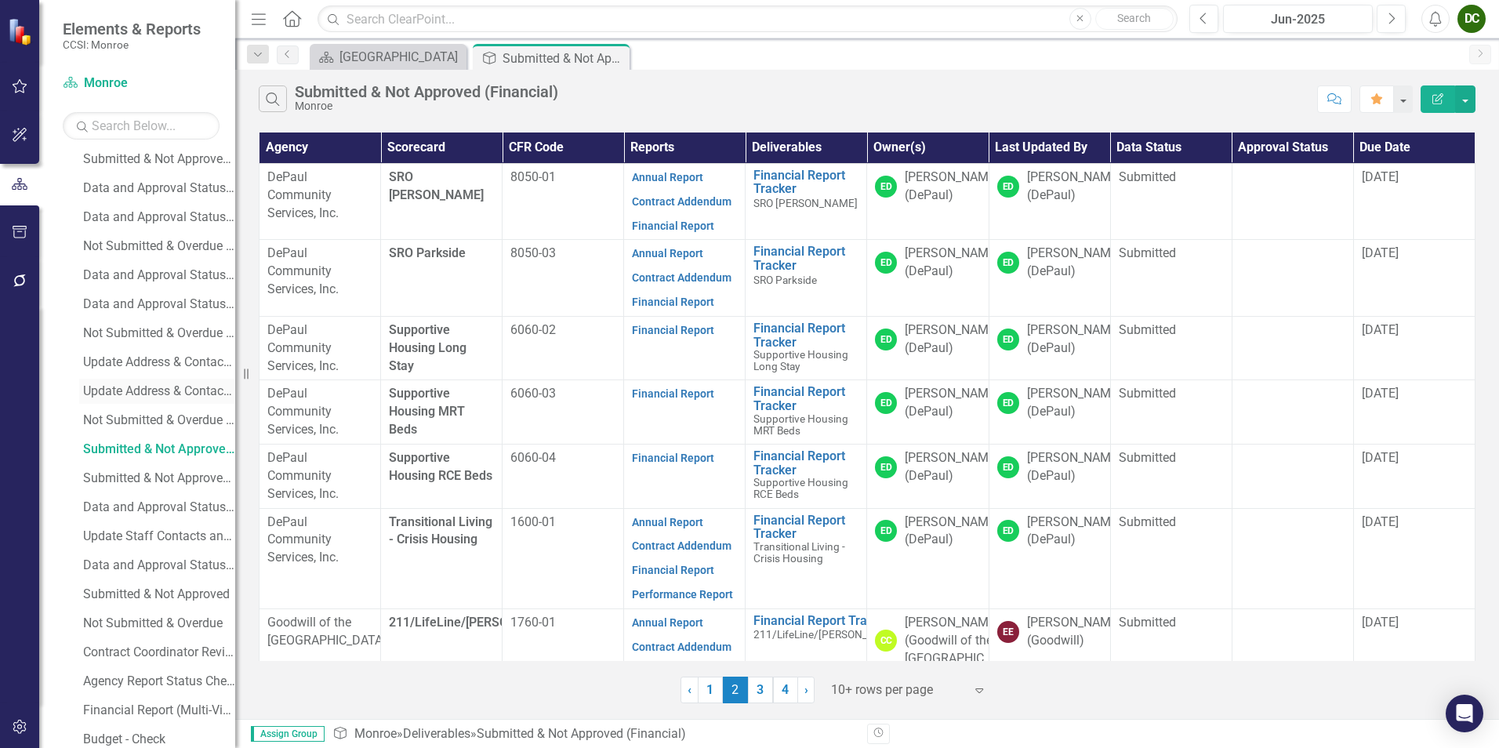
drag, startPoint x: 478, startPoint y: 370, endPoint x: 98, endPoint y: 399, distance: 381.4
click at [98, 399] on div "Elements & Reports CCSI: Monroe Scorecard Monroe Search Dropdown Scorecards 262…" at bounding box center [117, 374] width 235 height 748
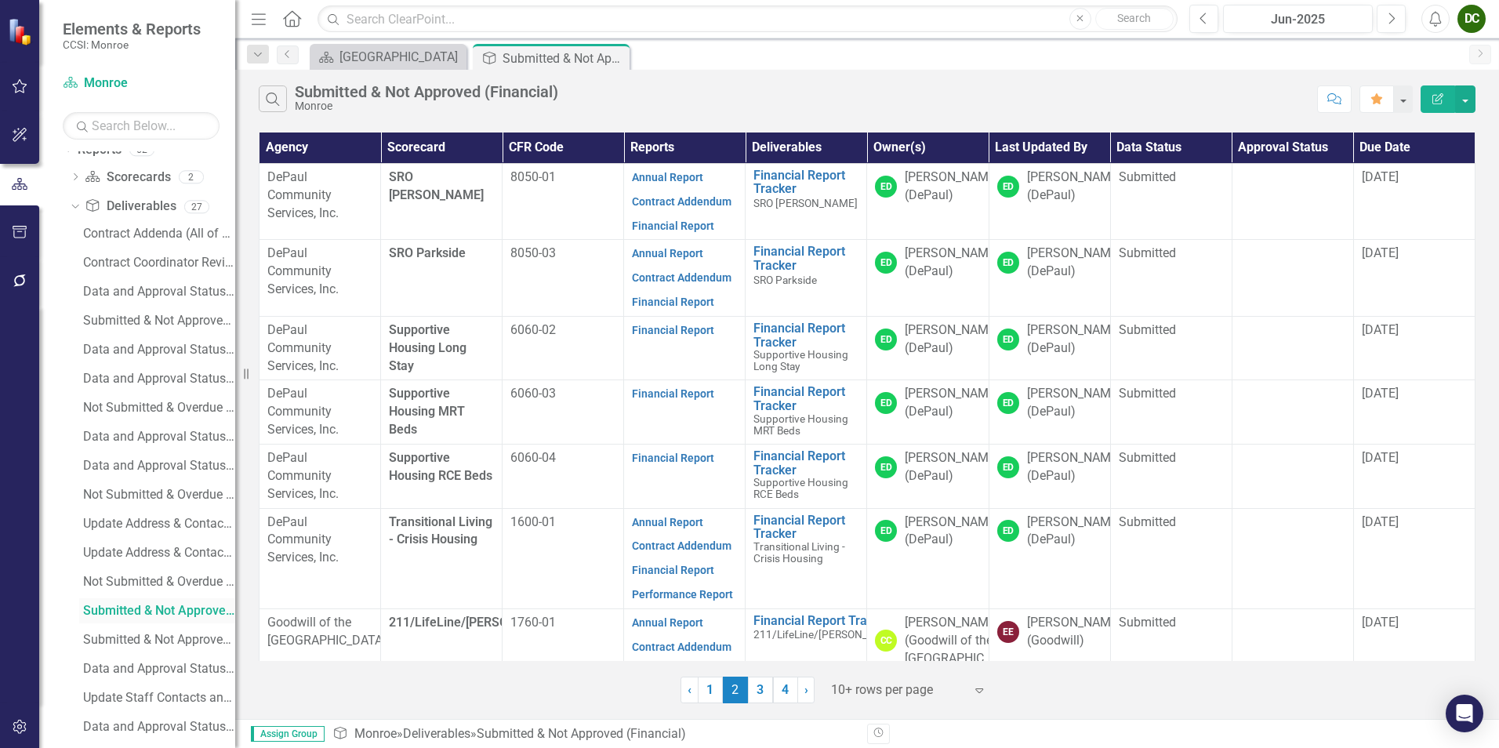
scroll to position [0, 0]
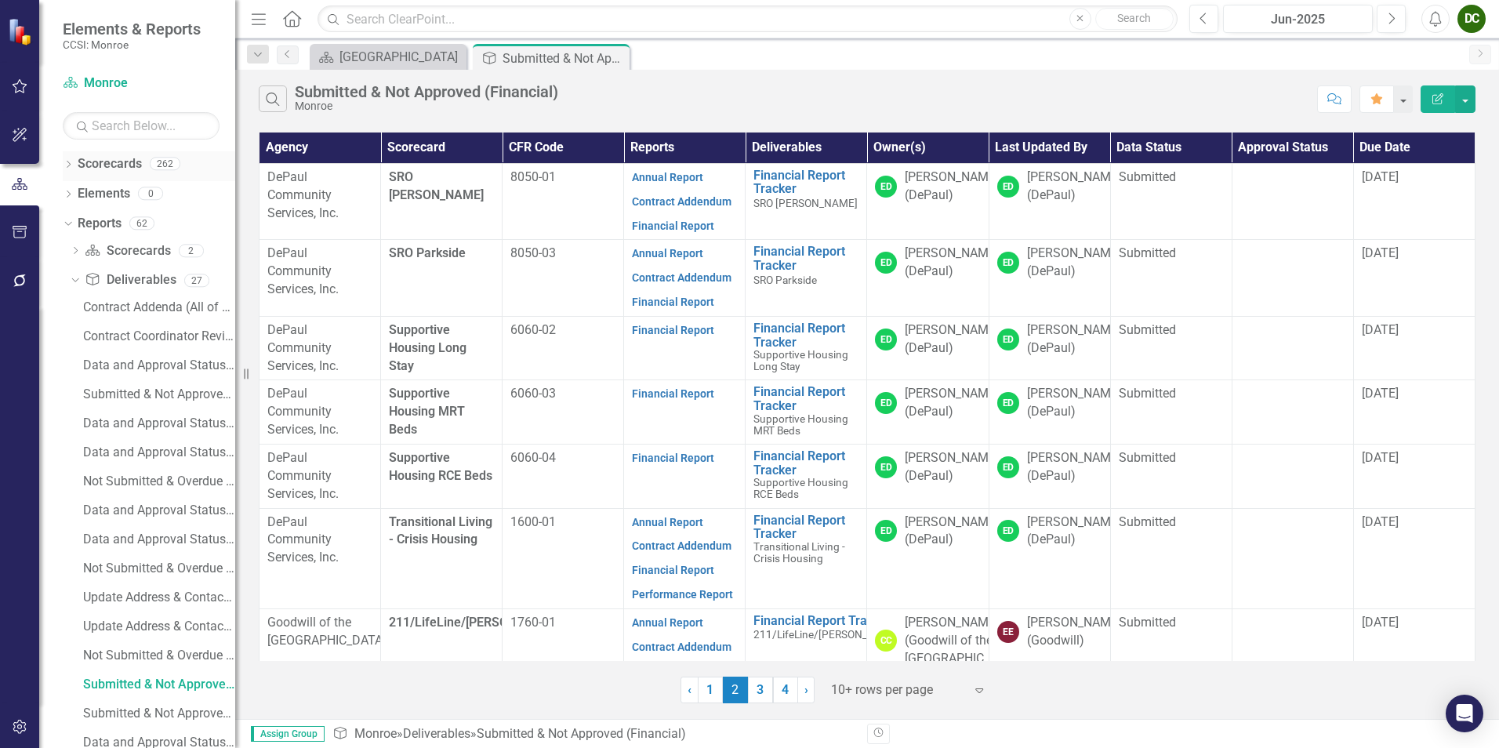
click at [71, 165] on icon "Dropdown" at bounding box center [68, 166] width 11 height 9
click at [78, 195] on icon "Dropdown" at bounding box center [77, 192] width 12 height 9
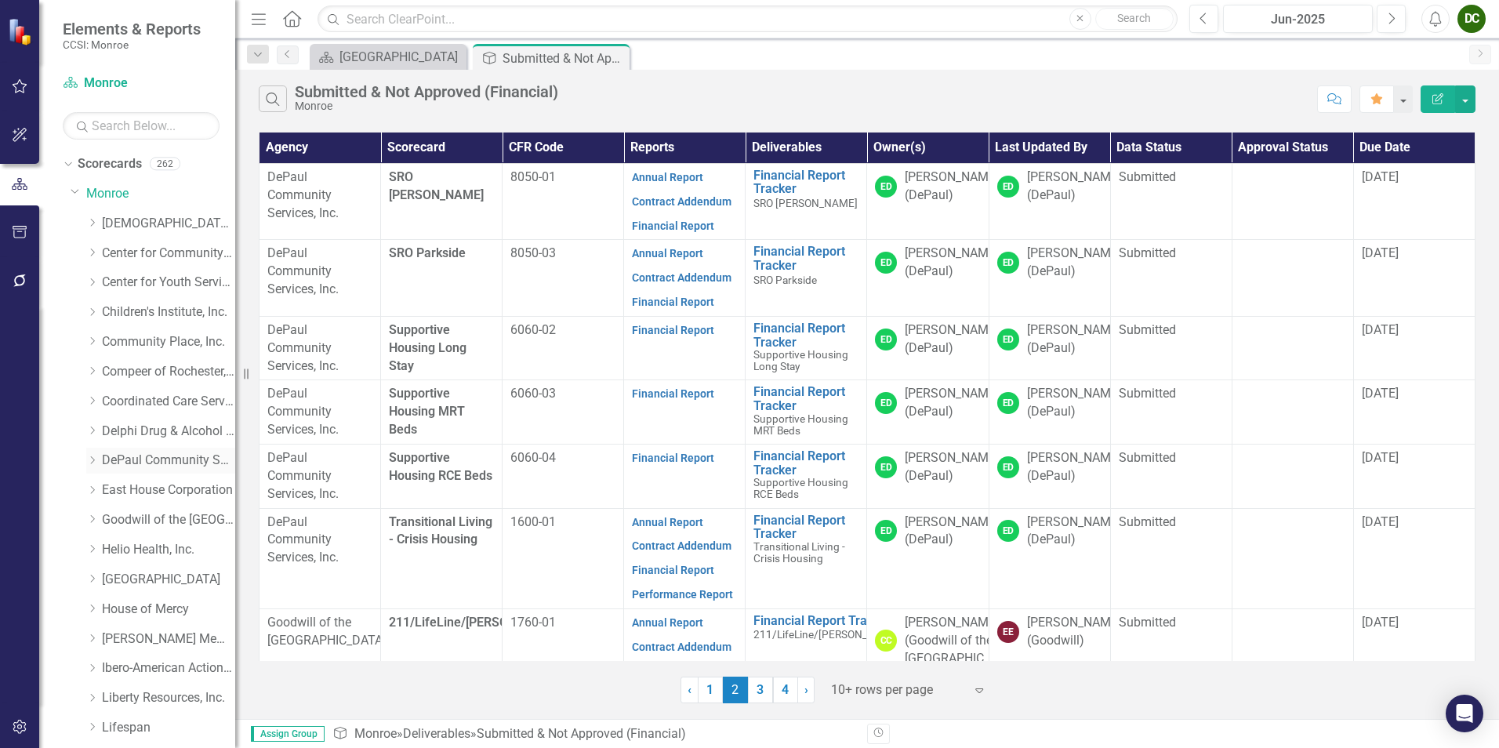
click at [91, 462] on icon "Dropdown" at bounding box center [92, 460] width 12 height 9
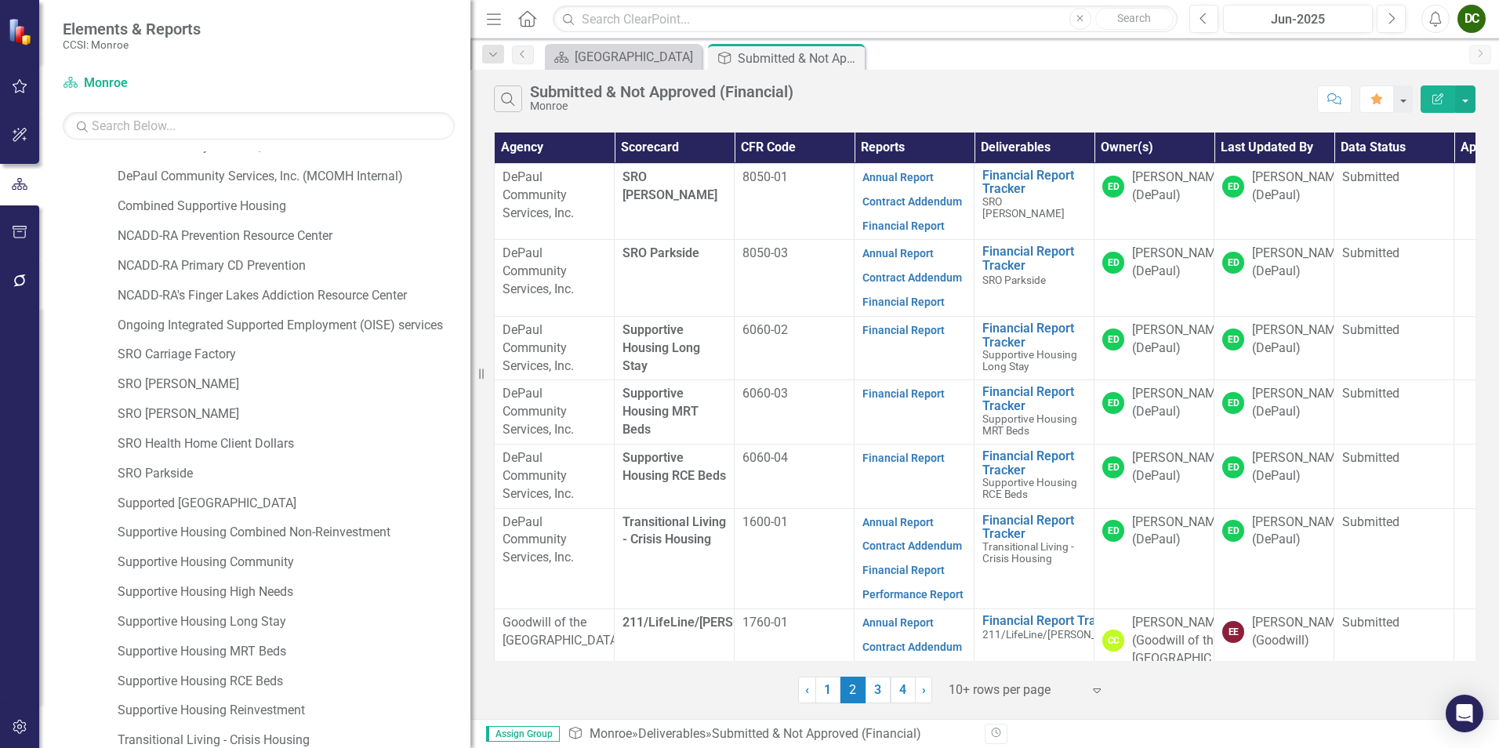
drag, startPoint x: 243, startPoint y: 381, endPoint x: 486, endPoint y: 406, distance: 244.4
click at [486, 406] on div "Elements & Reports CCSI: Monroe Scorecard Monroe Search Dropdown Scorecards 262…" at bounding box center [749, 374] width 1499 height 748
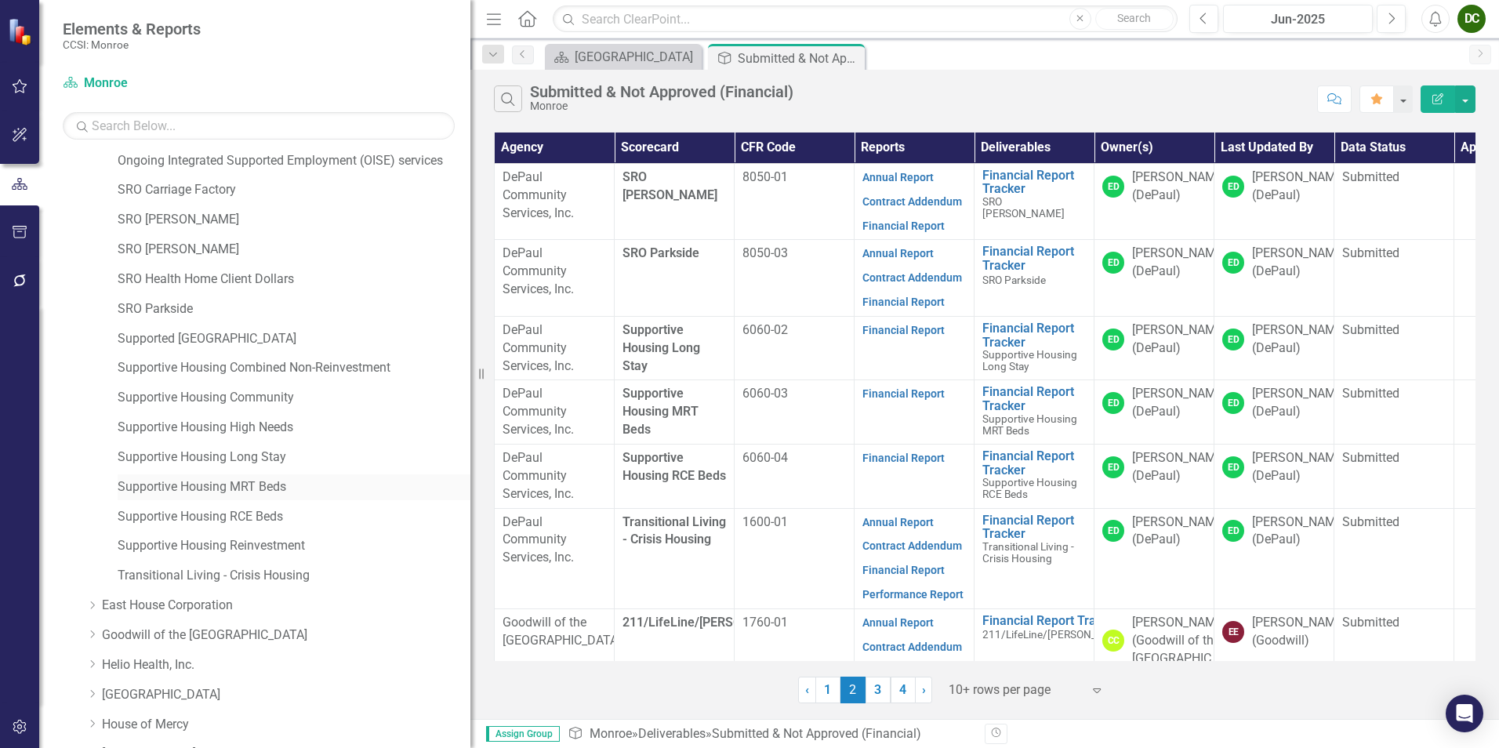
scroll to position [392, 0]
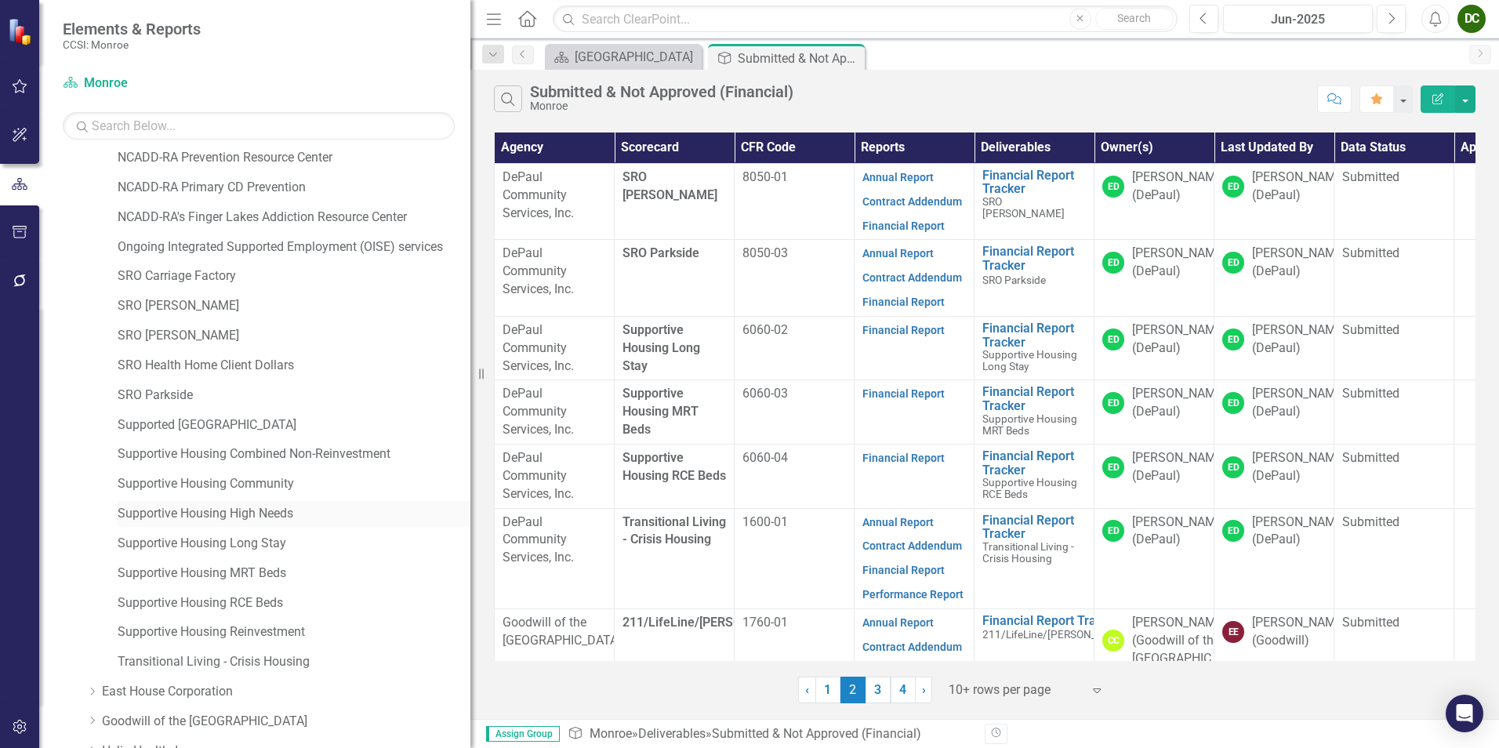
click at [239, 521] on link "Supportive Housing High Needs" at bounding box center [294, 514] width 353 height 18
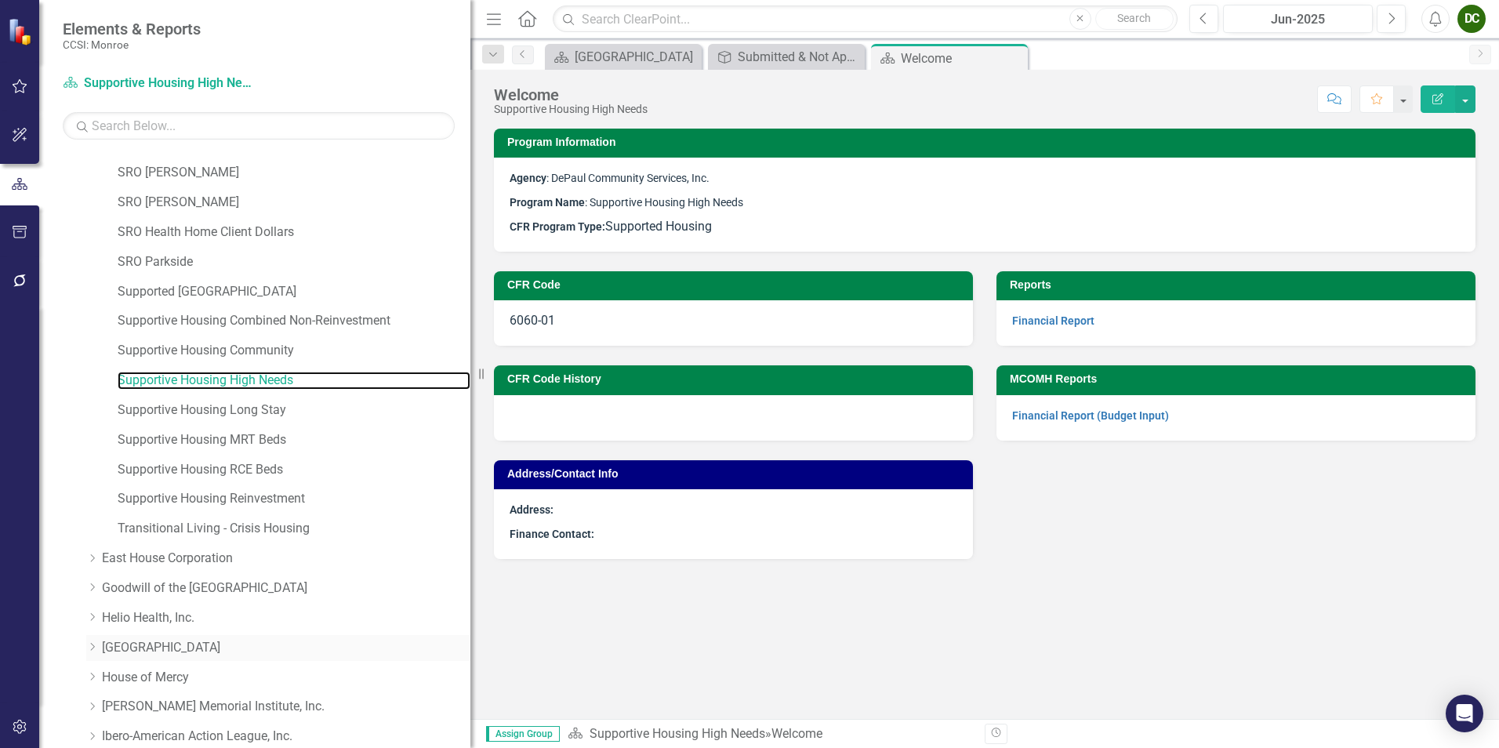
scroll to position [393, 0]
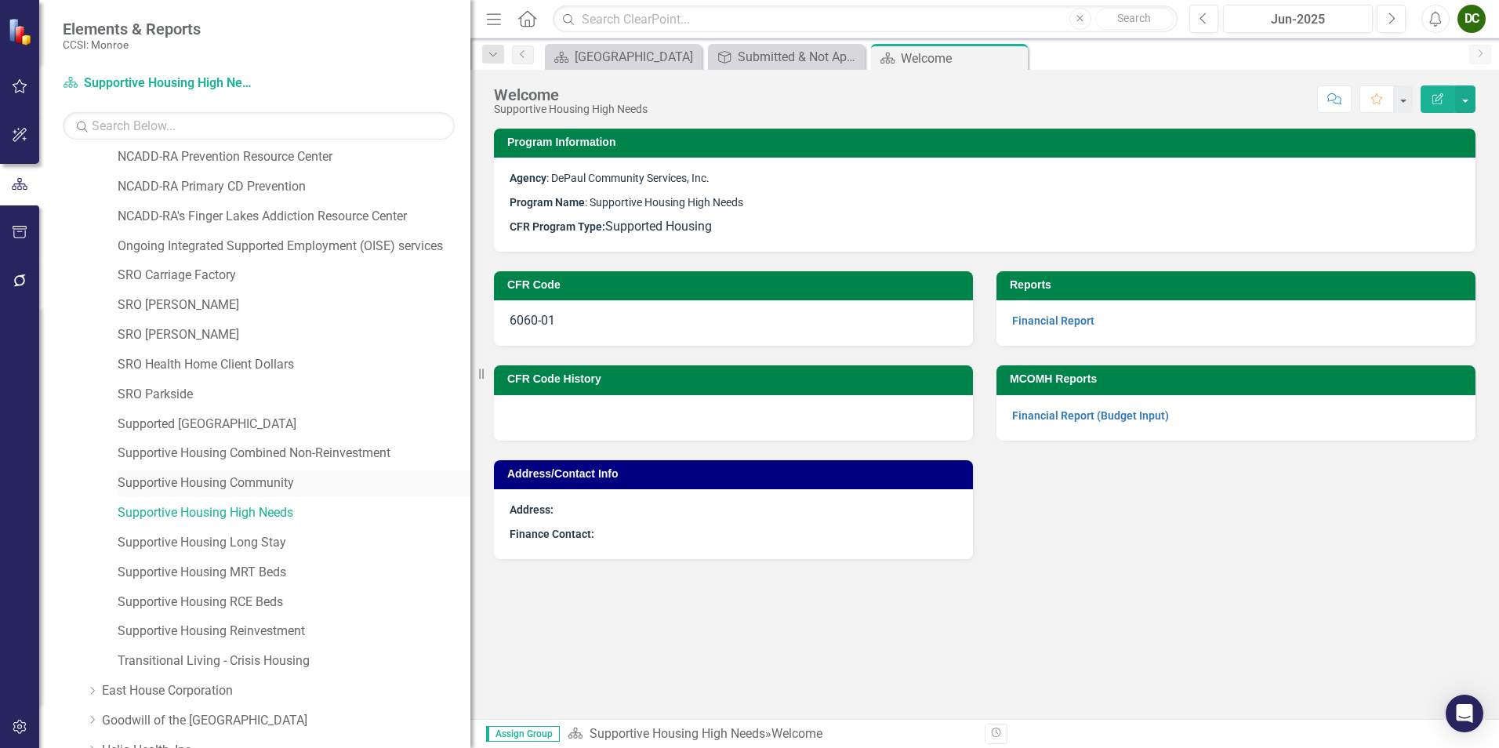
click at [259, 485] on link "Supportive Housing Community" at bounding box center [294, 483] width 353 height 18
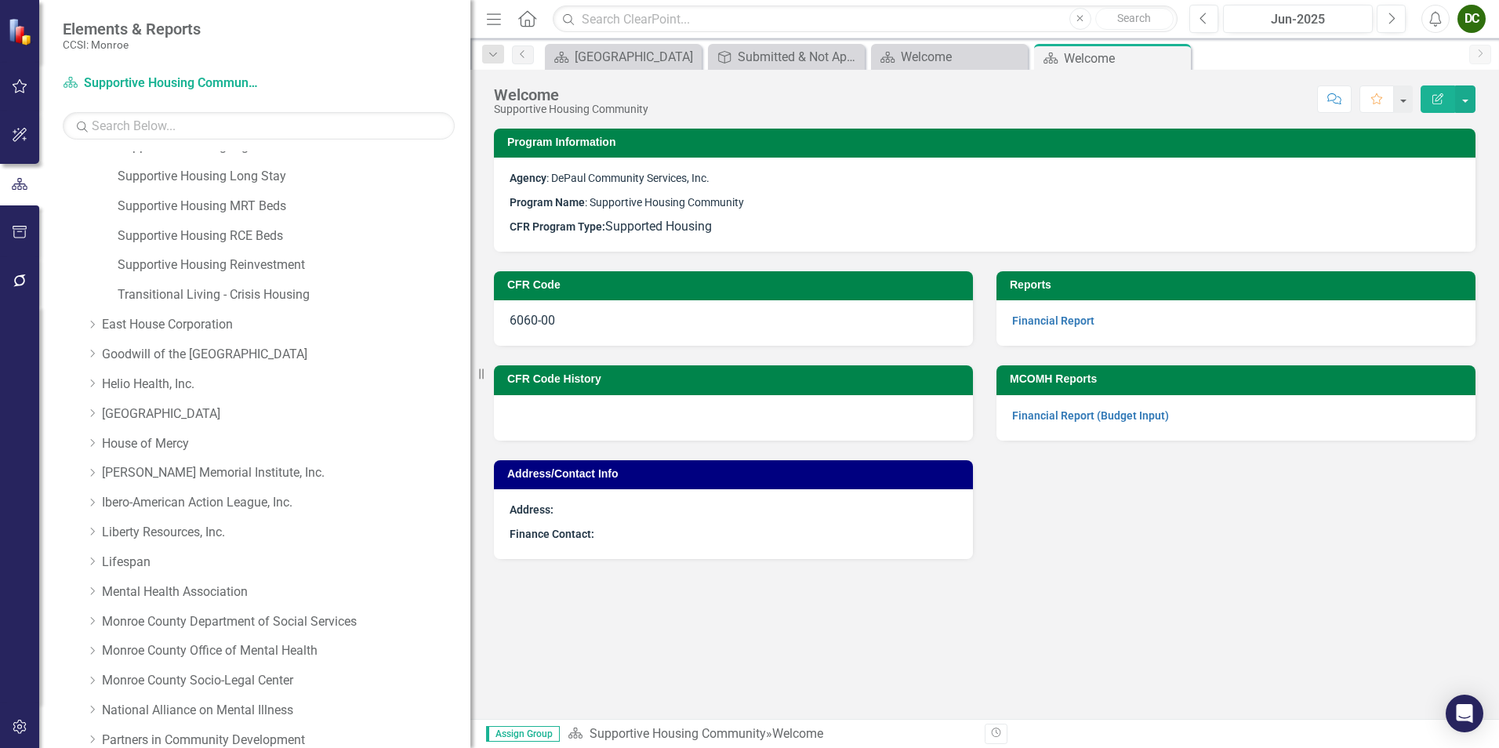
scroll to position [1412, 0]
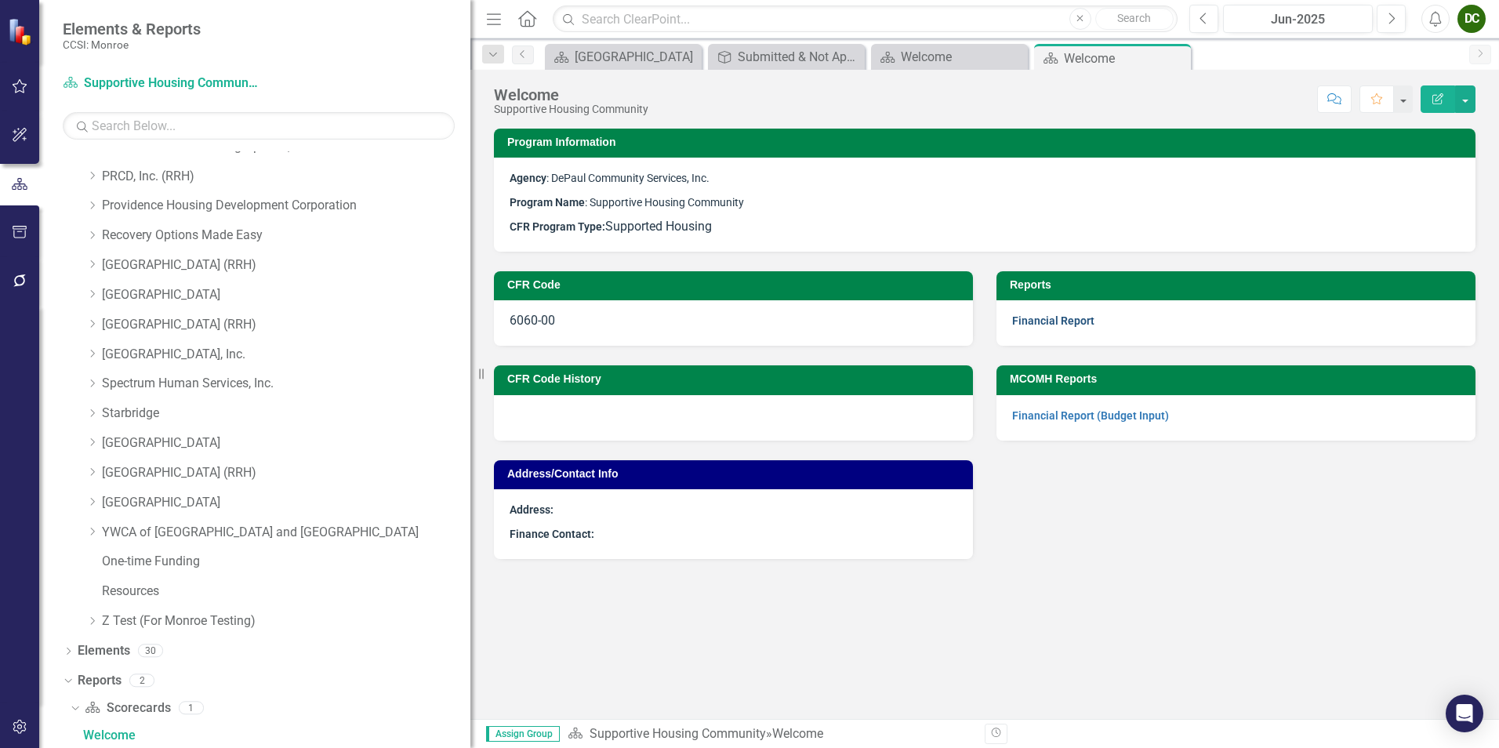
click at [1080, 322] on link "Financial Report" at bounding box center [1053, 320] width 82 height 13
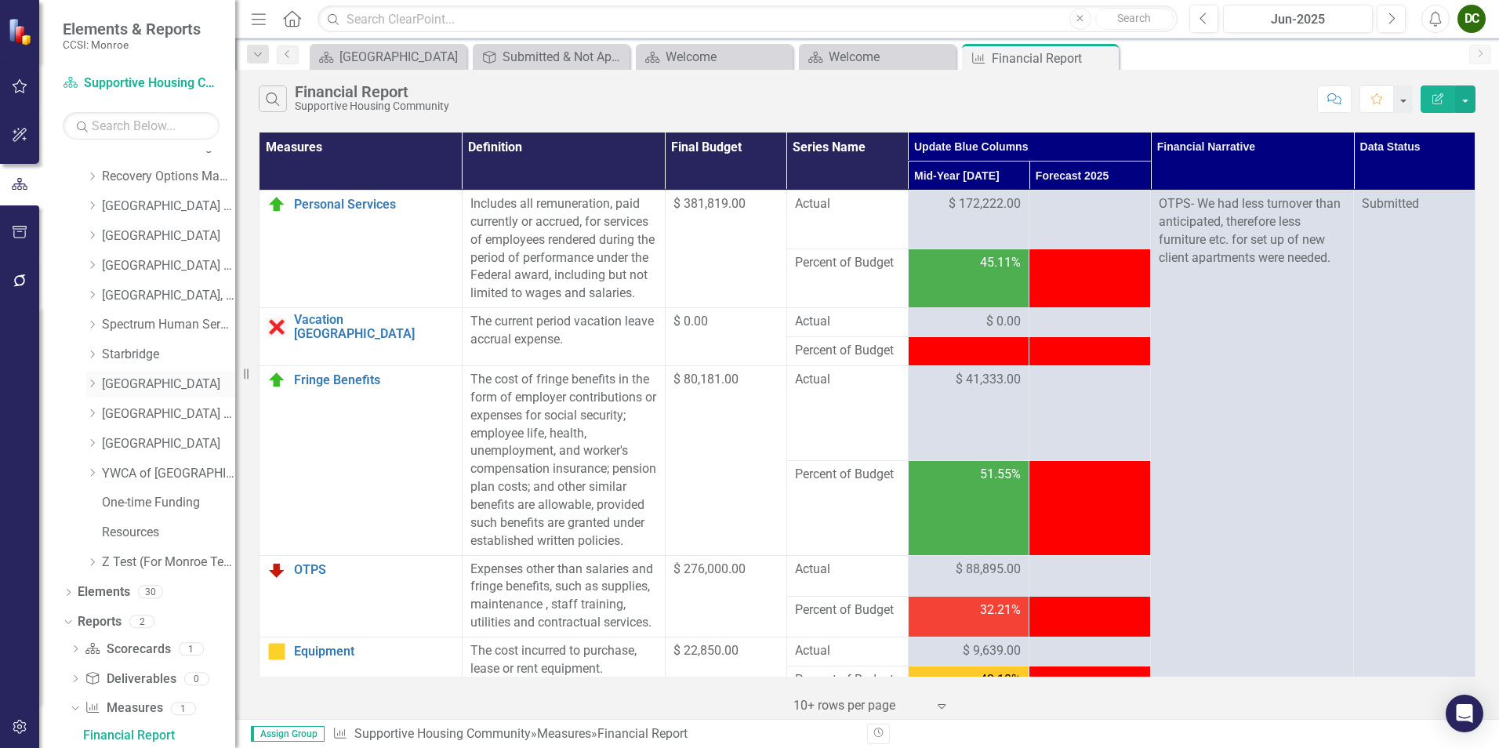
drag, startPoint x: 481, startPoint y: 372, endPoint x: 159, endPoint y: 376, distance: 321.5
click at [159, 376] on div "Elements & Reports CCSI: Monroe Scorecard Supportive Housing Community Search D…" at bounding box center [117, 374] width 235 height 748
click at [1103, 53] on icon "Close" at bounding box center [1104, 58] width 16 height 13
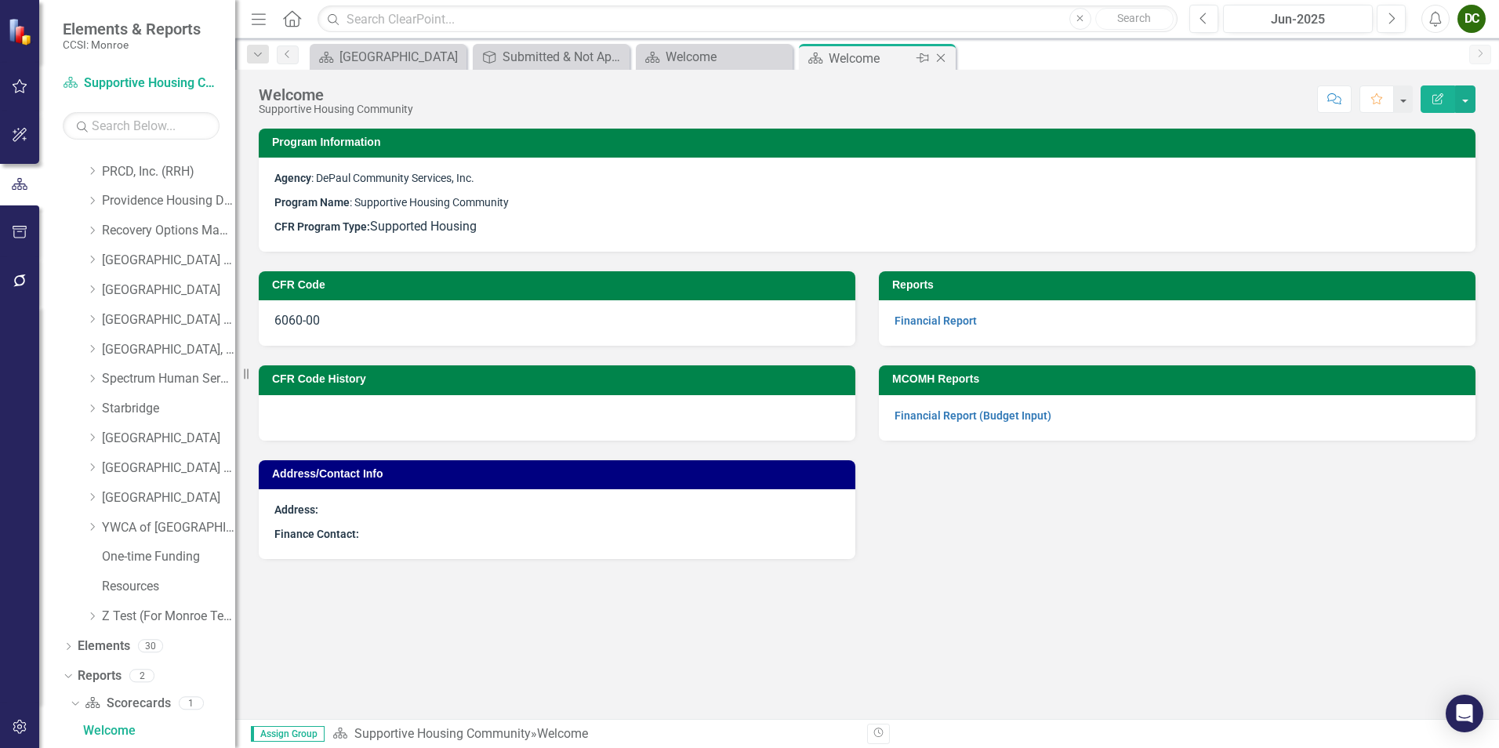
scroll to position [1412, 0]
click at [941, 57] on icon "Close" at bounding box center [941, 58] width 16 height 13
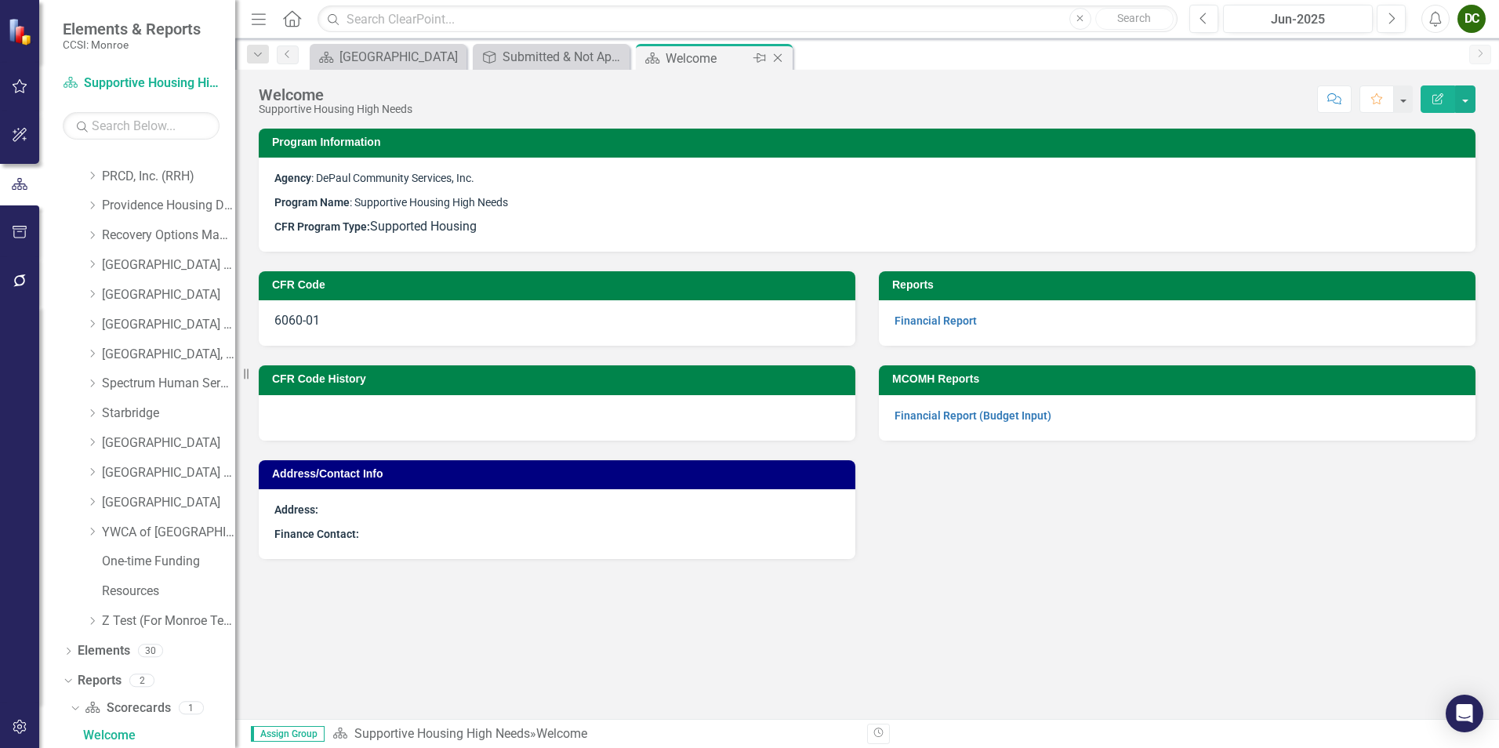
click at [782, 61] on icon "Close" at bounding box center [778, 58] width 16 height 13
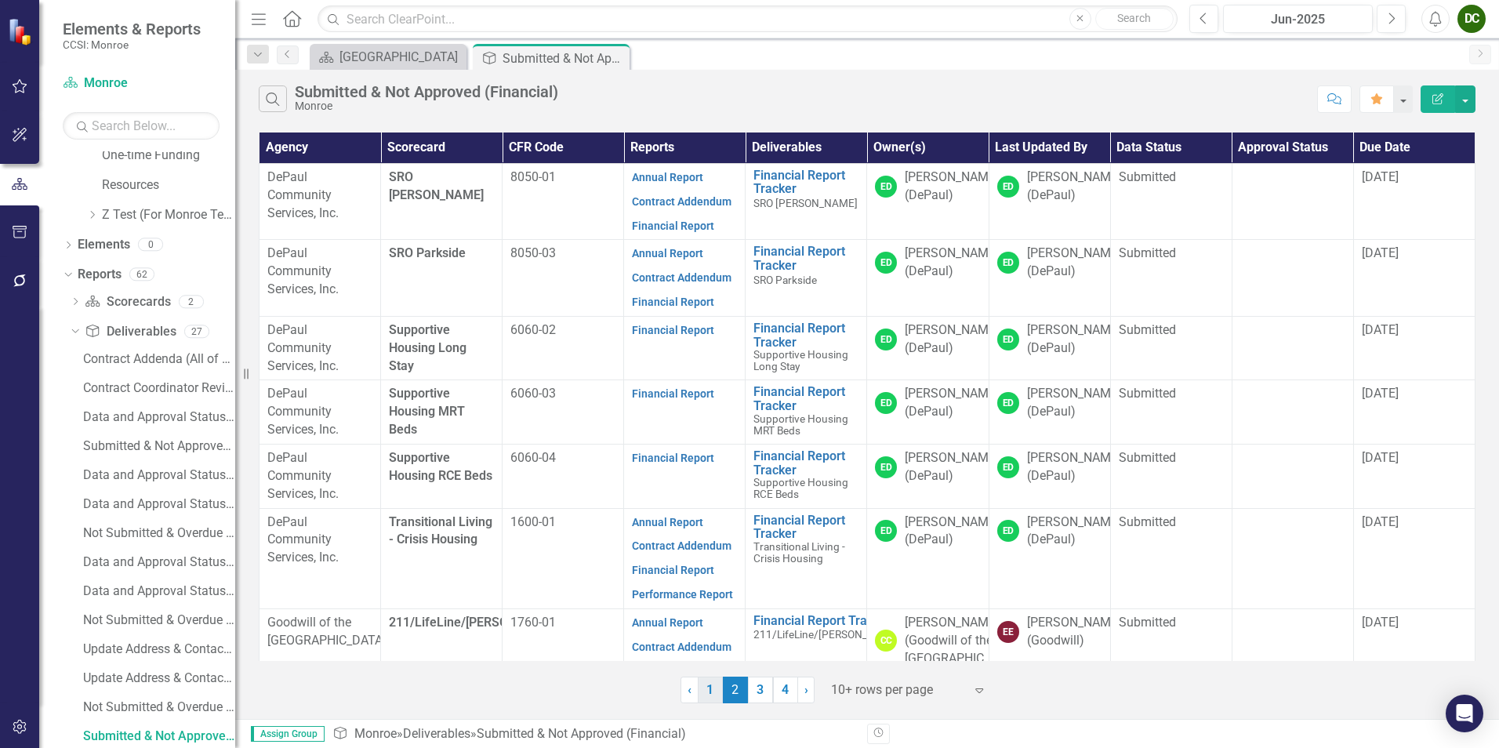
click at [707, 689] on link "1" at bounding box center [710, 690] width 25 height 27
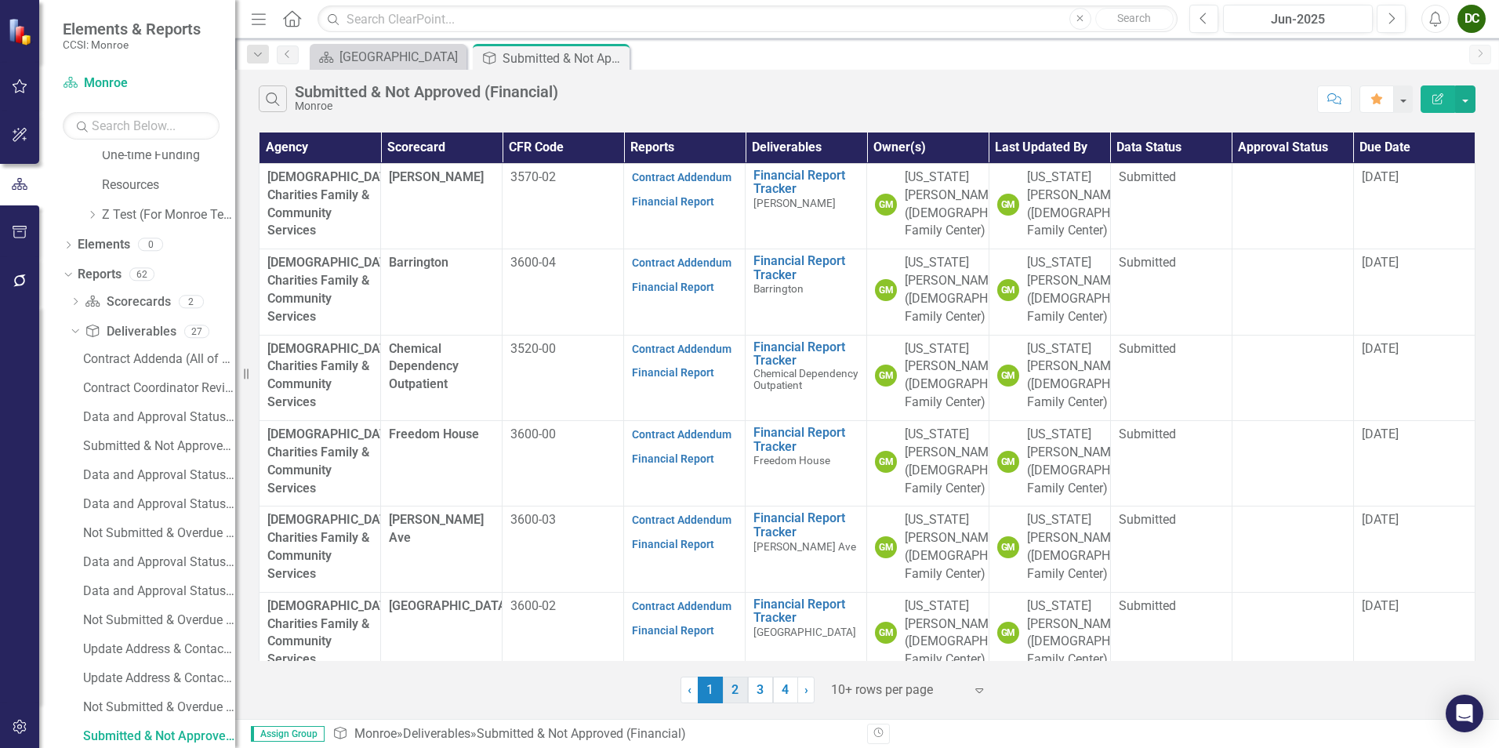
click at [737, 699] on link "2" at bounding box center [735, 690] width 25 height 27
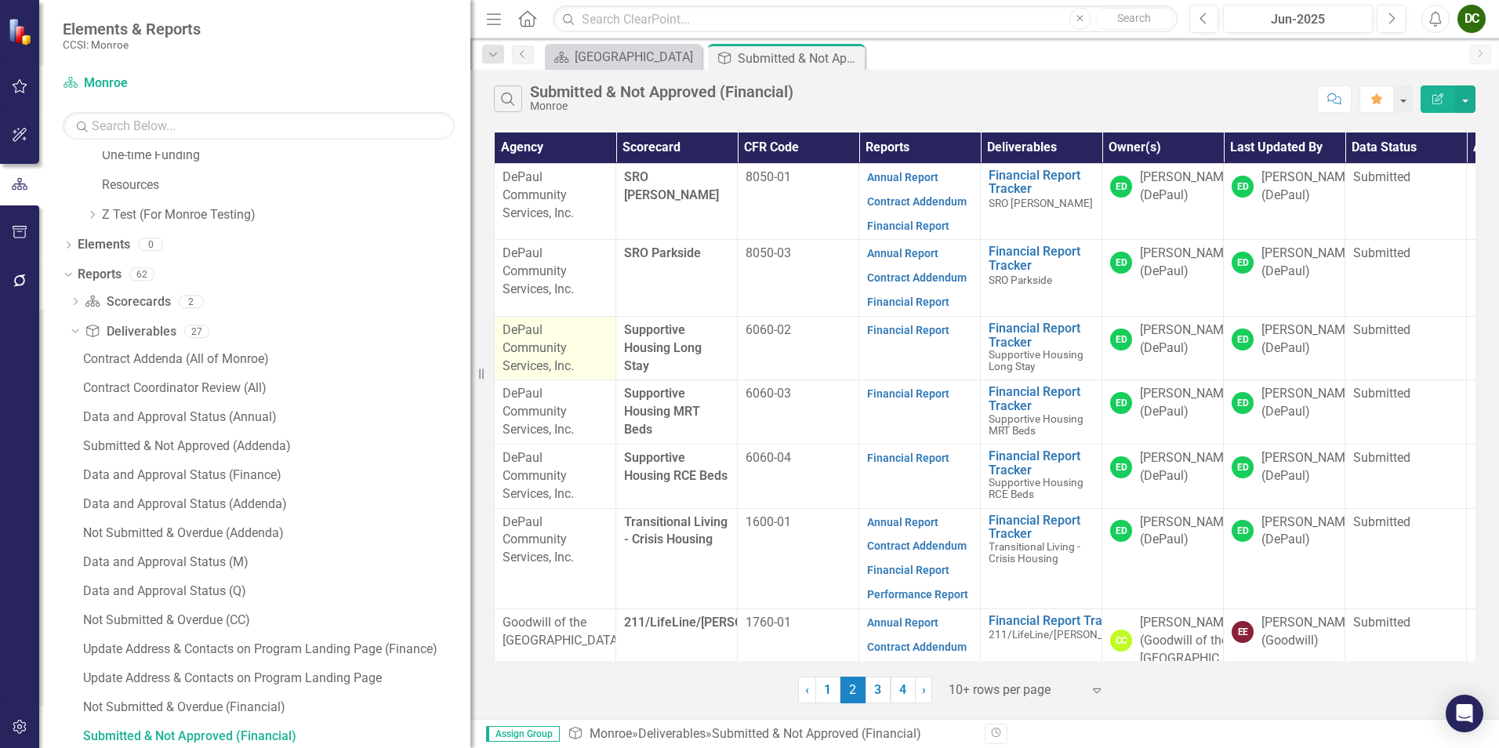
drag, startPoint x: 249, startPoint y: 373, endPoint x: 496, endPoint y: 378, distance: 247.1
click at [496, 378] on div "Elements & Reports CCSI: Monroe Scorecard Monroe Search Dropdown Scorecards 262…" at bounding box center [749, 374] width 1499 height 748
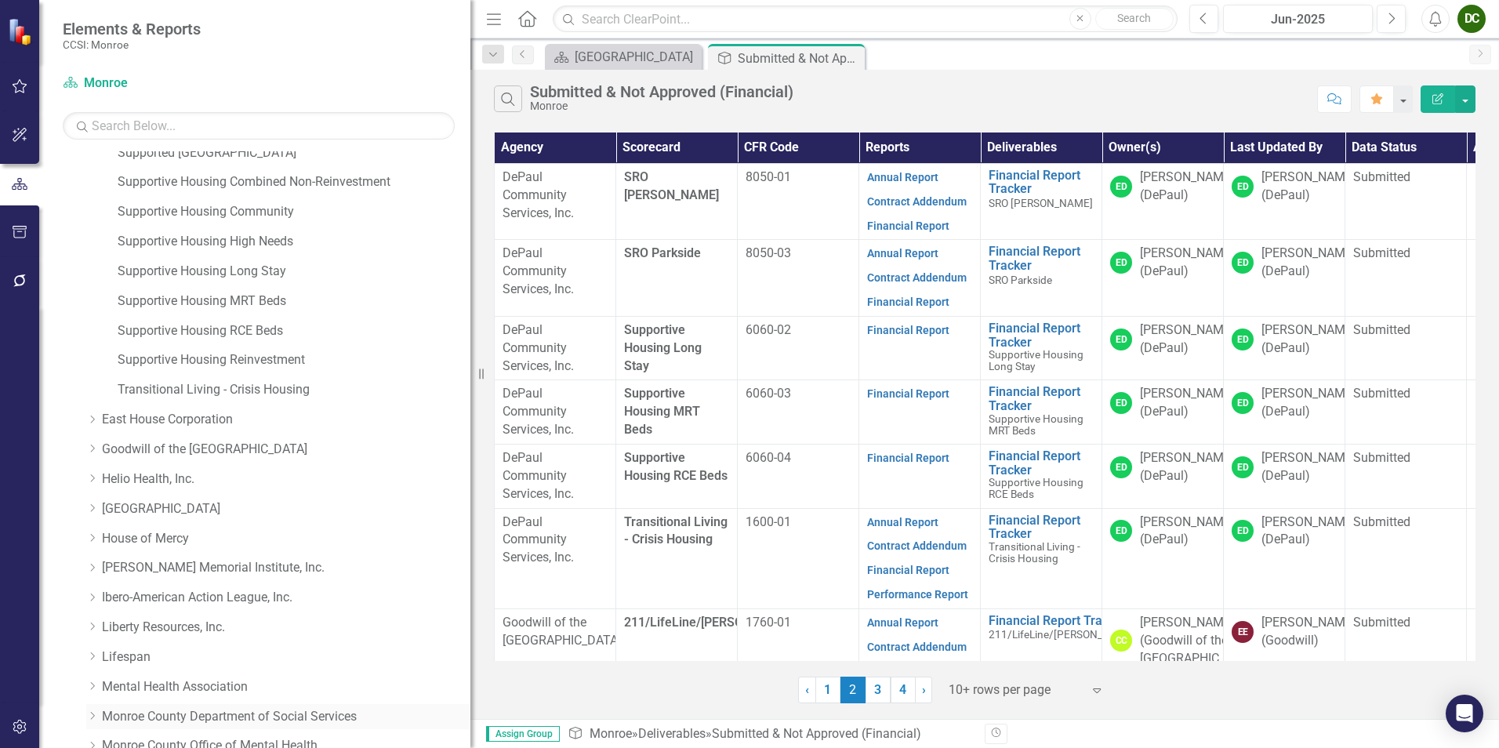
scroll to position [564, 0]
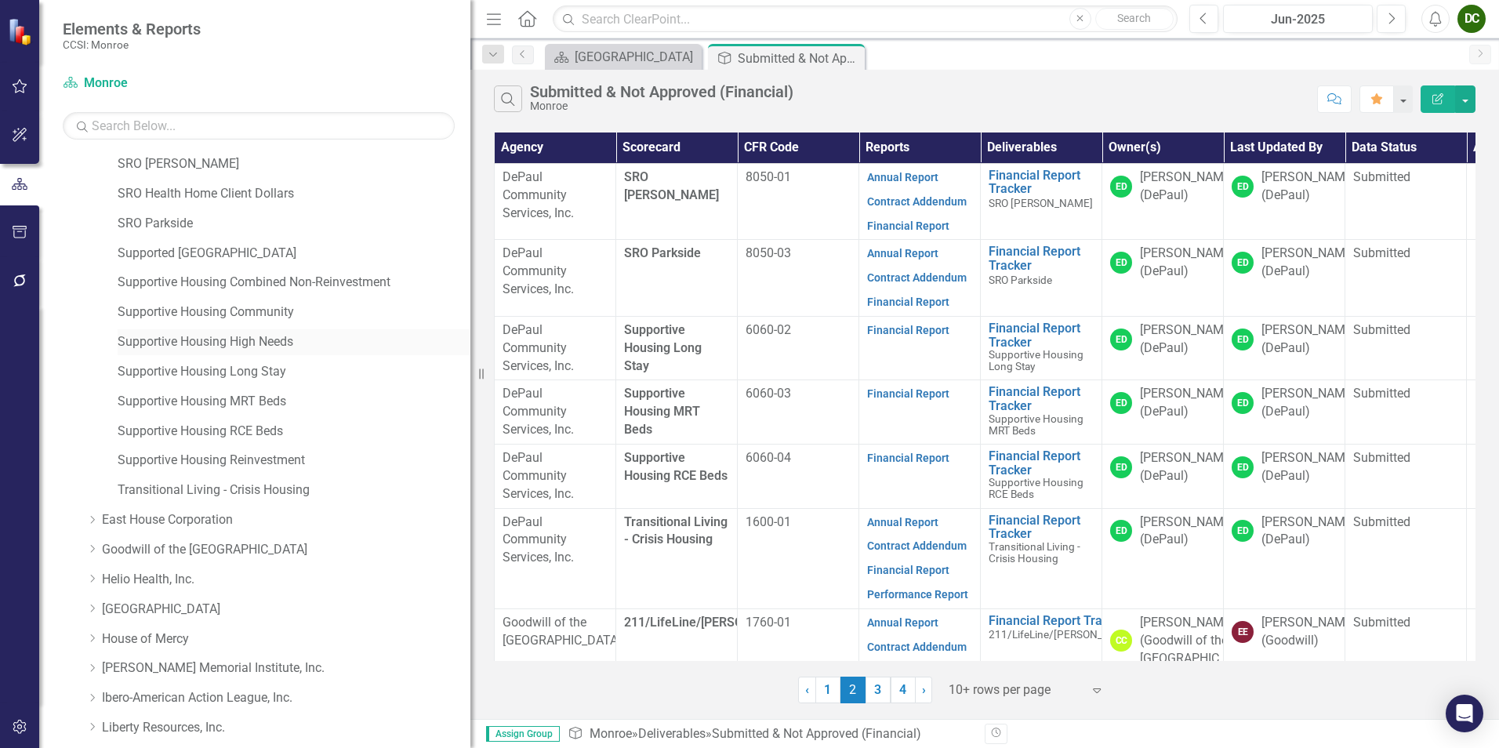
click at [268, 335] on link "Supportive Housing High Needs" at bounding box center [294, 342] width 353 height 18
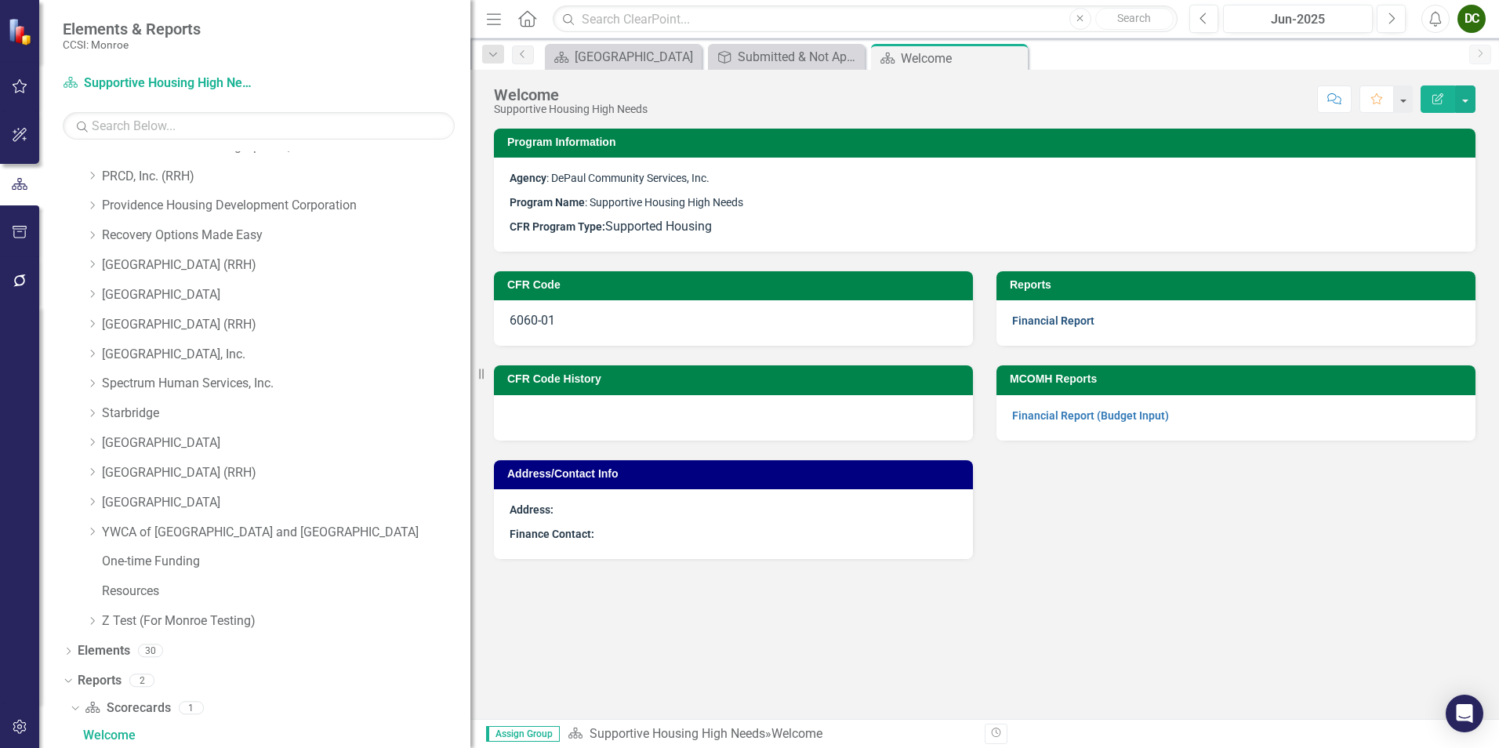
click at [1085, 318] on link "Financial Report" at bounding box center [1053, 320] width 82 height 13
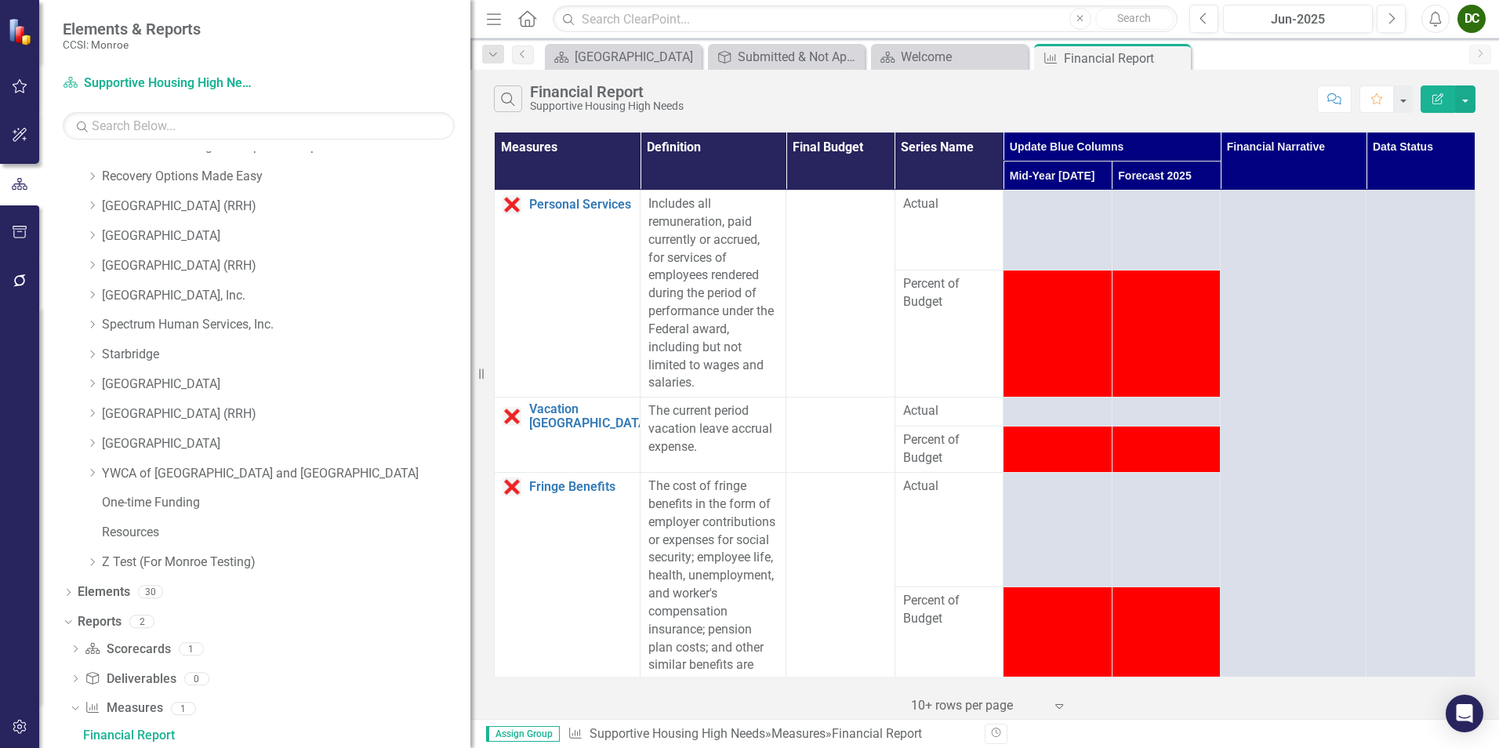
click at [0, 0] on icon "Close" at bounding box center [0, 0] width 0 height 0
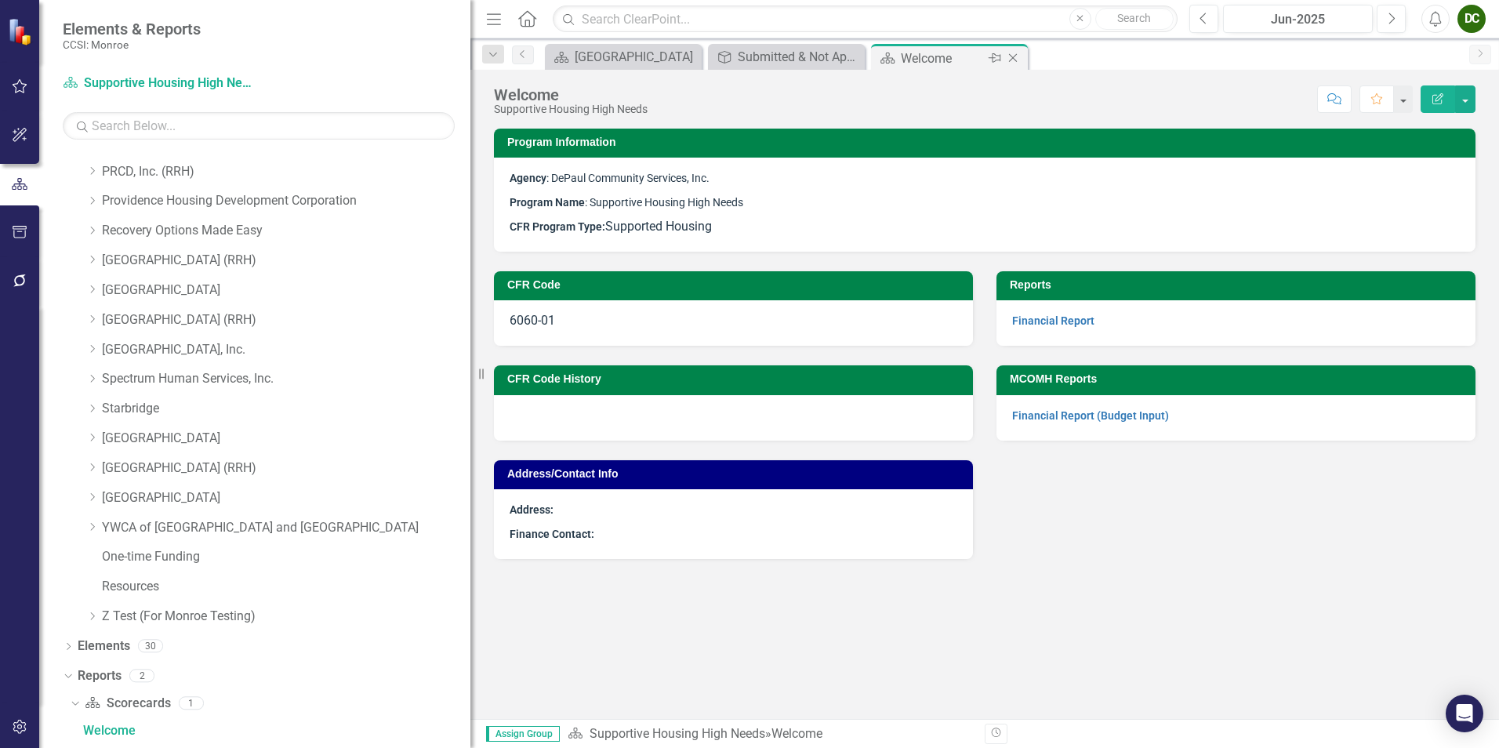
scroll to position [1412, 0]
click at [1014, 60] on icon "Close" at bounding box center [1013, 58] width 16 height 13
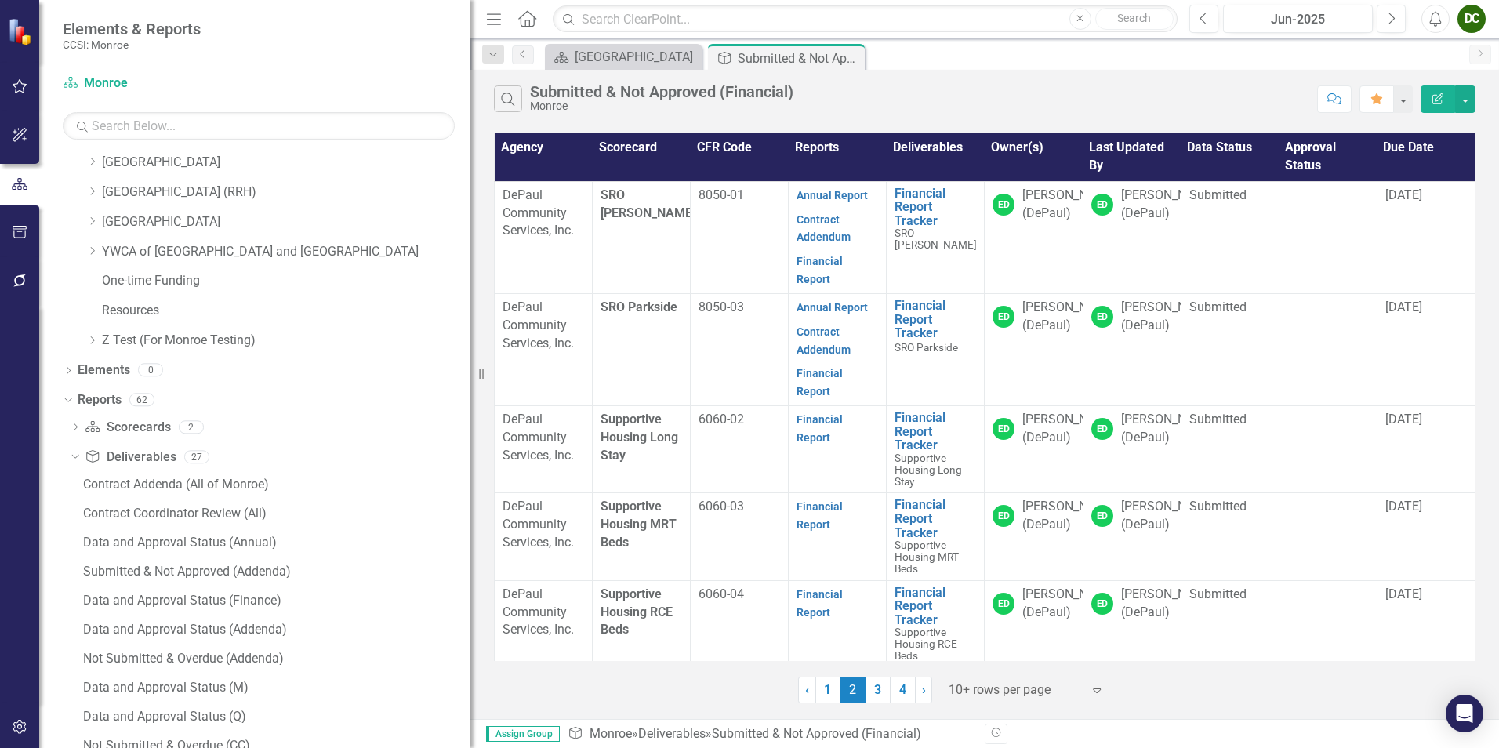
scroll to position [1819, 0]
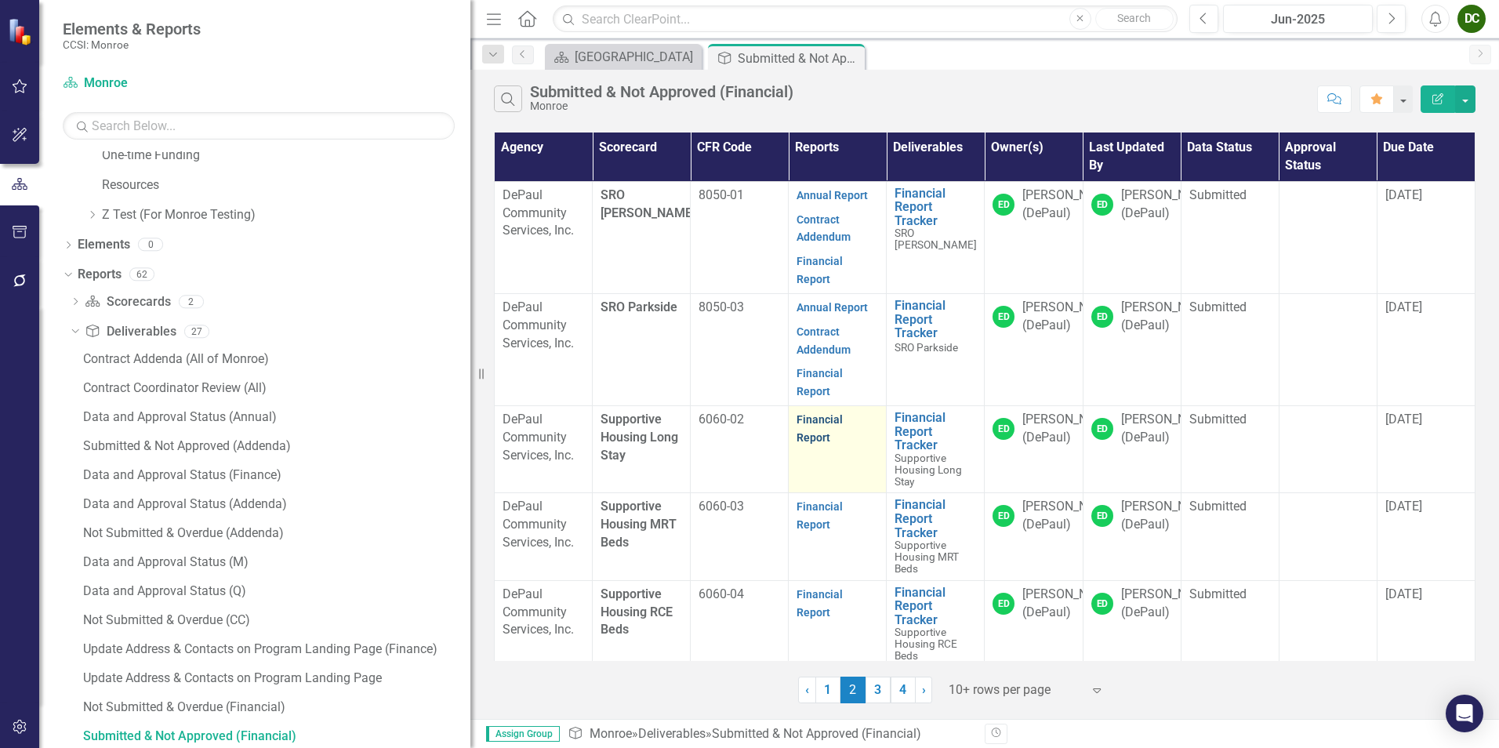
click at [835, 413] on link "Financial Report" at bounding box center [820, 428] width 46 height 31
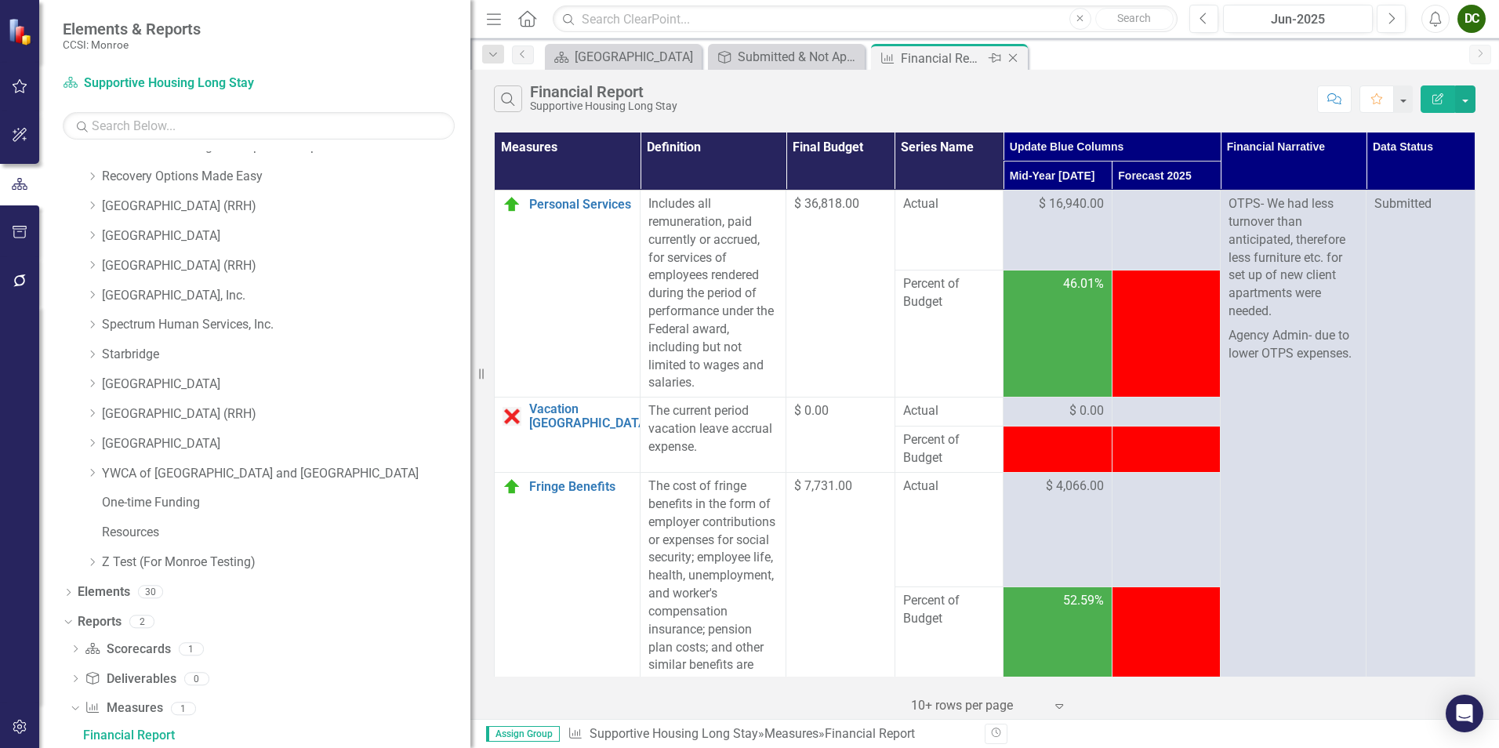
click at [1017, 58] on icon "Close" at bounding box center [1013, 58] width 16 height 13
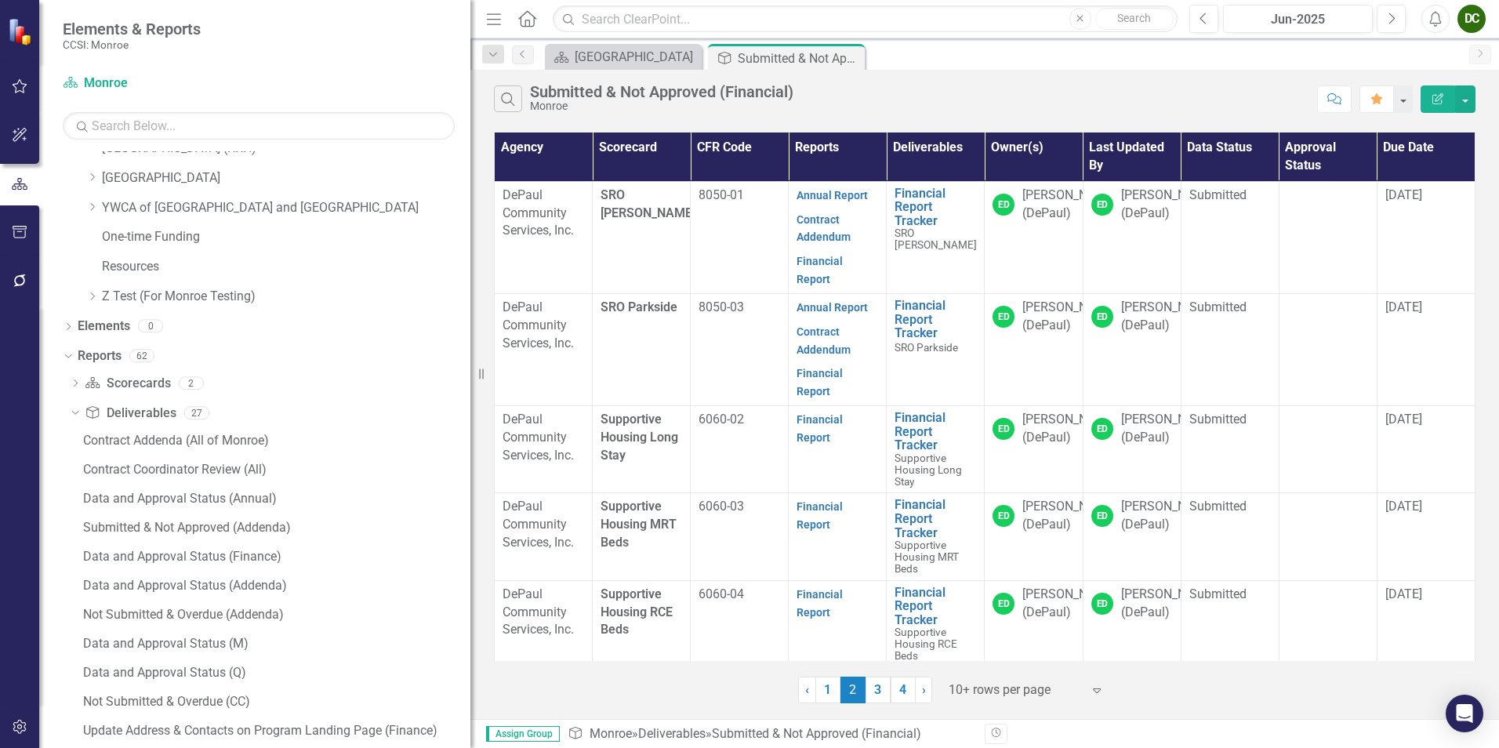
scroll to position [1819, 0]
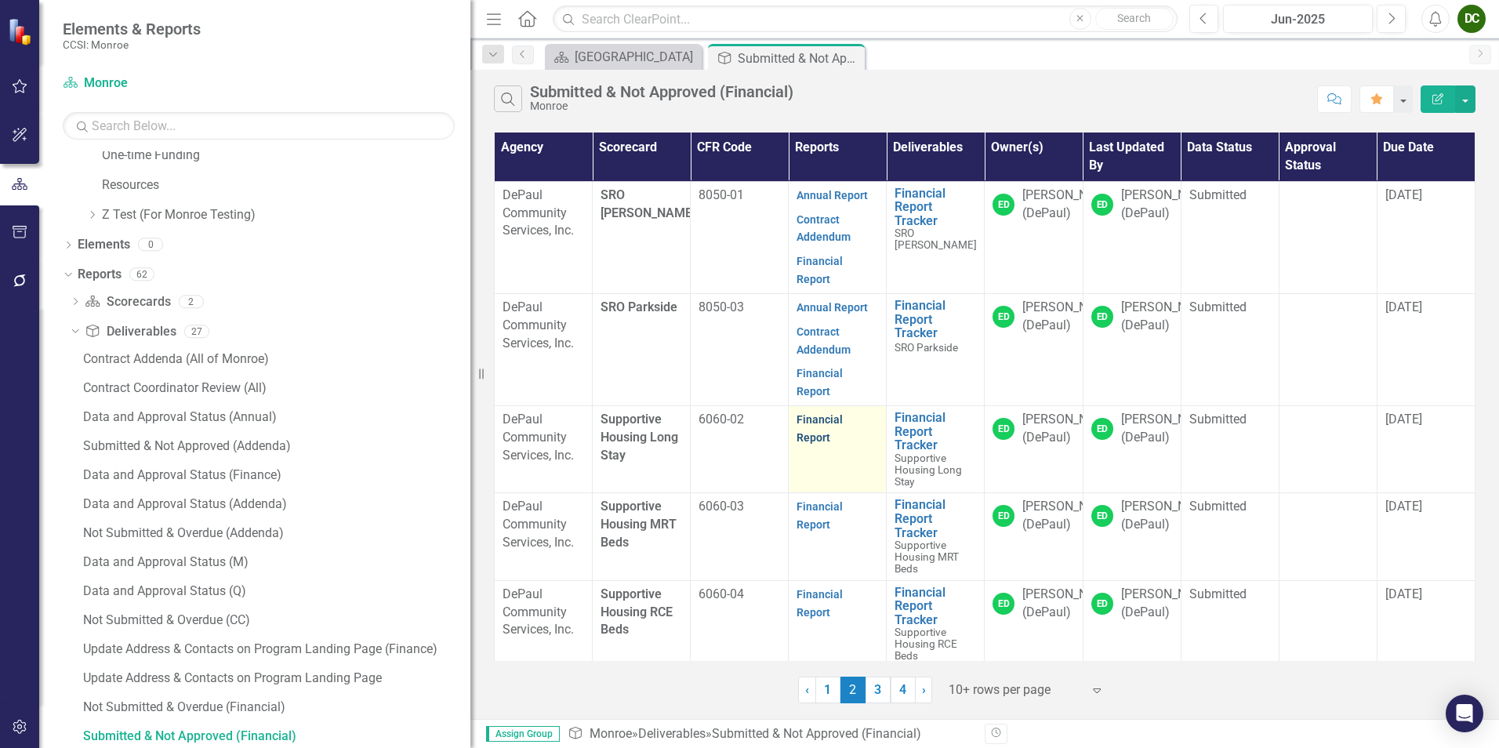
click at [843, 413] on link "Financial Report" at bounding box center [820, 428] width 46 height 31
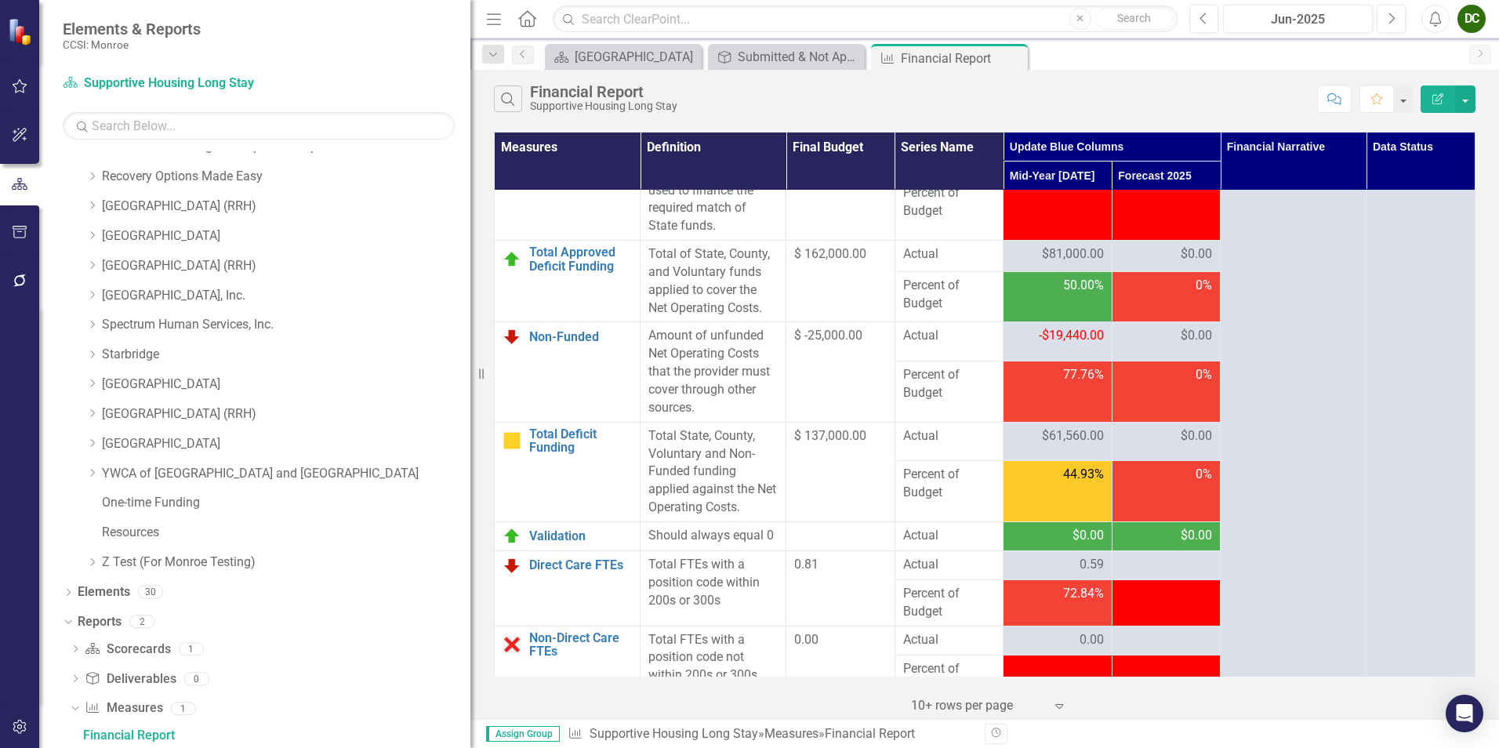
scroll to position [2941, 0]
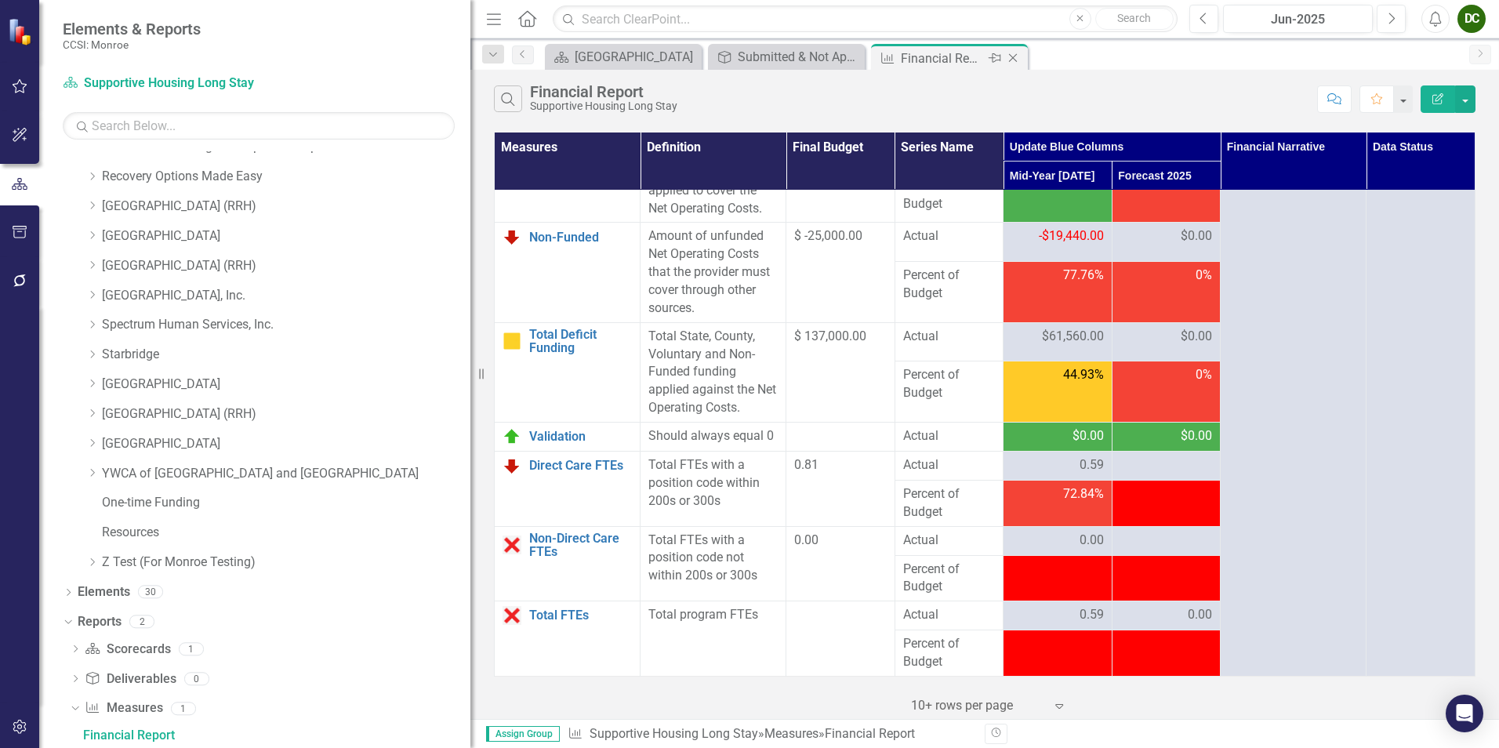
click at [1016, 60] on icon "Close" at bounding box center [1013, 58] width 16 height 13
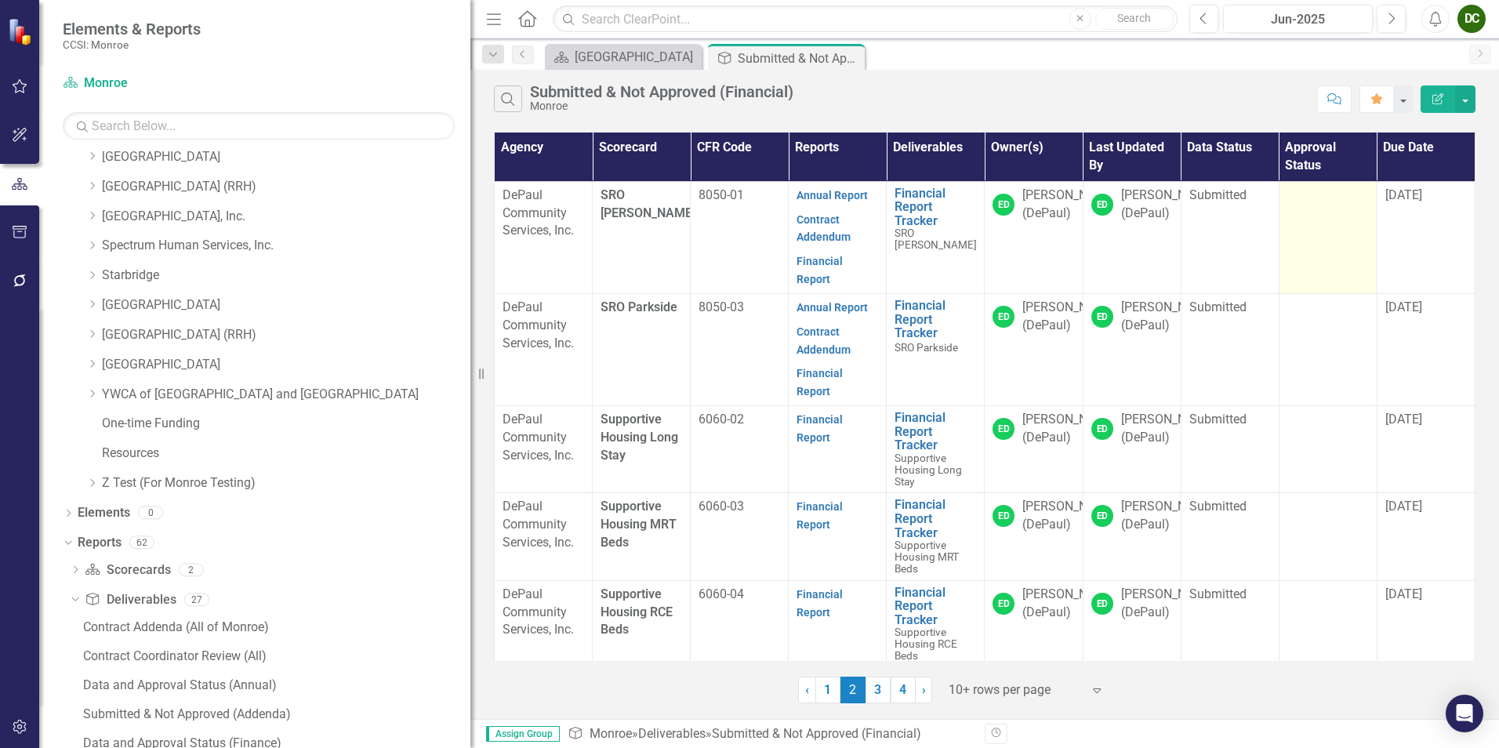
scroll to position [1819, 0]
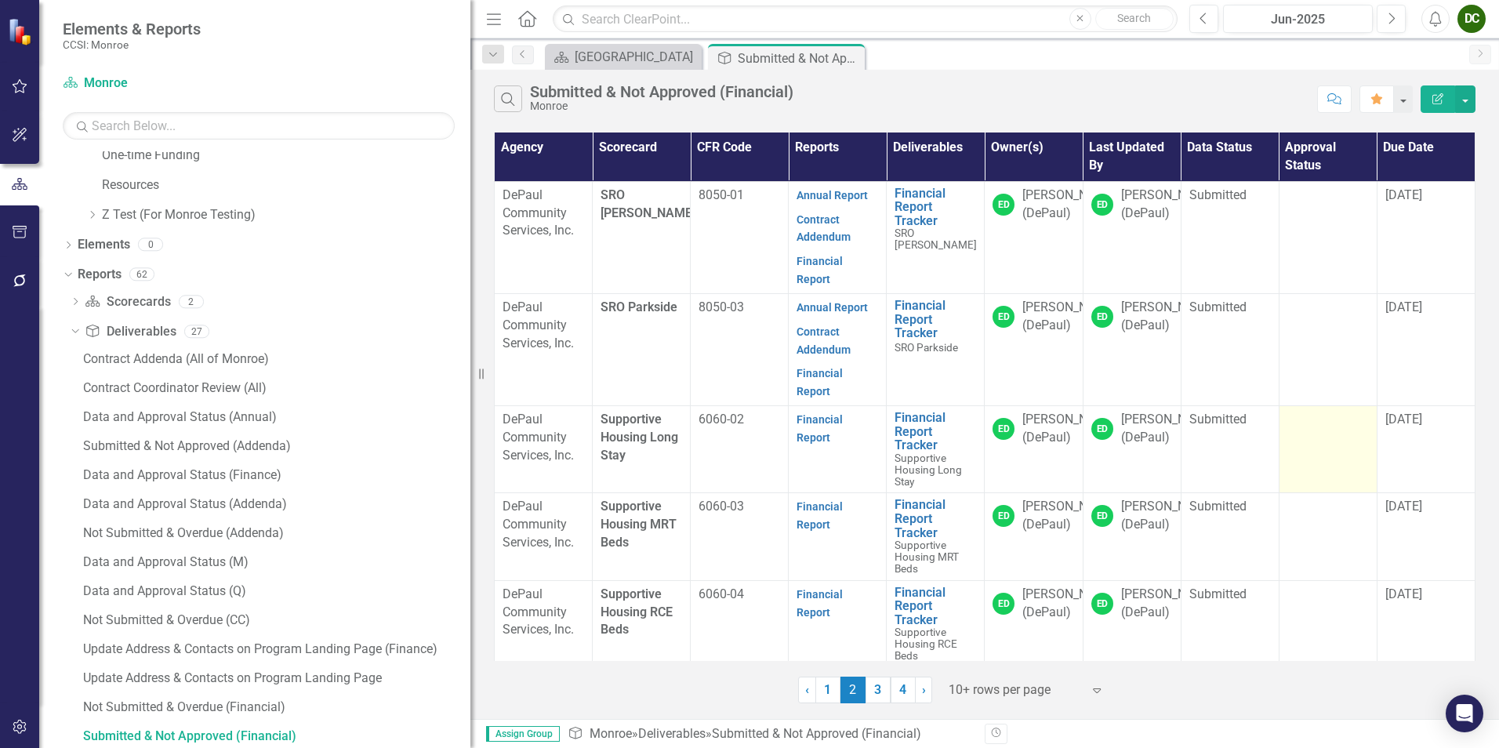
click at [1308, 414] on td at bounding box center [1328, 449] width 98 height 87
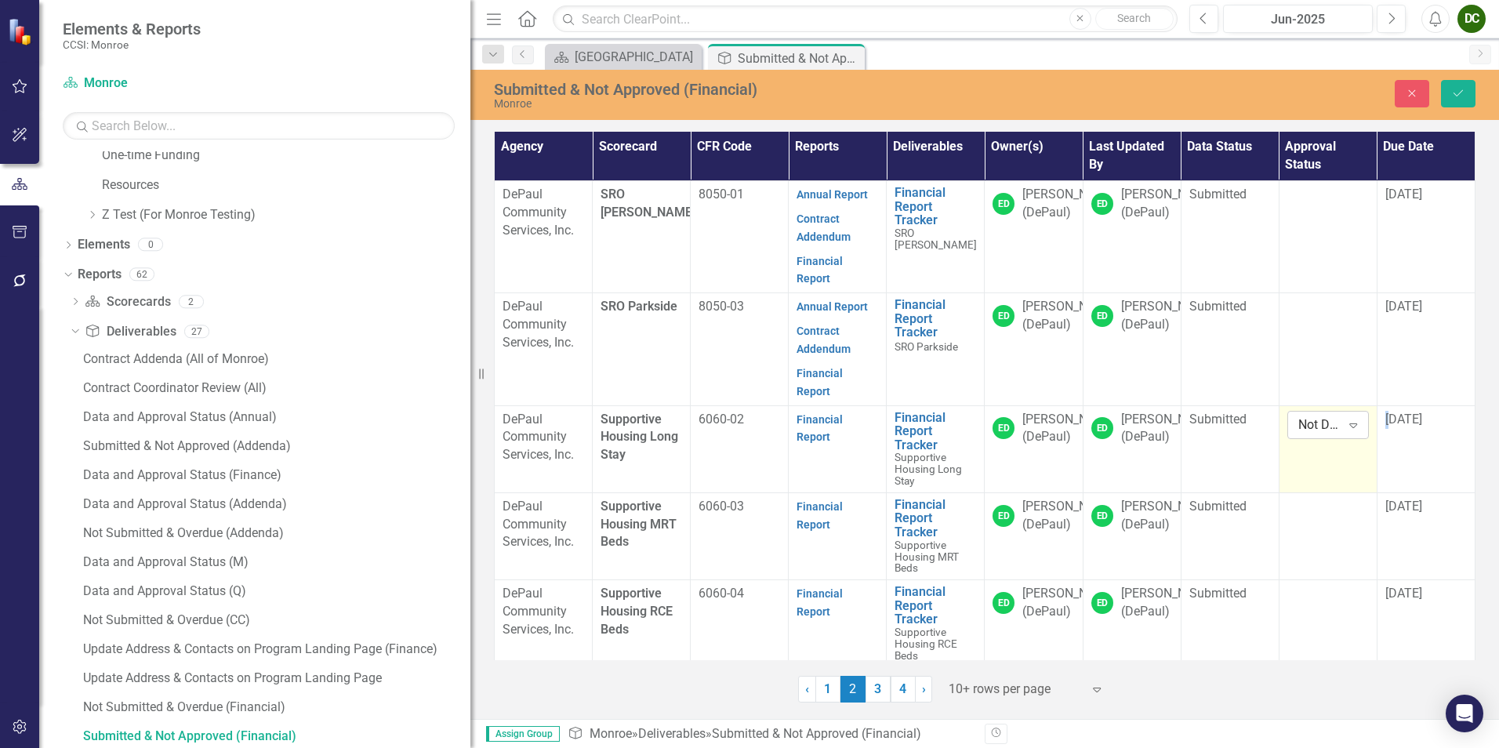
drag, startPoint x: 1308, startPoint y: 414, endPoint x: 1303, endPoint y: 391, distance: 23.2
click at [1303, 416] on div "Not Defined" at bounding box center [1320, 425] width 43 height 18
click at [1309, 436] on div "Approved" at bounding box center [1353, 443] width 100 height 18
click at [1456, 94] on icon "Save" at bounding box center [1459, 93] width 14 height 11
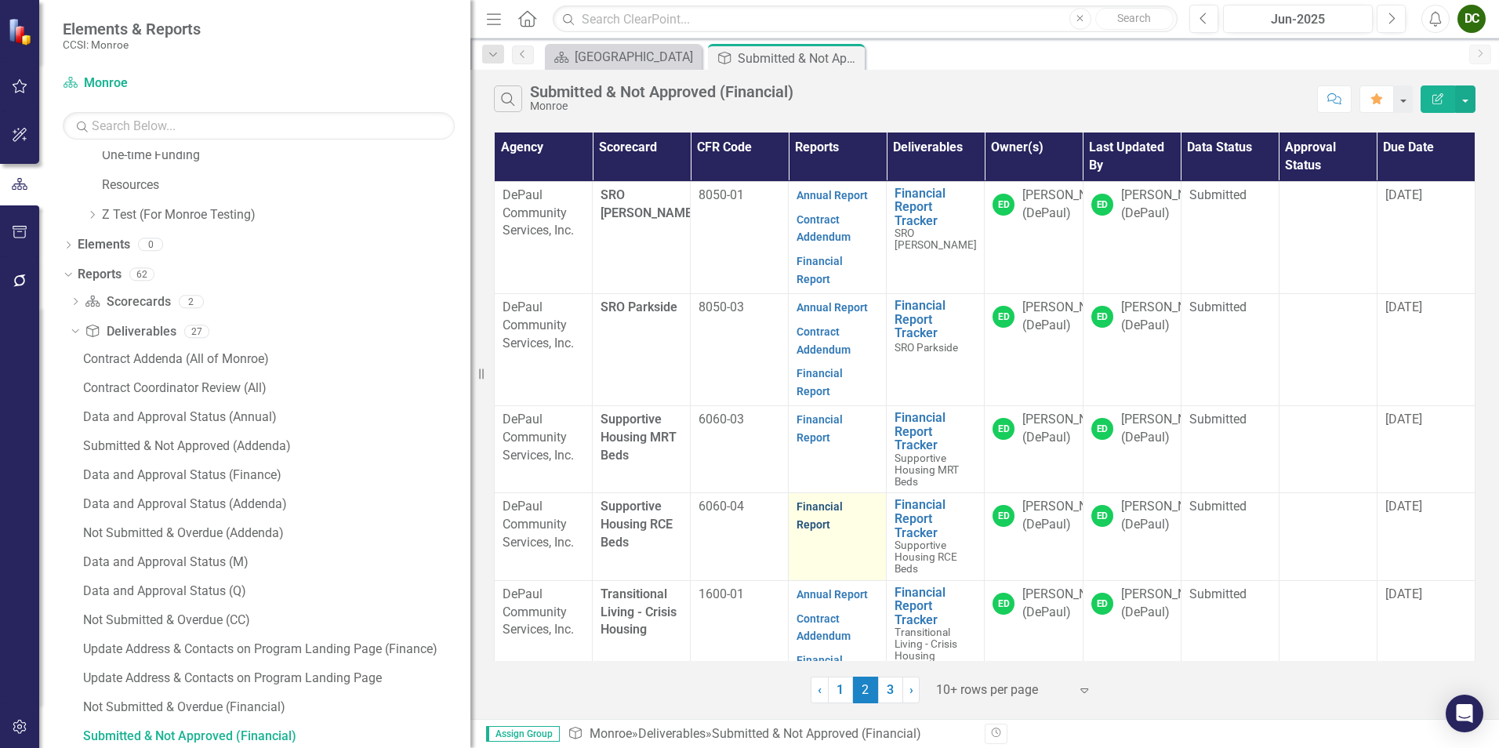
click at [843, 500] on link "Financial Report" at bounding box center [820, 515] width 46 height 31
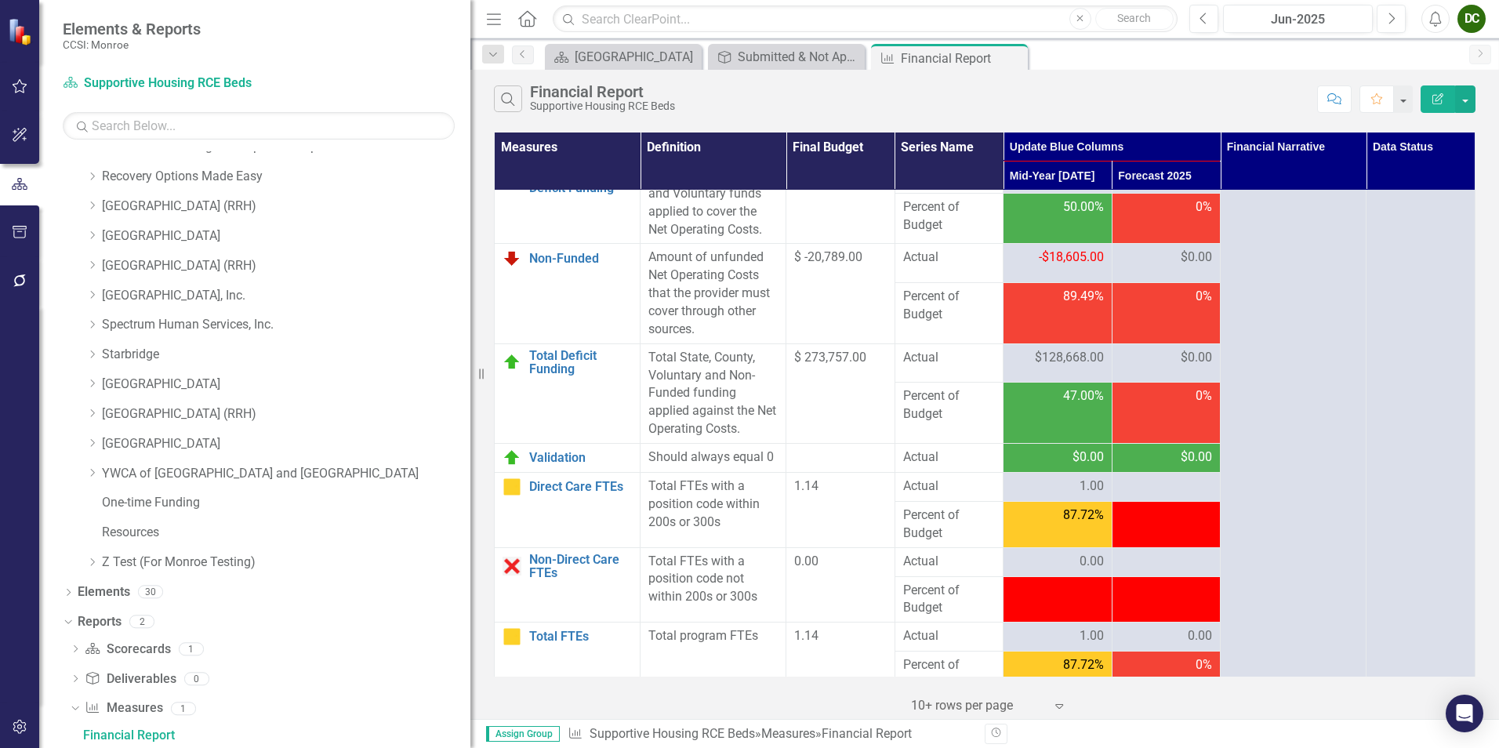
scroll to position [2941, 0]
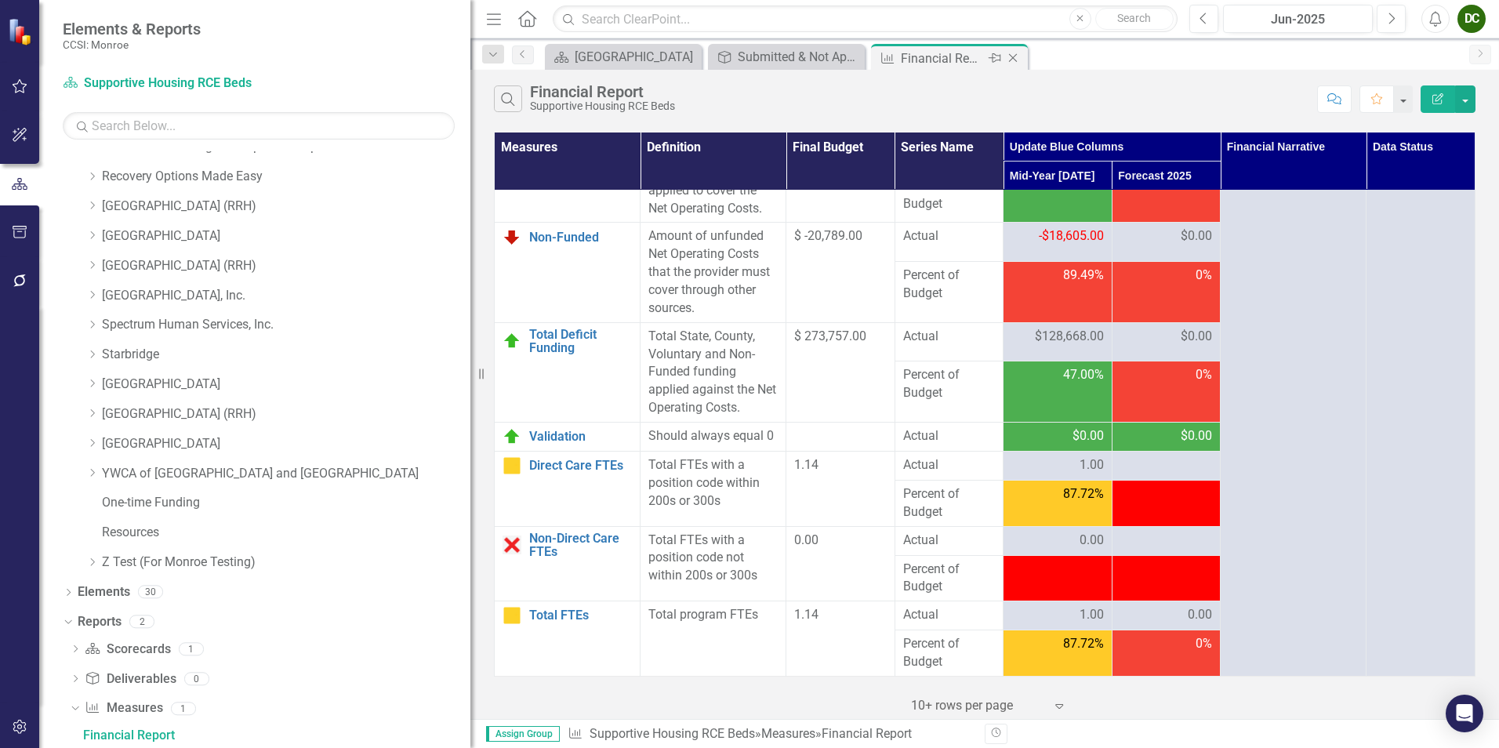
click at [1014, 63] on icon "Close" at bounding box center [1013, 58] width 16 height 13
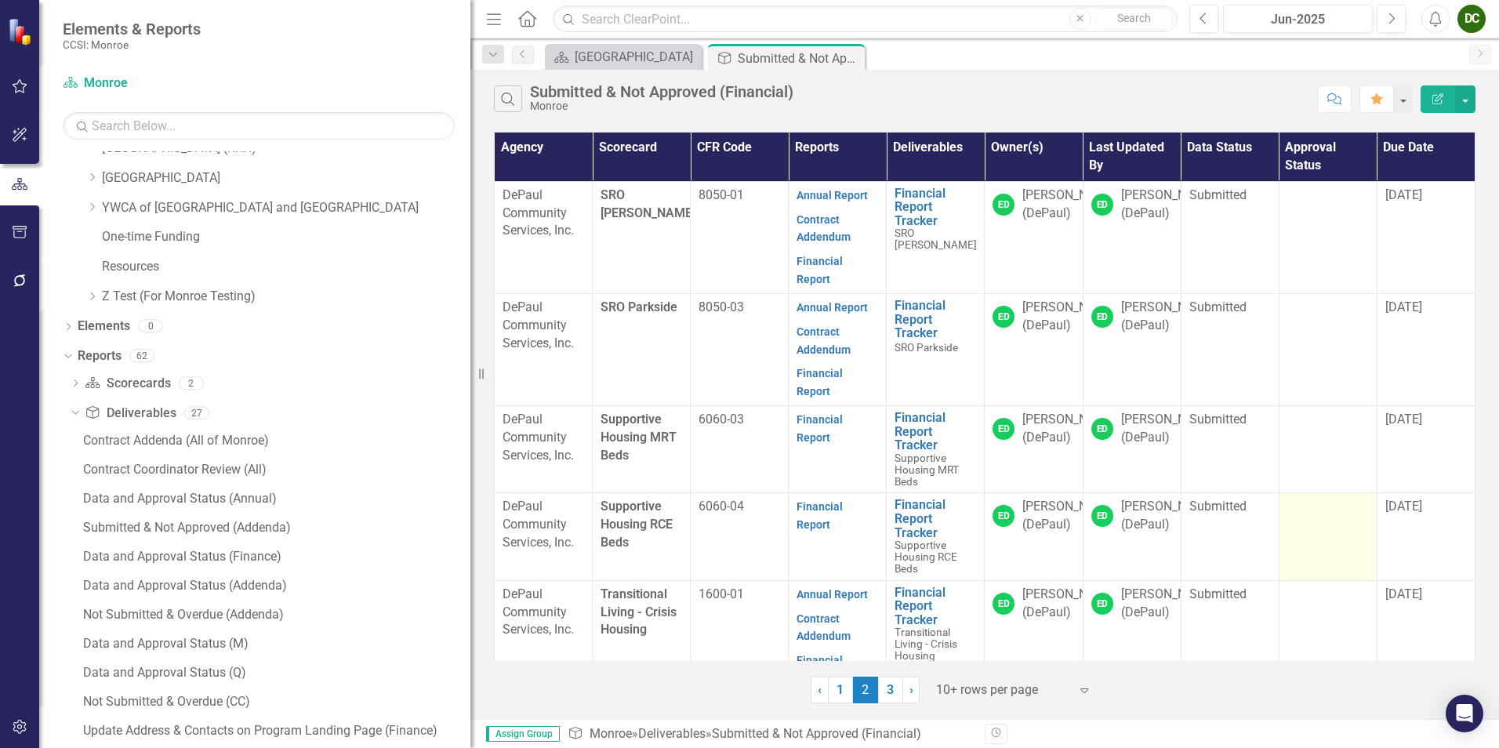
scroll to position [1819, 0]
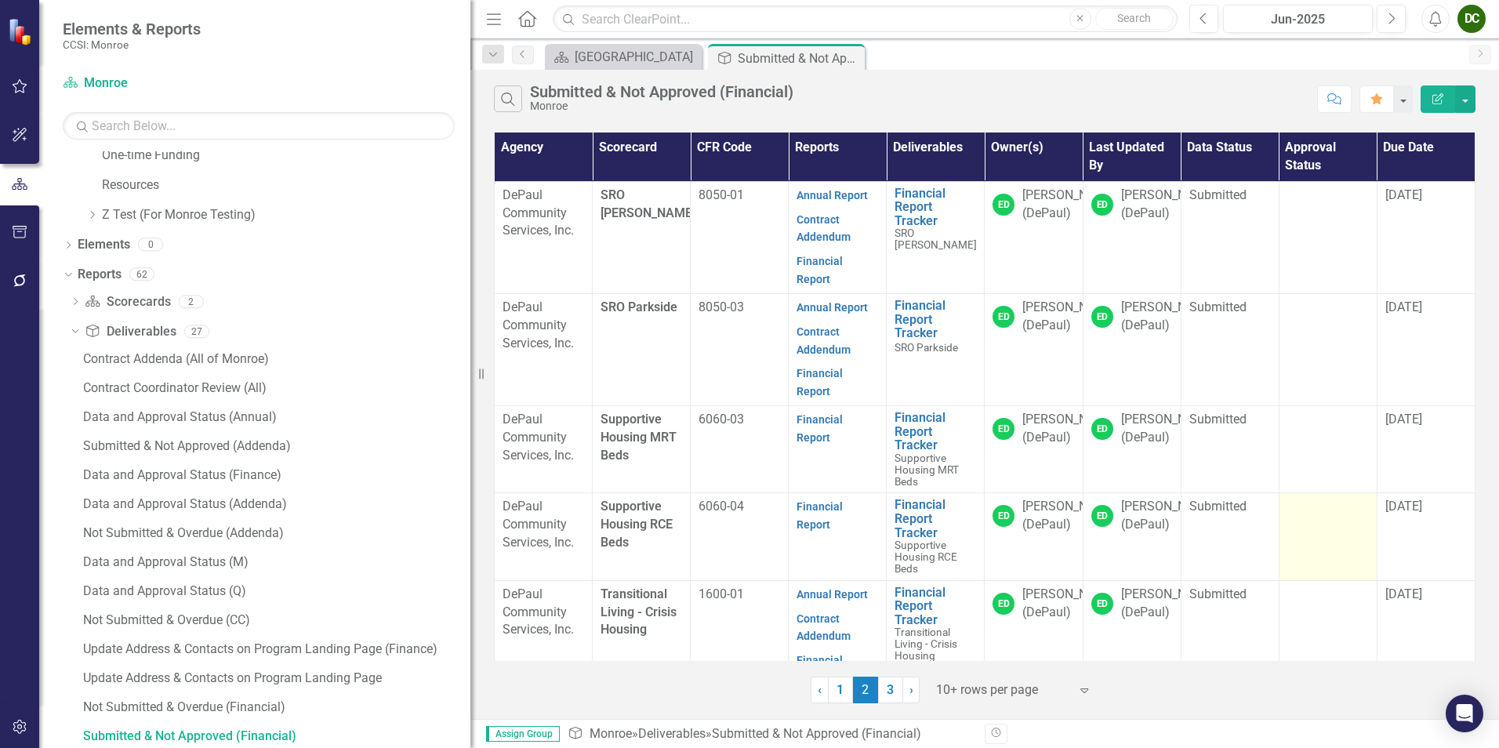
click at [1327, 498] on div at bounding box center [1329, 507] width 82 height 19
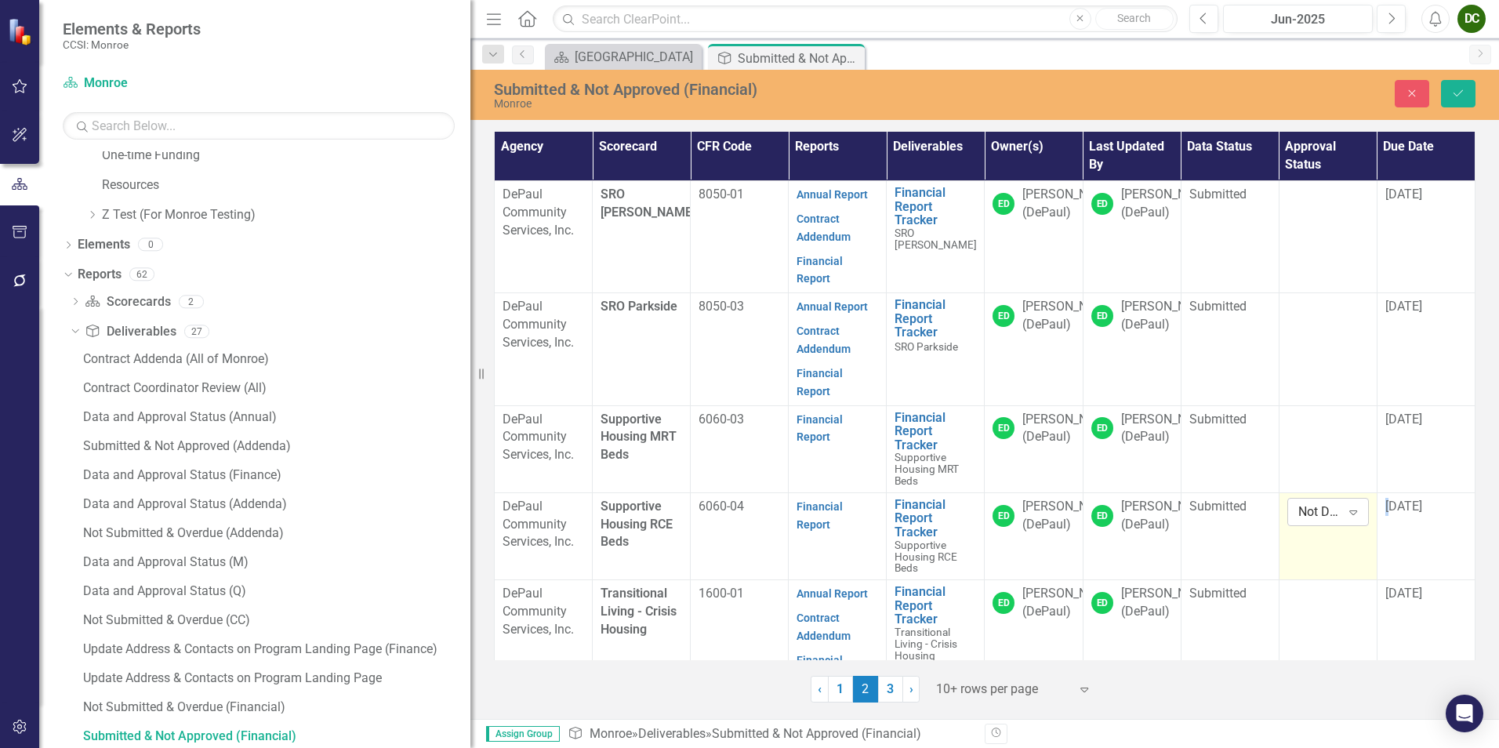
drag, startPoint x: 1327, startPoint y: 478, endPoint x: 1310, endPoint y: 478, distance: 16.5
click at [1310, 503] on div "Not Defined" at bounding box center [1320, 512] width 43 height 18
click at [1320, 527] on div "Approved" at bounding box center [1353, 530] width 100 height 18
click at [1450, 93] on button "Save" at bounding box center [1458, 93] width 35 height 27
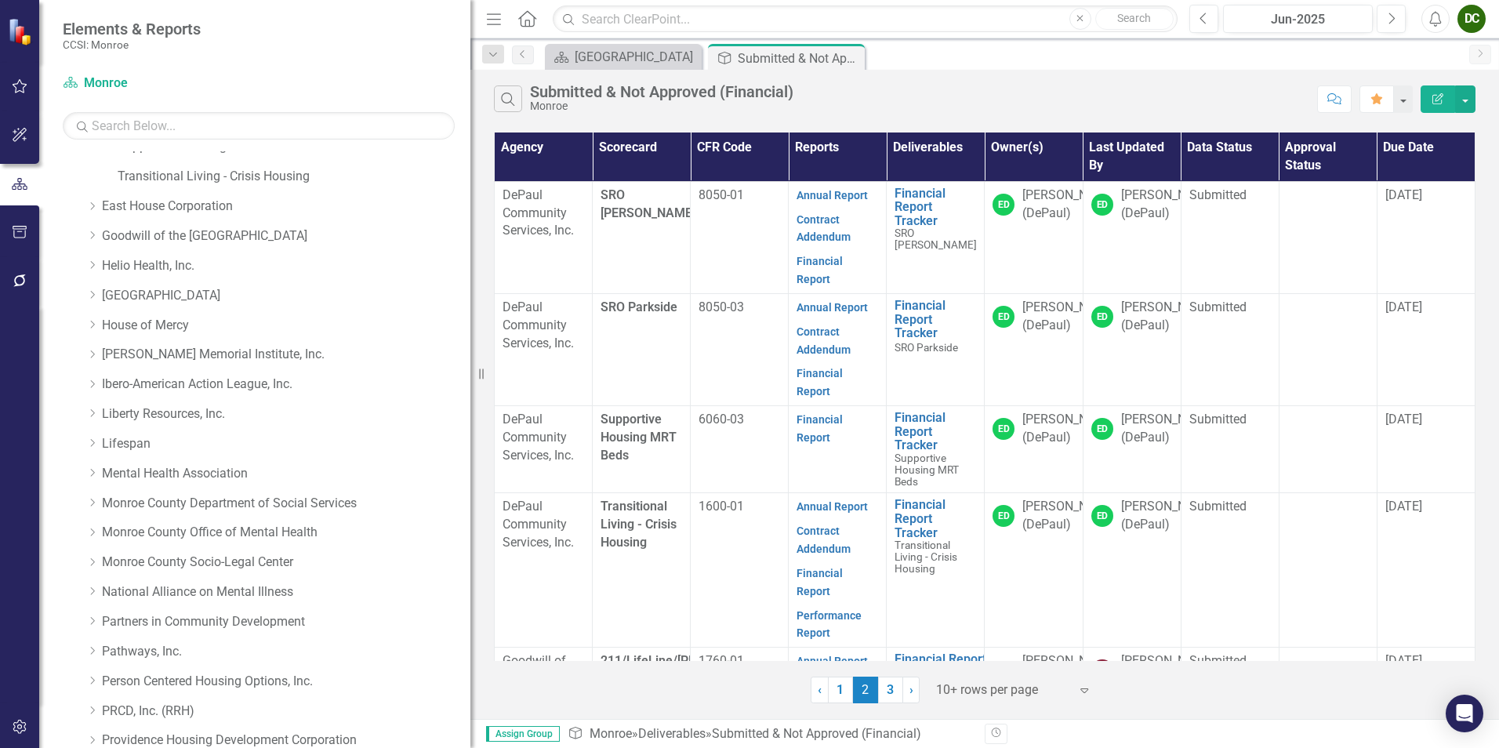
scroll to position [564, 0]
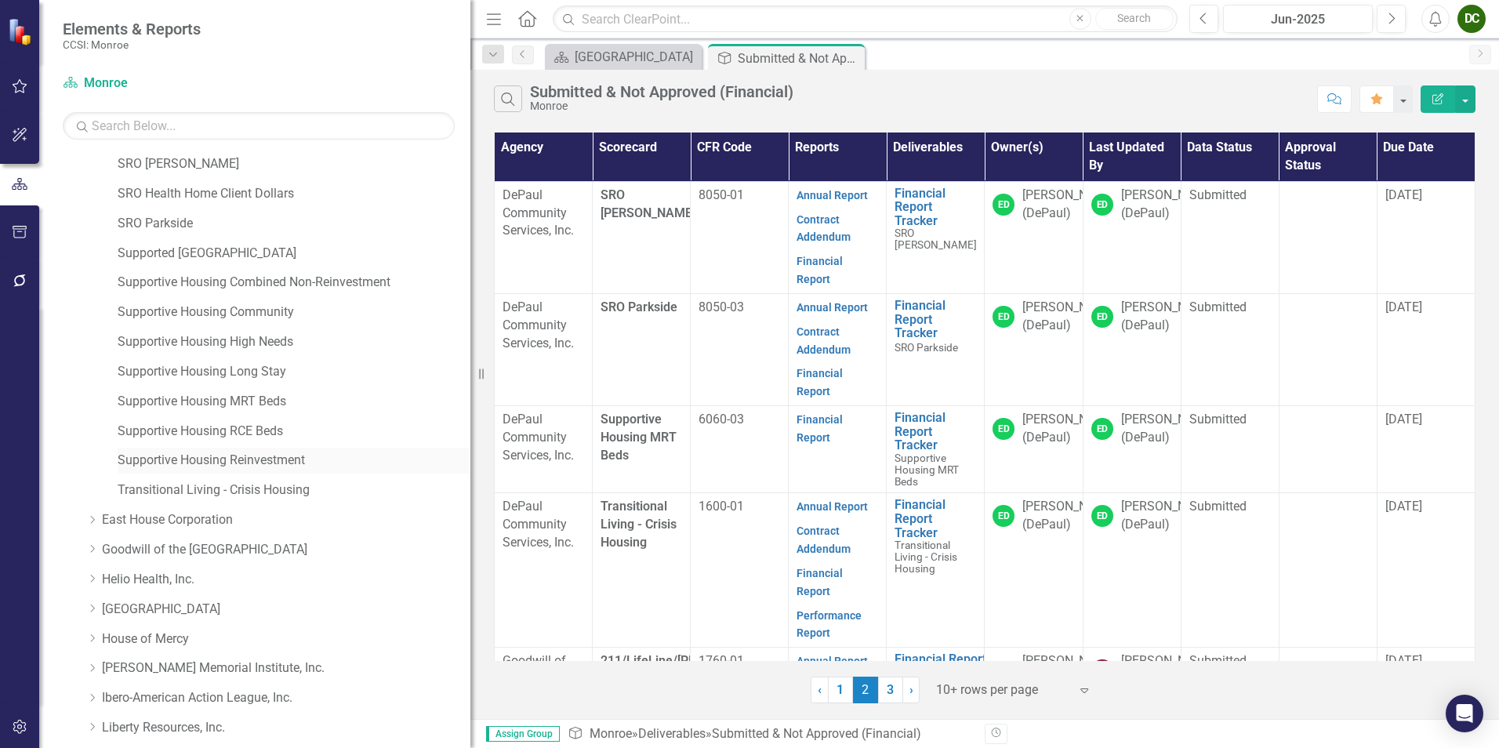
click at [242, 463] on link "Supportive Housing Reinvestment" at bounding box center [294, 461] width 353 height 18
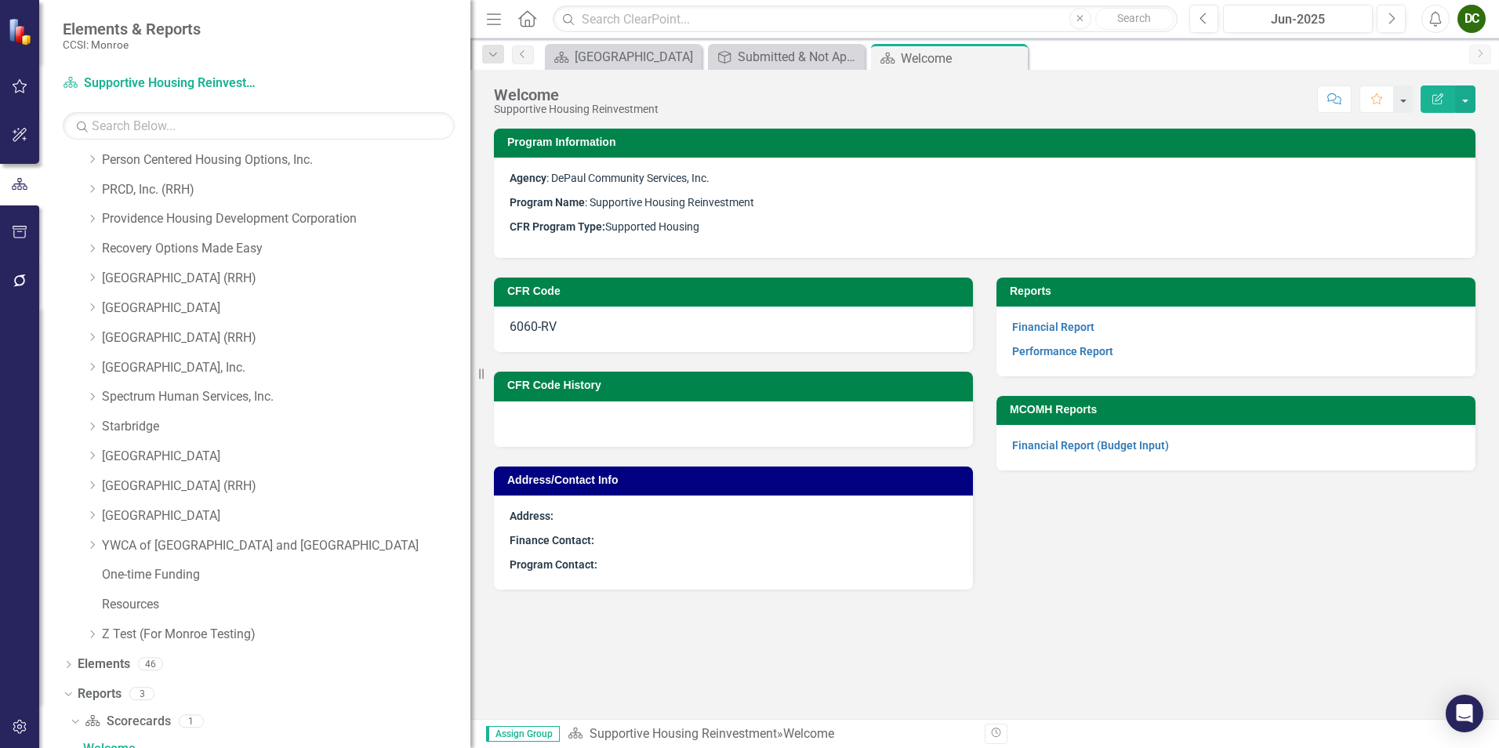
scroll to position [1412, 0]
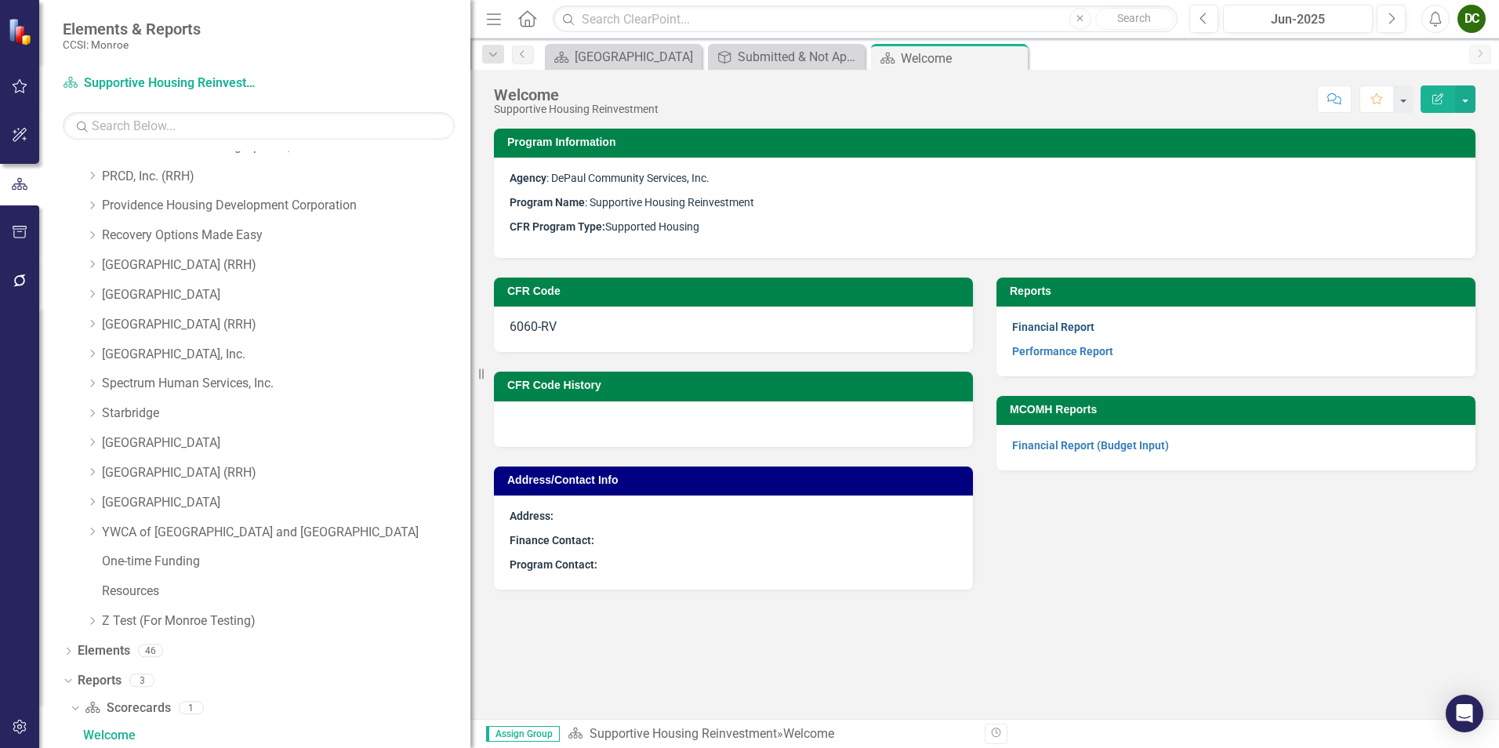
click at [1054, 327] on link "Financial Report" at bounding box center [1053, 327] width 82 height 13
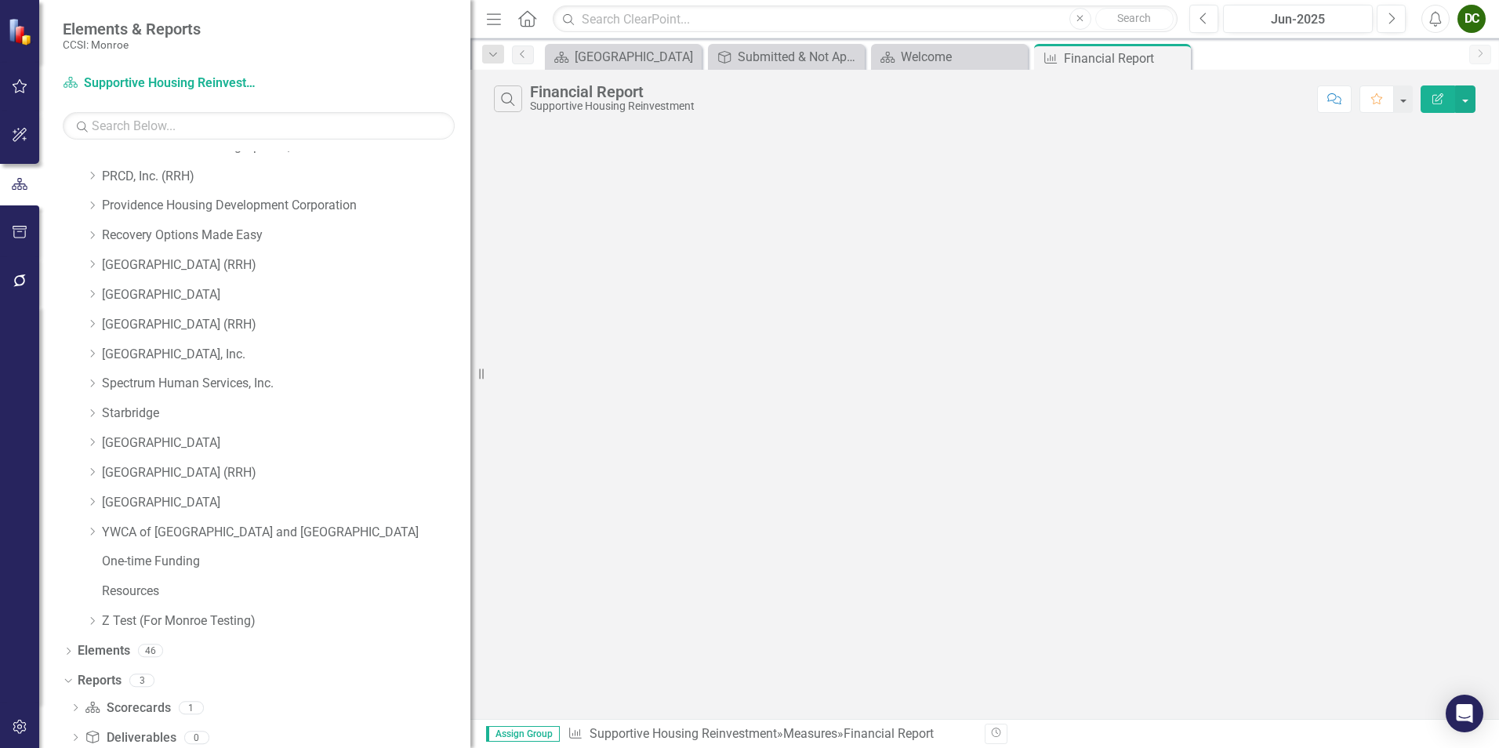
scroll to position [1500, 0]
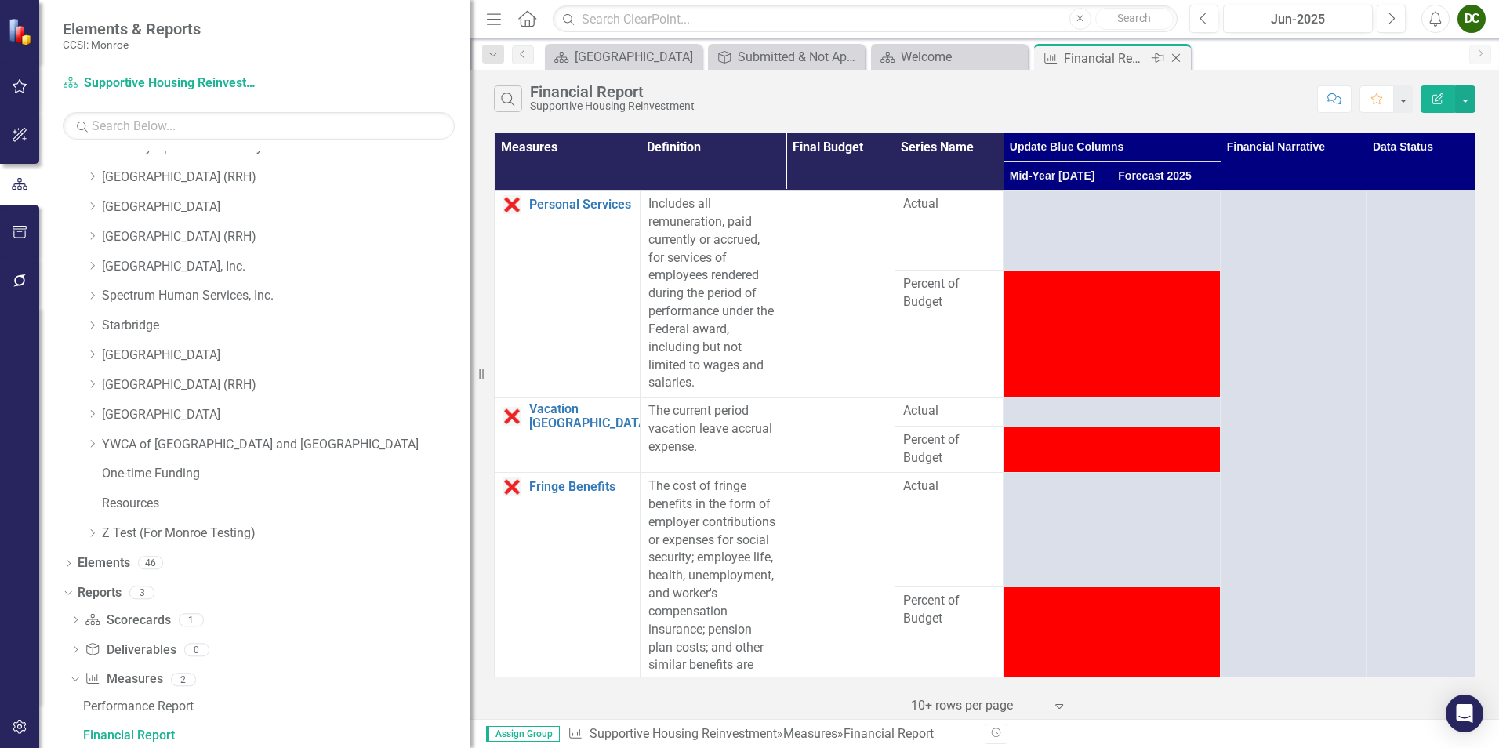
click at [1171, 59] on icon "Close" at bounding box center [1176, 58] width 16 height 13
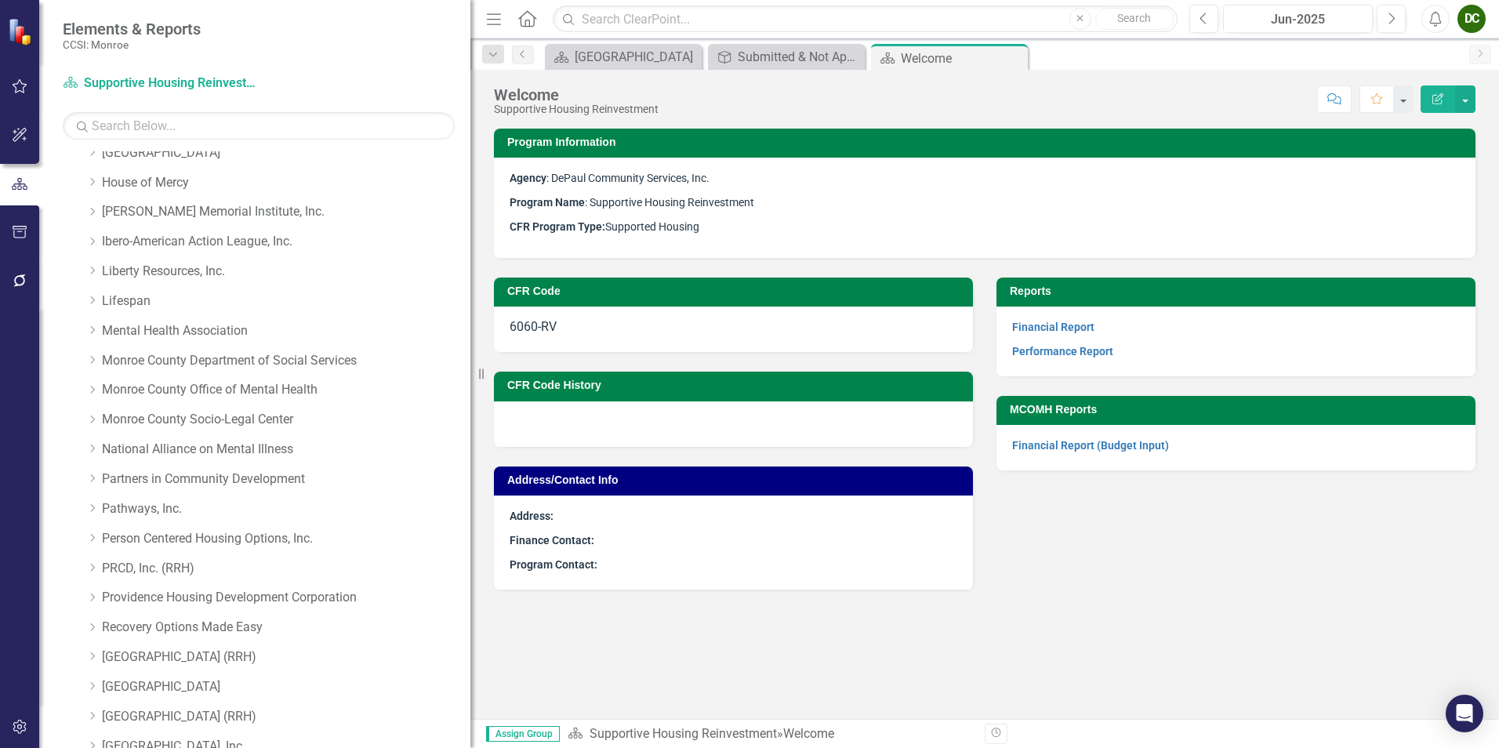
scroll to position [942, 0]
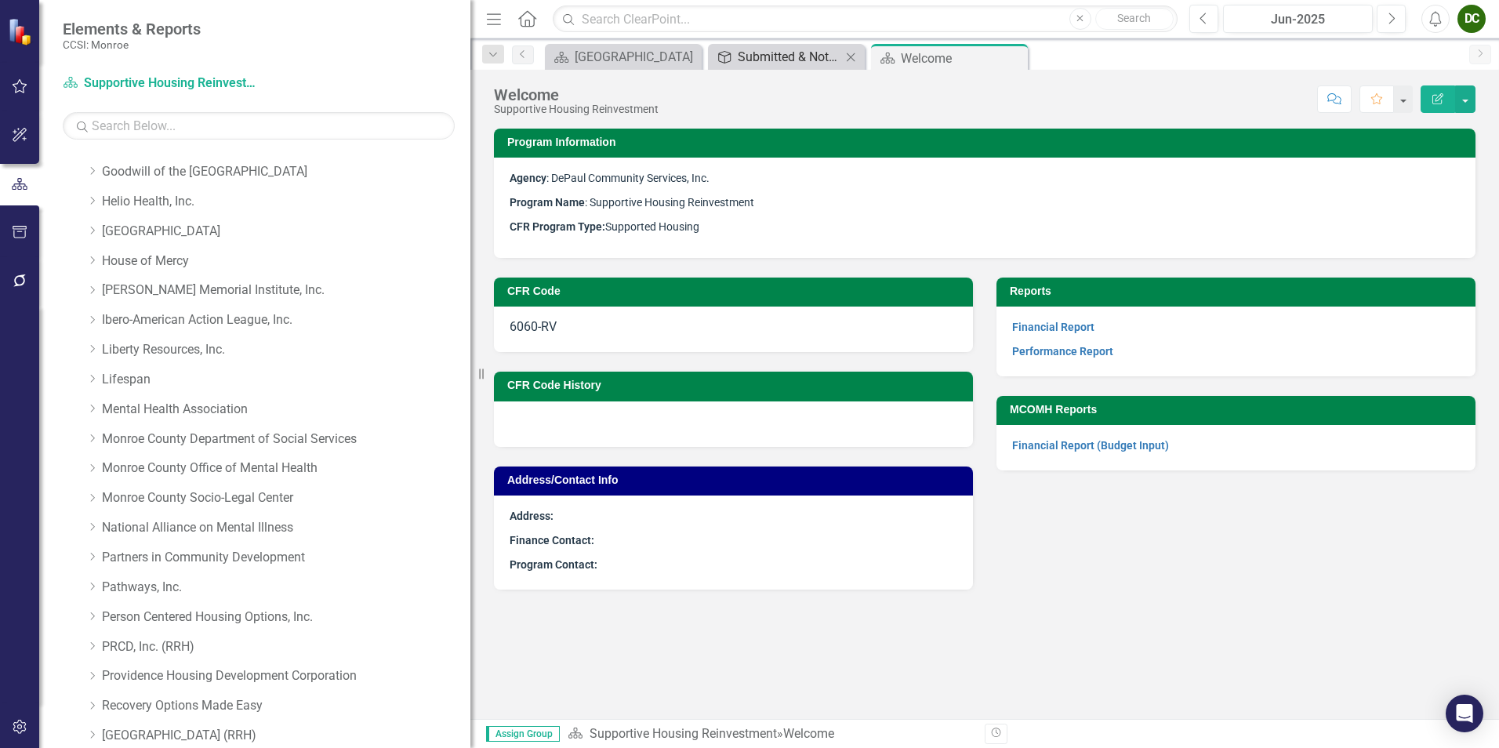
click at [785, 50] on div "Submitted & Not Approved (Financial)" at bounding box center [790, 57] width 104 height 20
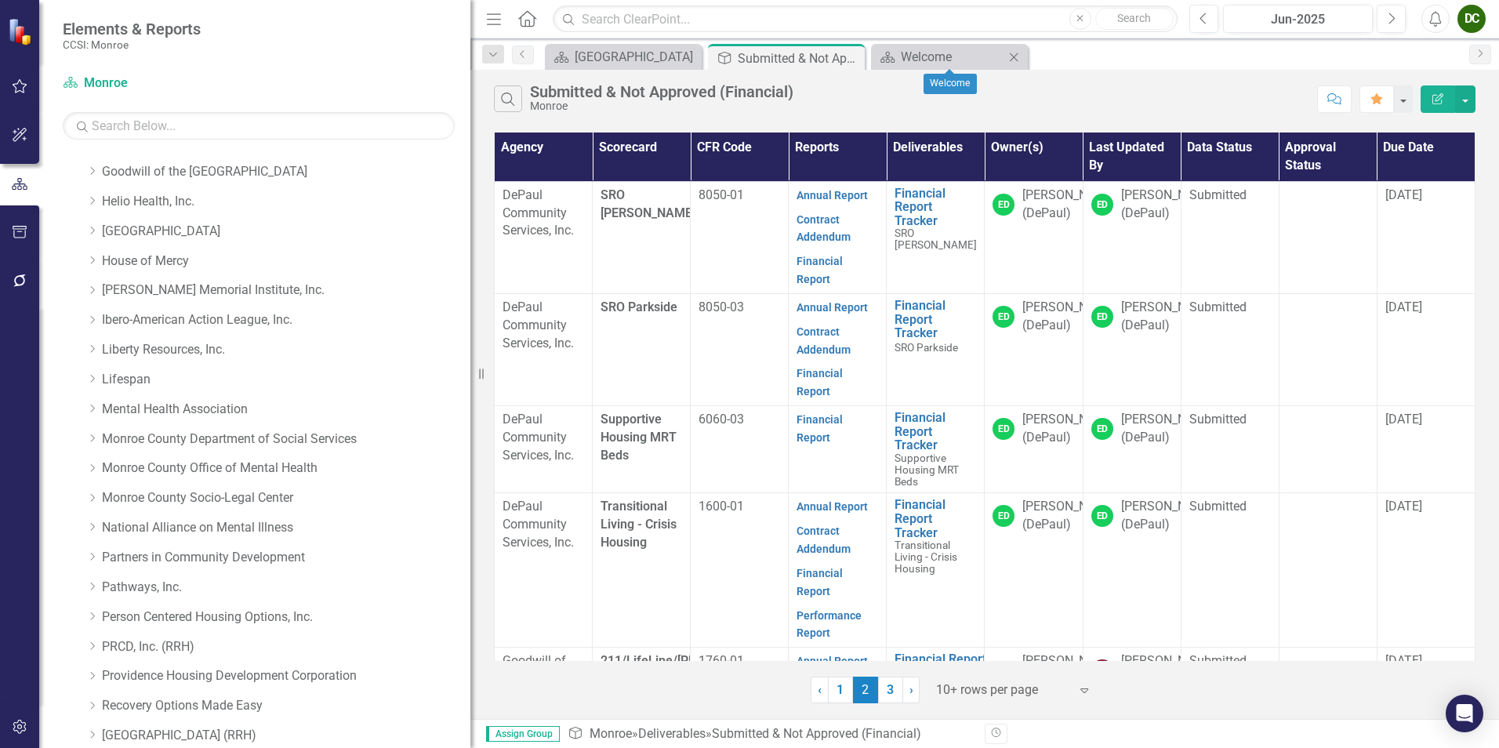
click at [1011, 58] on icon "Close" at bounding box center [1014, 57] width 16 height 13
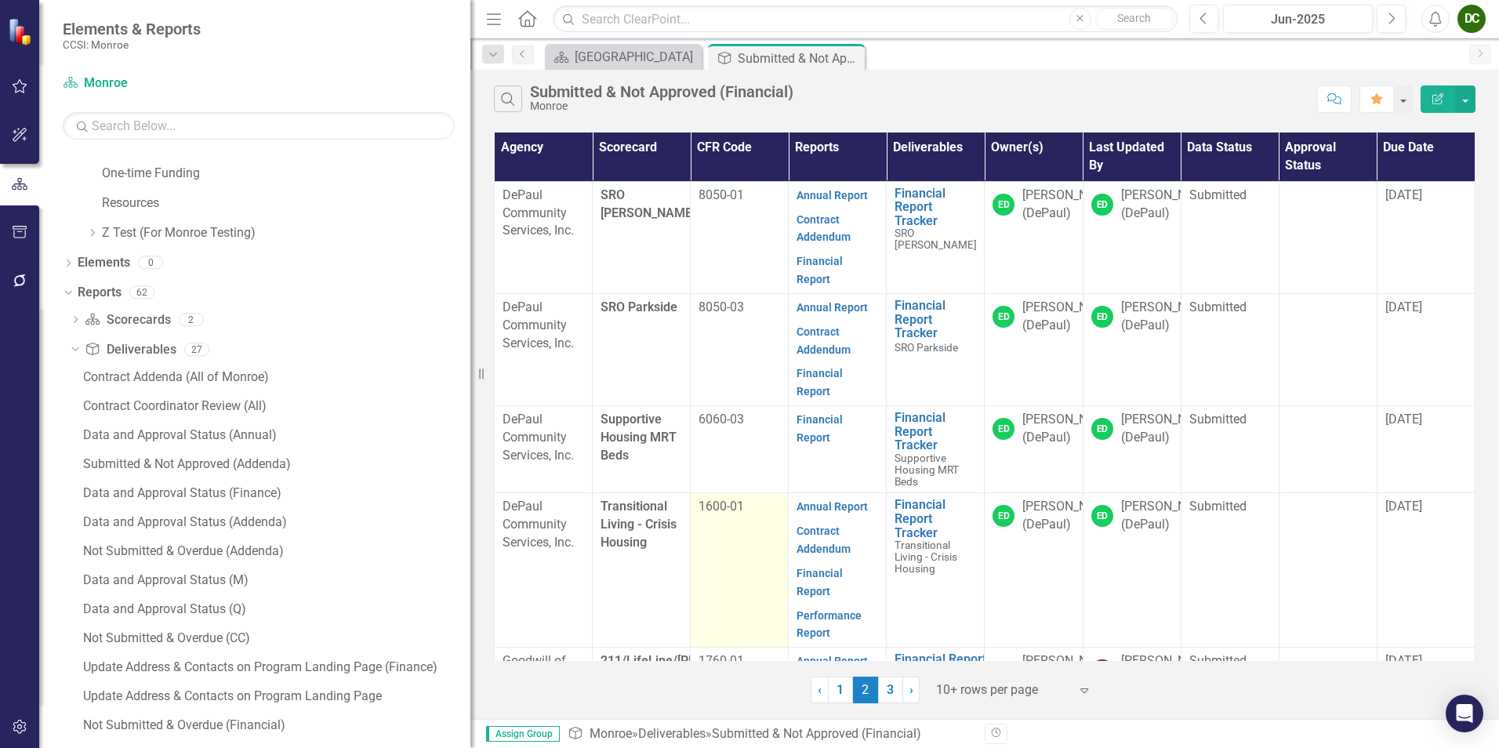
scroll to position [1819, 0]
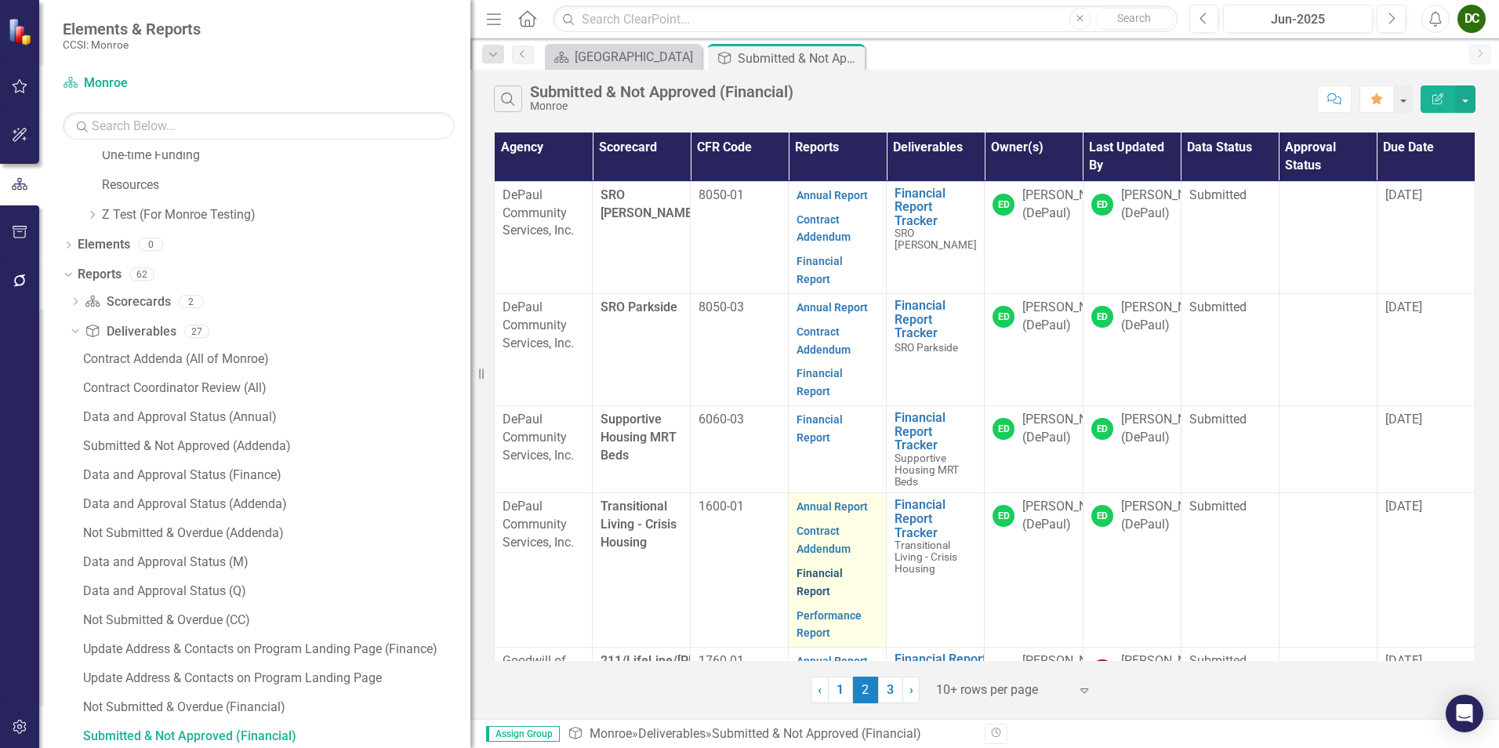
click at [830, 567] on link "Financial Report" at bounding box center [820, 582] width 46 height 31
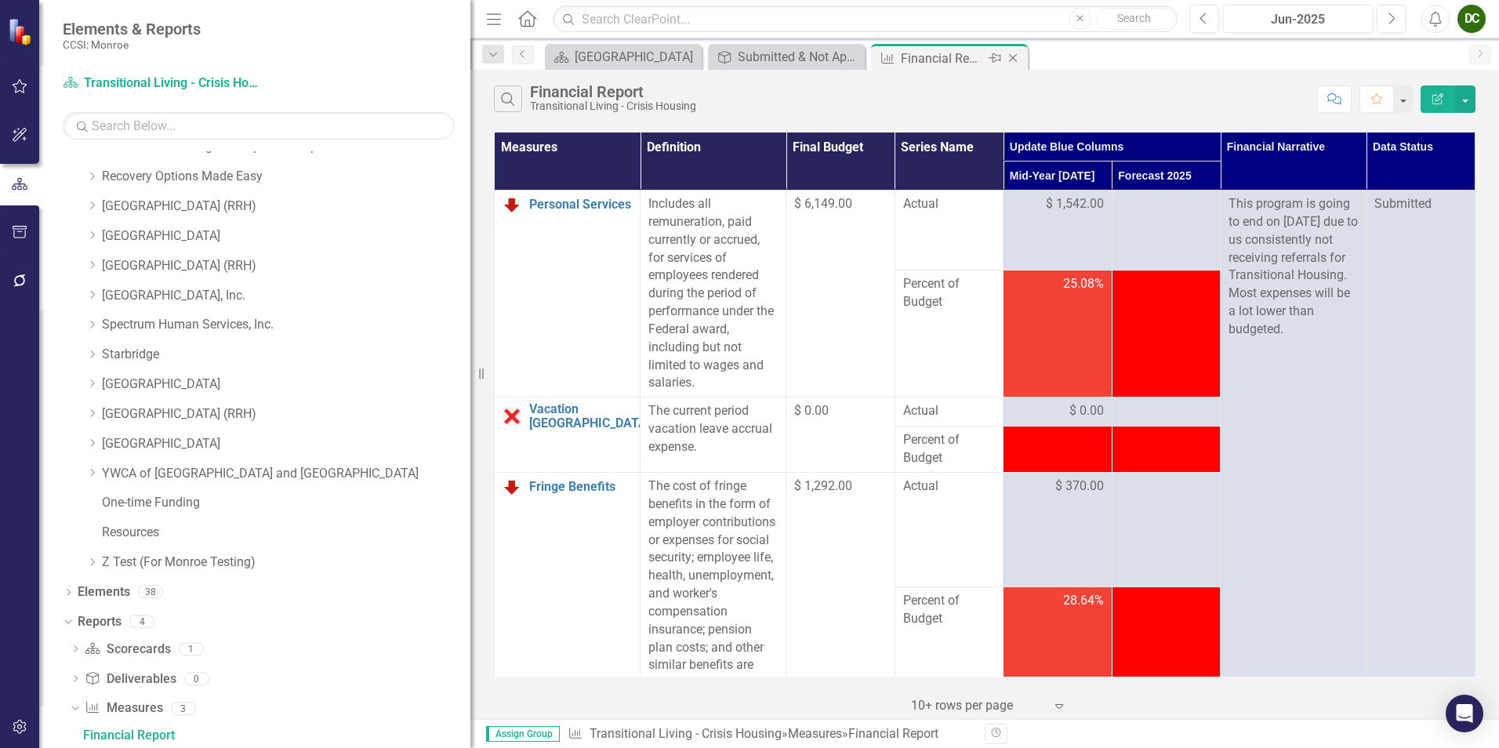
click at [1015, 59] on icon "Close" at bounding box center [1013, 58] width 16 height 13
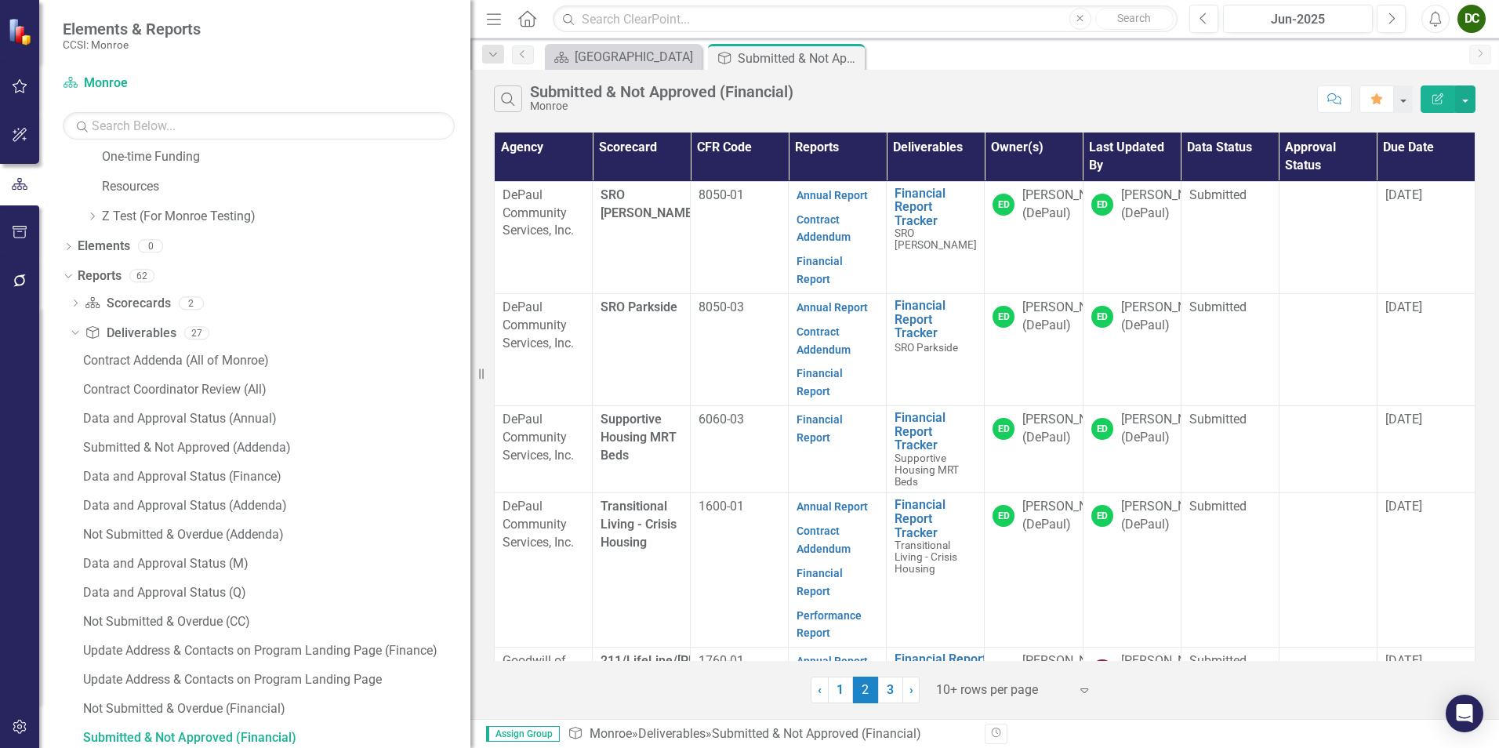
scroll to position [1819, 0]
click at [1321, 498] on td at bounding box center [1328, 570] width 98 height 154
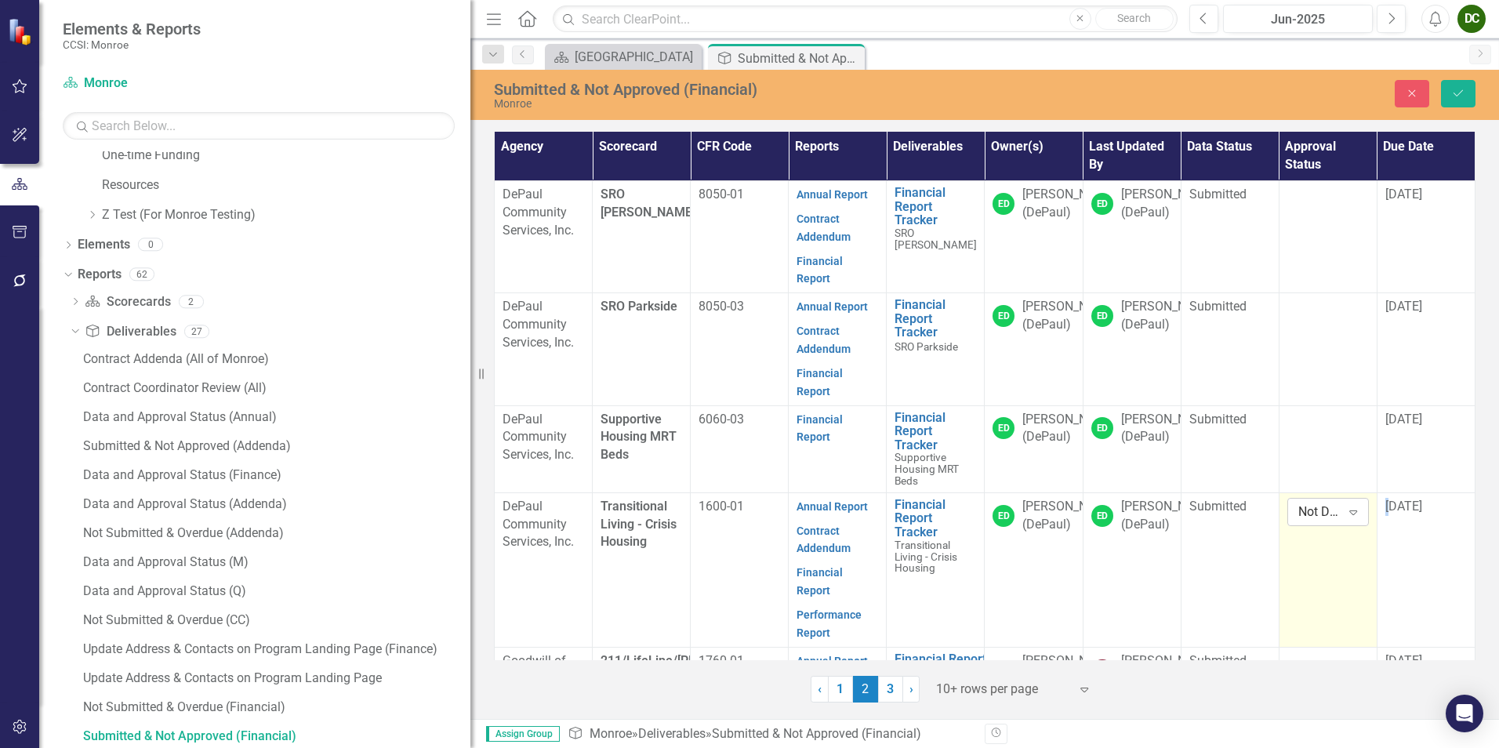
drag, startPoint x: 1321, startPoint y: 498, endPoint x: 1306, endPoint y: 477, distance: 25.4
click at [1306, 503] on div "Not Defined" at bounding box center [1320, 512] width 43 height 18
click at [1310, 524] on div "Approved" at bounding box center [1353, 530] width 100 height 18
click at [1446, 99] on button "Save" at bounding box center [1458, 93] width 35 height 27
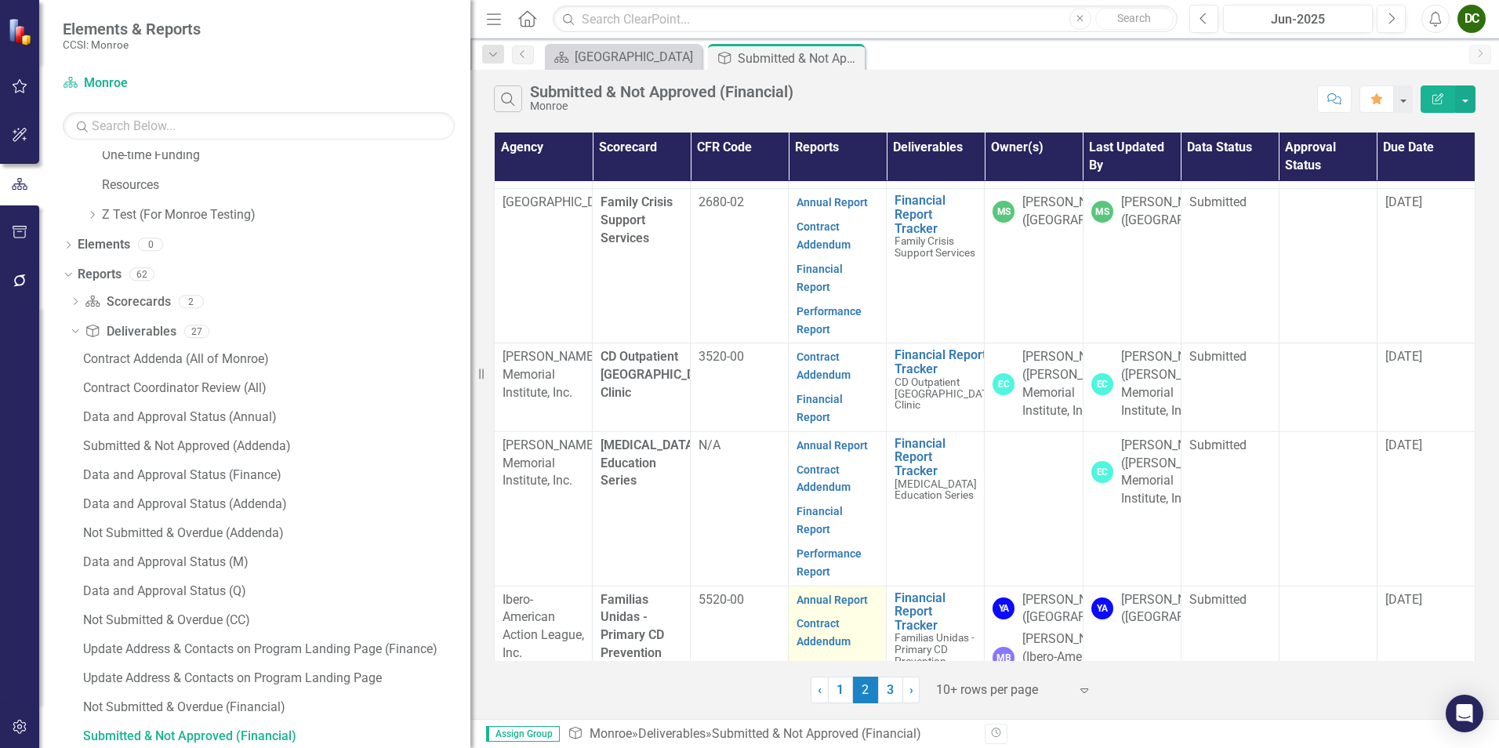
scroll to position [972, 0]
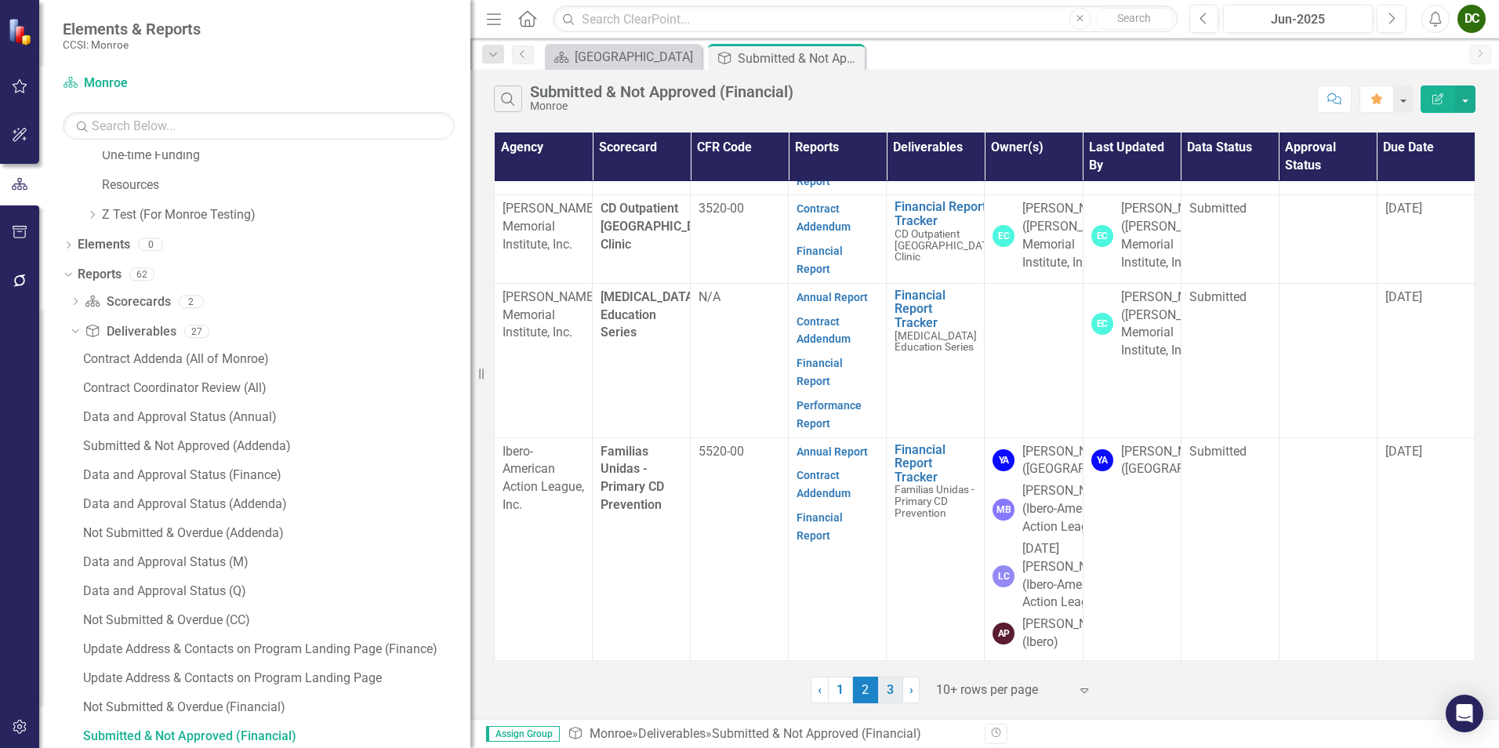
click at [886, 689] on link "3" at bounding box center [890, 690] width 25 height 27
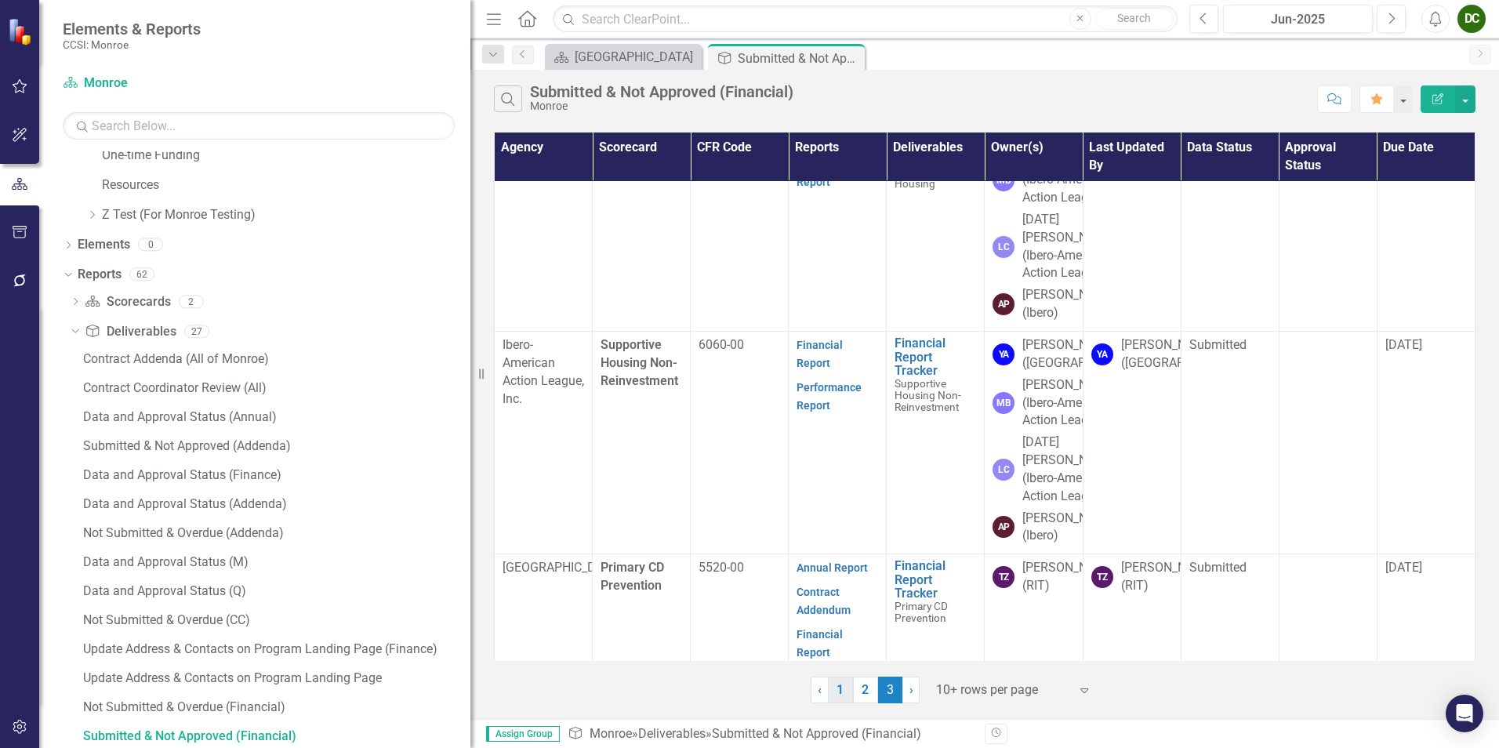
scroll to position [0, 0]
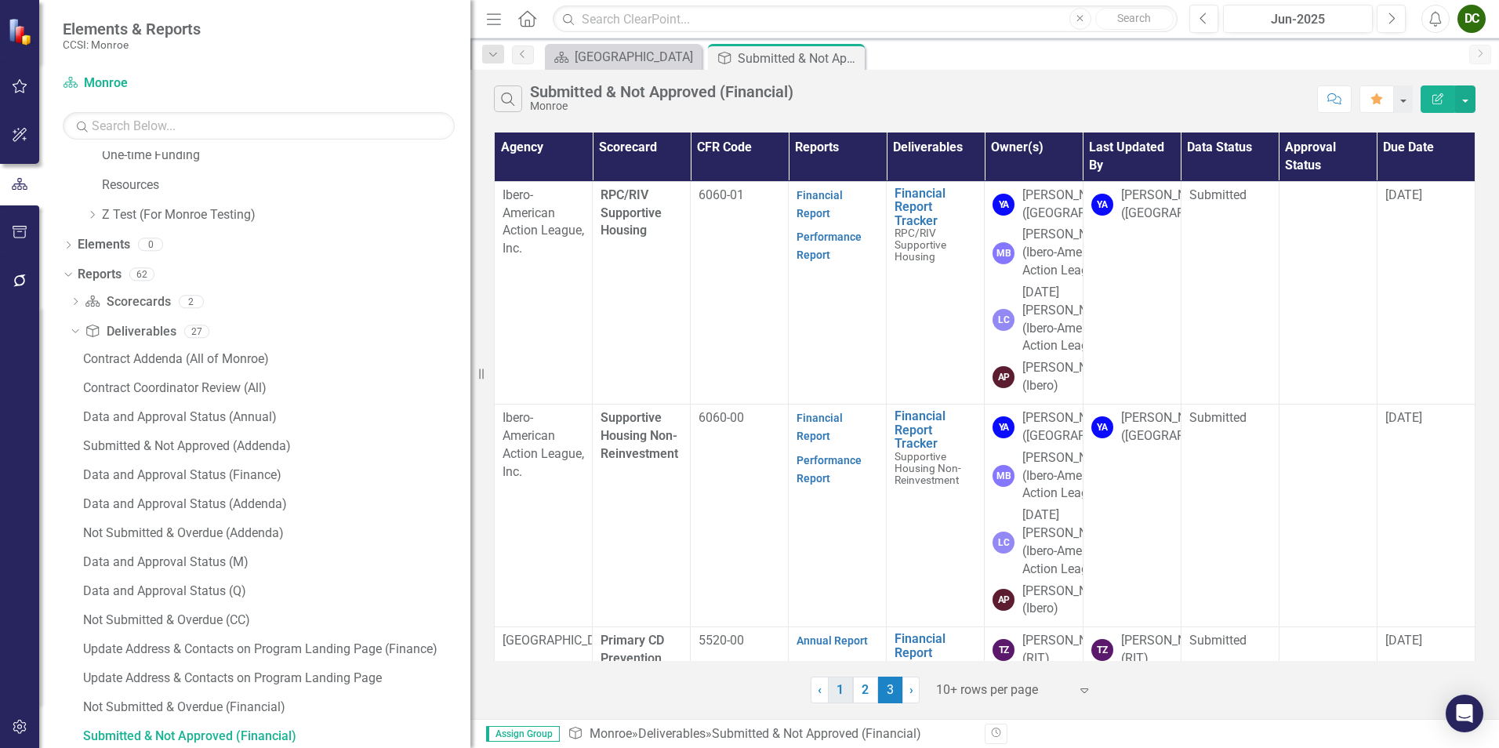
click at [840, 696] on link "1" at bounding box center [840, 690] width 25 height 27
